Goal: Task Accomplishment & Management: Use online tool/utility

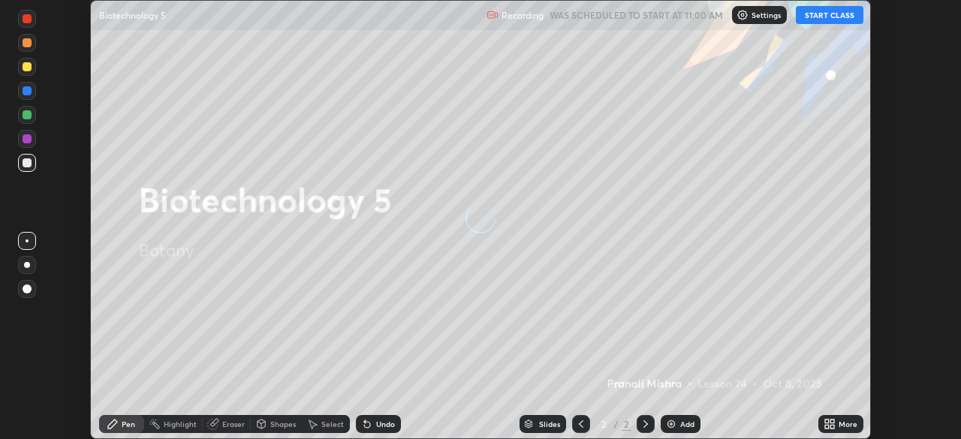
scroll to position [439, 960]
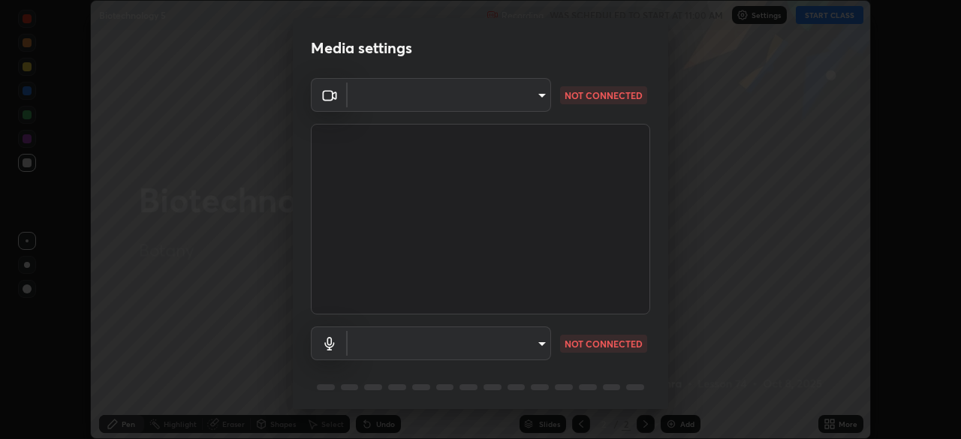
type input "a336d64f64e55d8aa7a740c0692a000d9b2cd72565bf31e1fe246034b728a4c7"
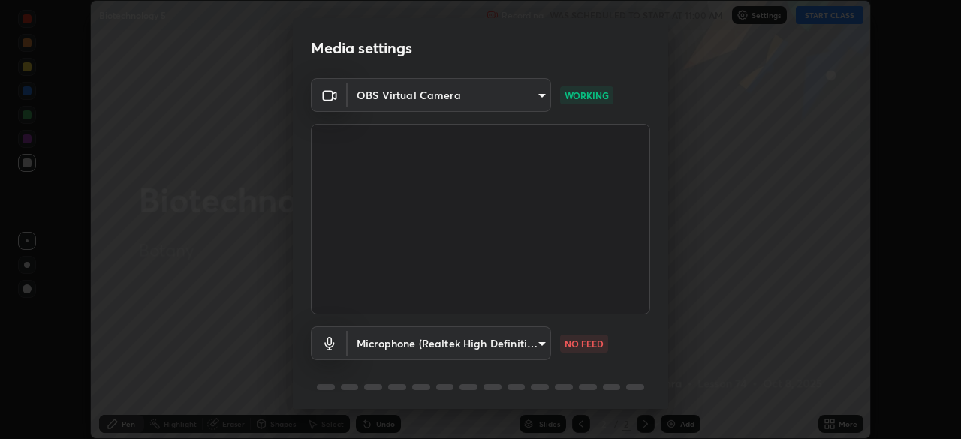
click at [418, 344] on body "Erase all Biotechnology 5 Recording WAS SCHEDULED TO START AT 11:00 AM Settings…" at bounding box center [480, 219] width 961 height 439
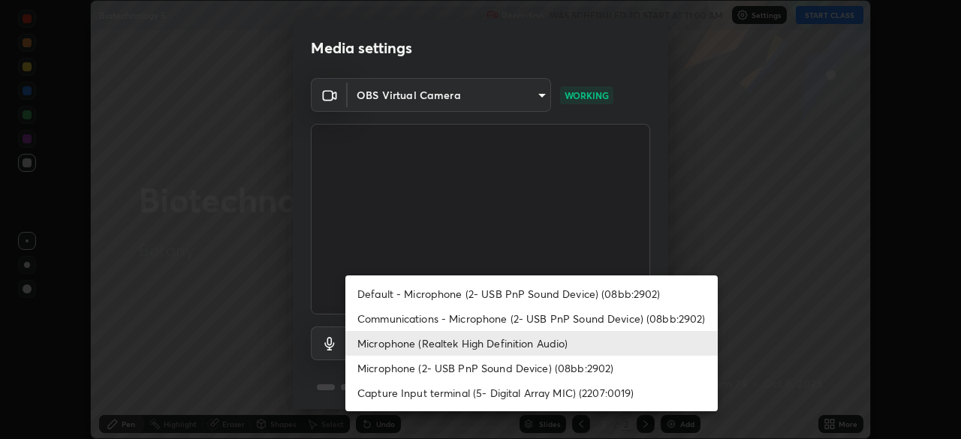
click at [397, 300] on li "Default - Microphone (2- USB PnP Sound Device) (08bb:2902)" at bounding box center [531, 294] width 372 height 25
type input "default"
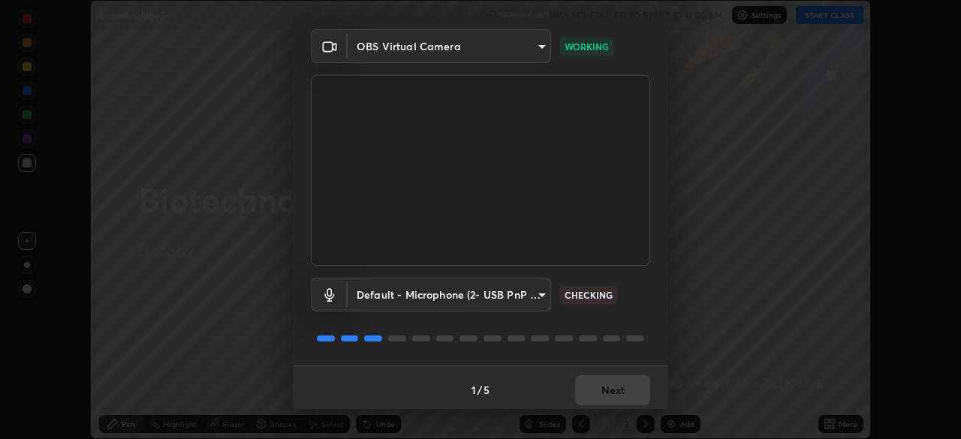
scroll to position [53, 0]
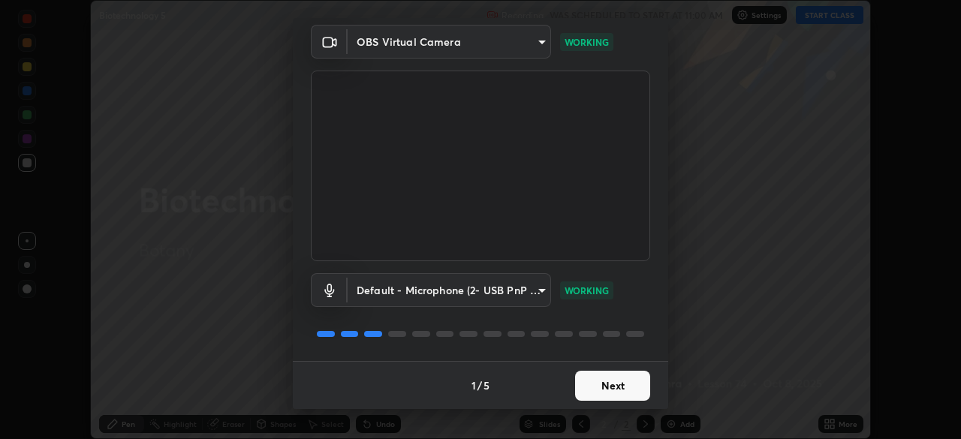
click at [615, 384] on button "Next" at bounding box center [612, 386] width 75 height 30
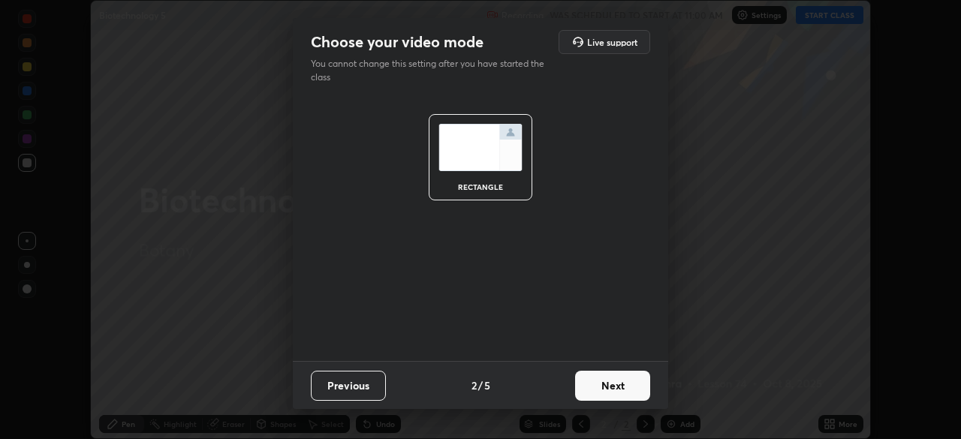
scroll to position [0, 0]
click at [622, 388] on button "Next" at bounding box center [612, 386] width 75 height 30
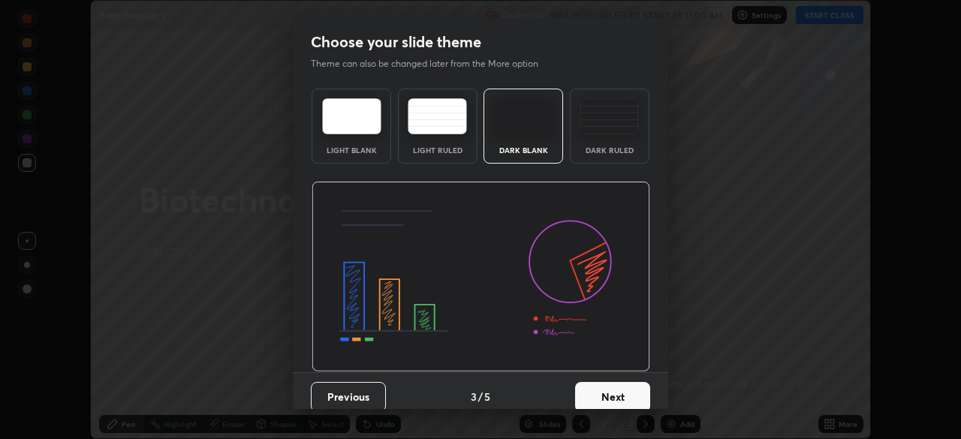
click at [630, 401] on button "Next" at bounding box center [612, 397] width 75 height 30
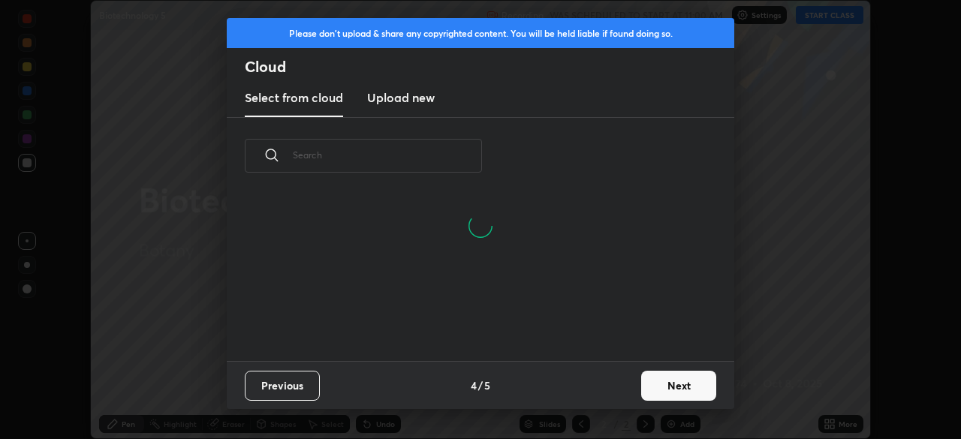
scroll to position [167, 482]
click at [443, 157] on input "text" at bounding box center [387, 155] width 189 height 64
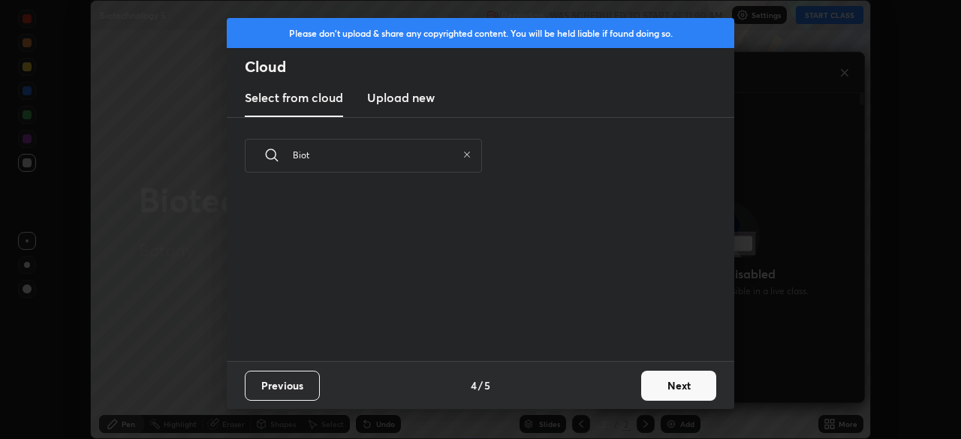
scroll to position [5, 8]
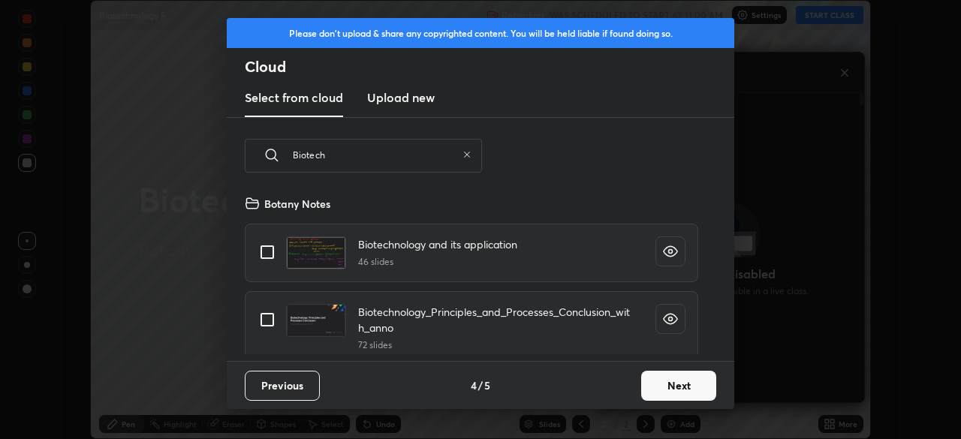
type input "Biotech"
click at [272, 308] on input "grid" at bounding box center [268, 320] width 32 height 32
checkbox input "true"
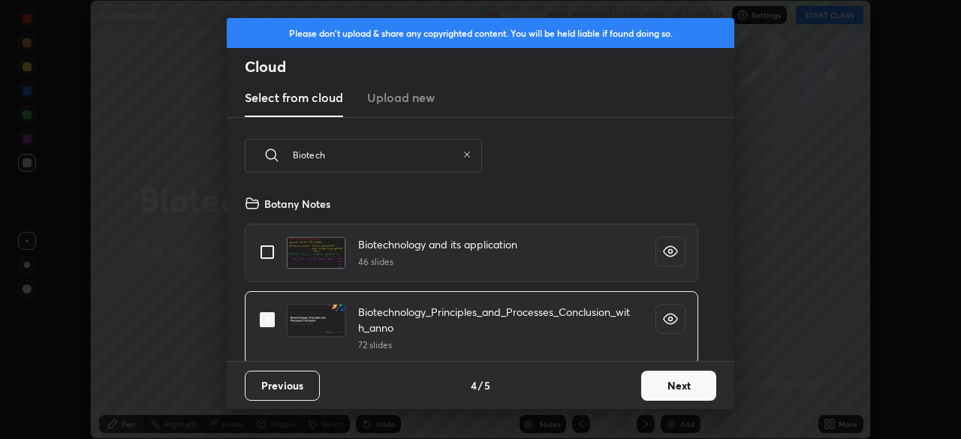
click at [662, 384] on button "Next" at bounding box center [678, 386] width 75 height 30
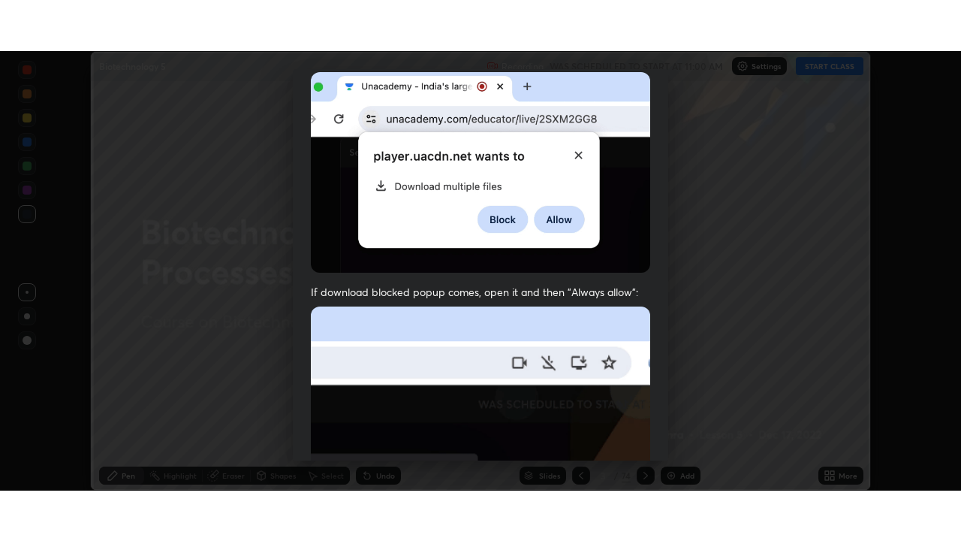
scroll to position [360, 0]
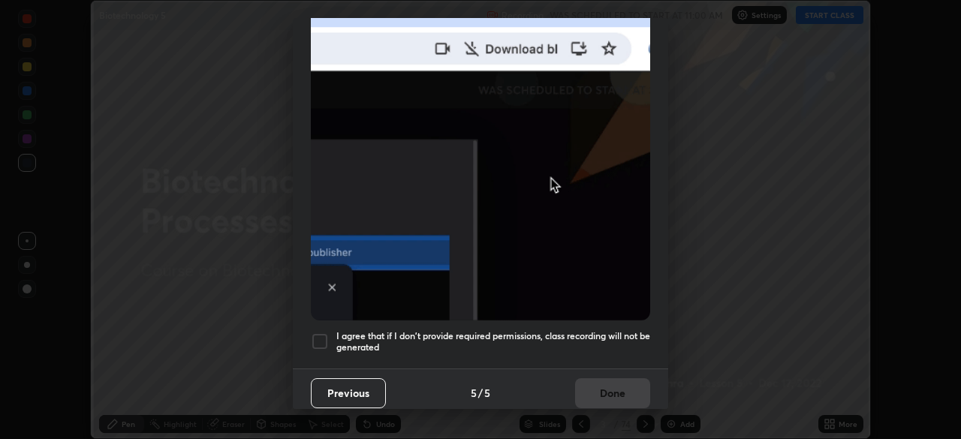
click at [319, 333] on div at bounding box center [320, 342] width 18 height 18
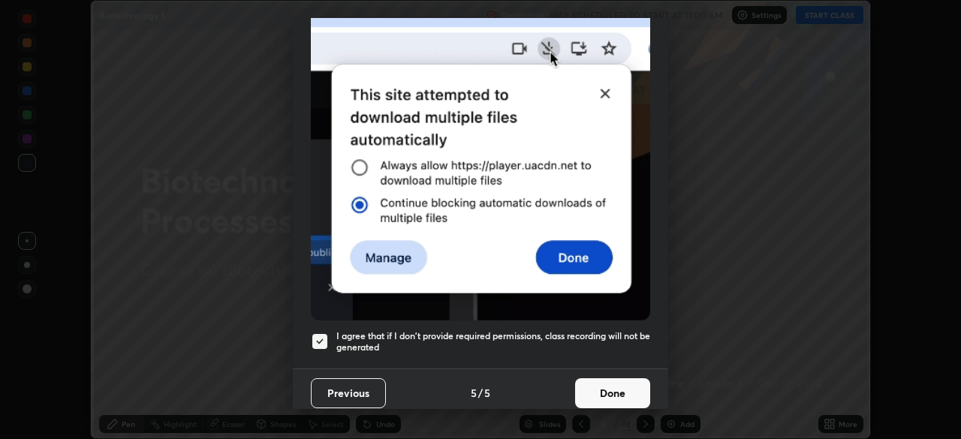
click at [601, 386] on button "Done" at bounding box center [612, 393] width 75 height 30
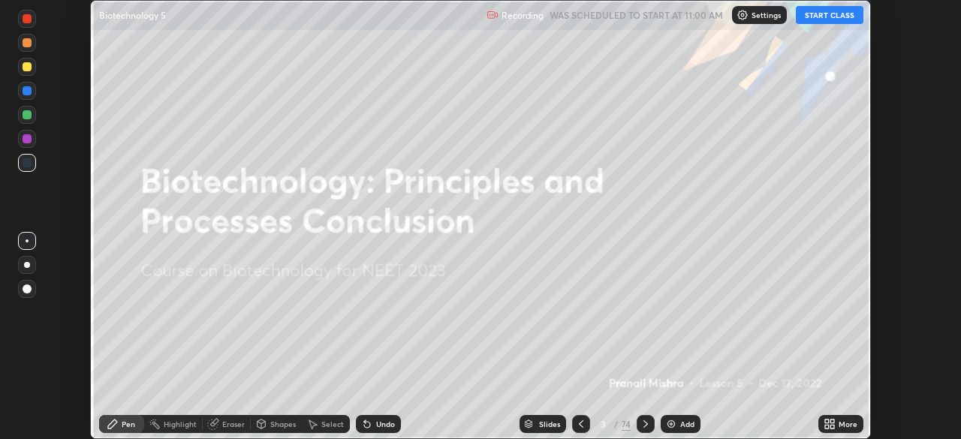
click at [825, 16] on button "START CLASS" at bounding box center [830, 15] width 68 height 18
click at [842, 420] on div "More" at bounding box center [848, 424] width 19 height 8
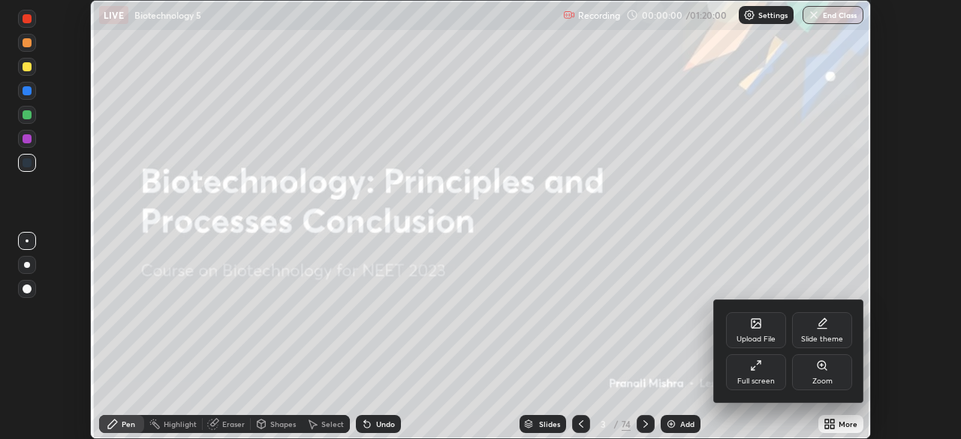
click at [754, 374] on div "Full screen" at bounding box center [756, 372] width 60 height 36
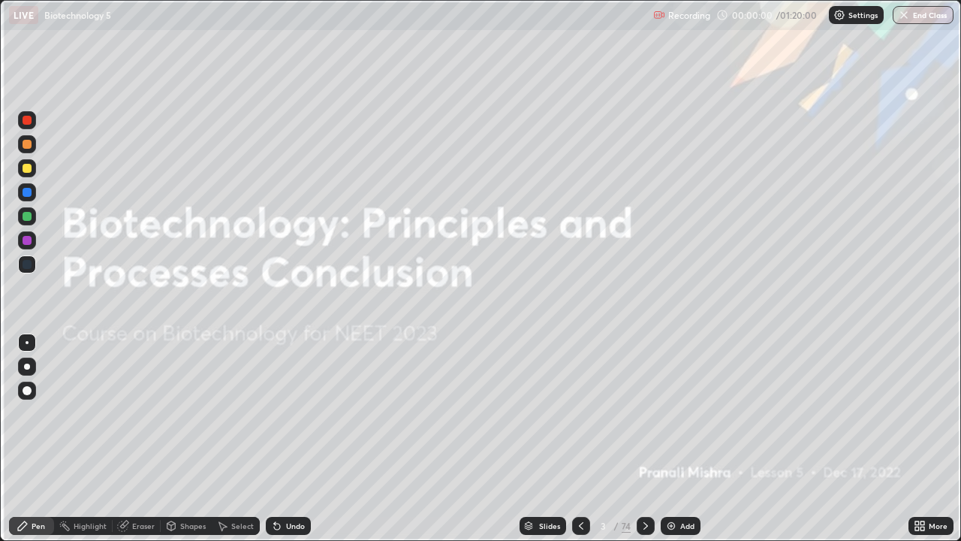
scroll to position [541, 961]
click at [622, 439] on div "74" at bounding box center [626, 526] width 9 height 14
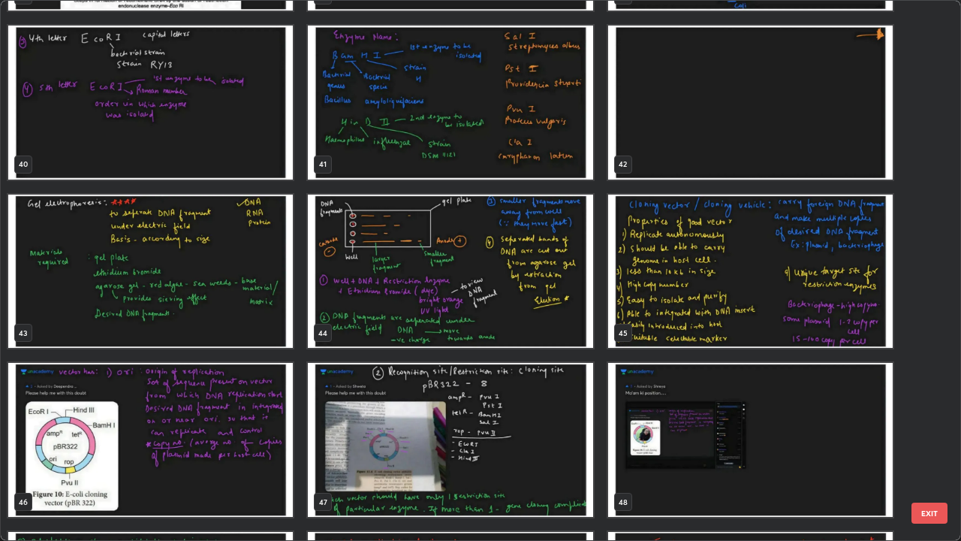
scroll to position [2177, 0]
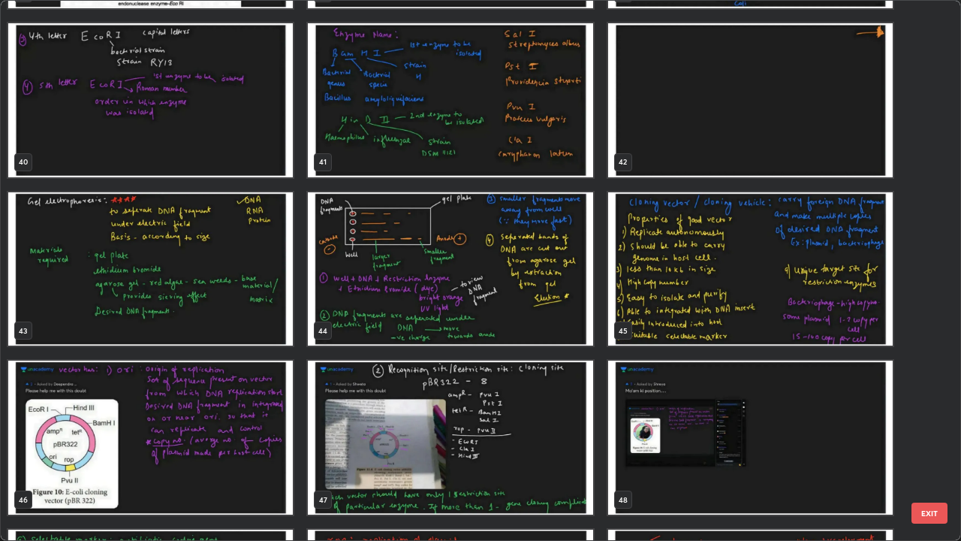
click at [266, 305] on img "grid" at bounding box center [150, 269] width 285 height 154
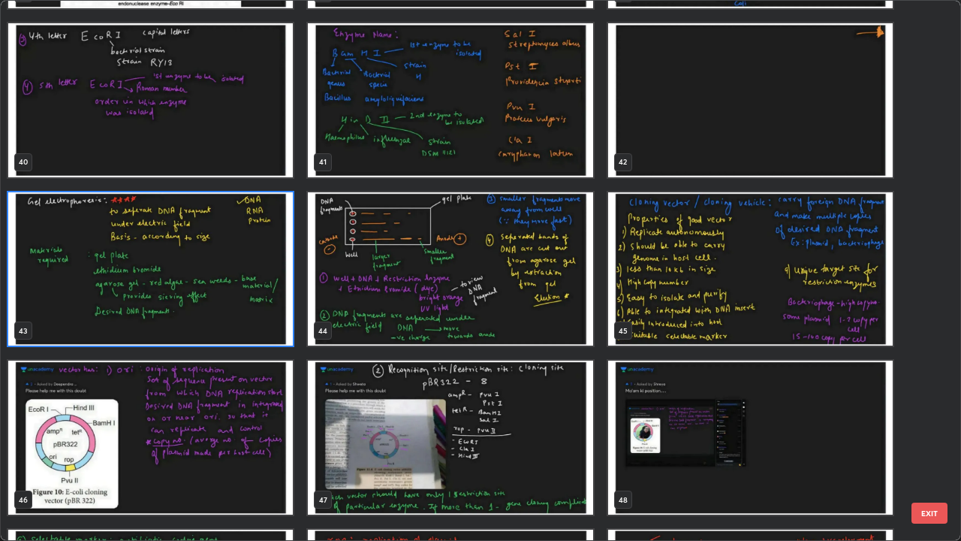
click at [269, 308] on img "grid" at bounding box center [150, 269] width 285 height 154
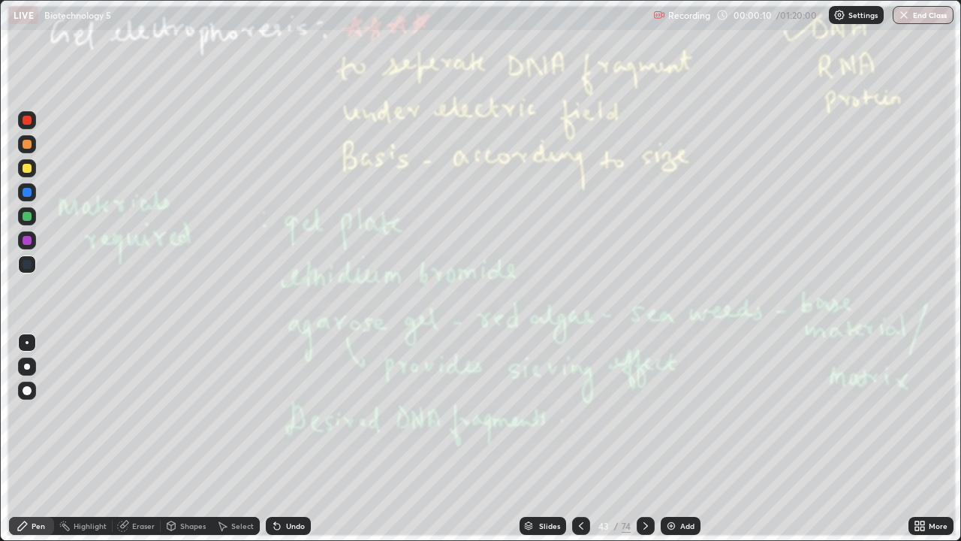
click at [270, 308] on img "grid" at bounding box center [150, 269] width 285 height 154
click at [28, 216] on div at bounding box center [27, 216] width 9 height 9
click at [646, 439] on icon at bounding box center [646, 526] width 12 height 12
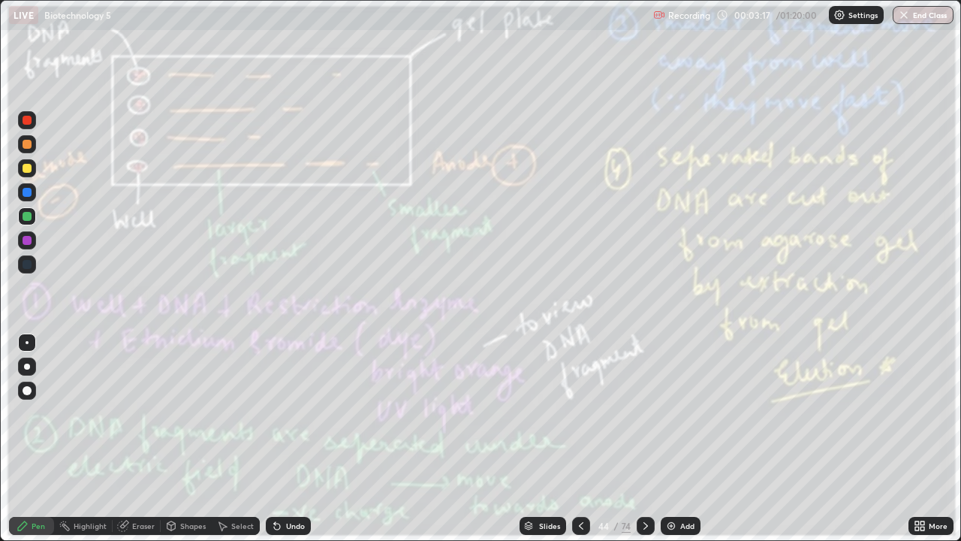
click at [643, 439] on icon at bounding box center [646, 526] width 12 height 12
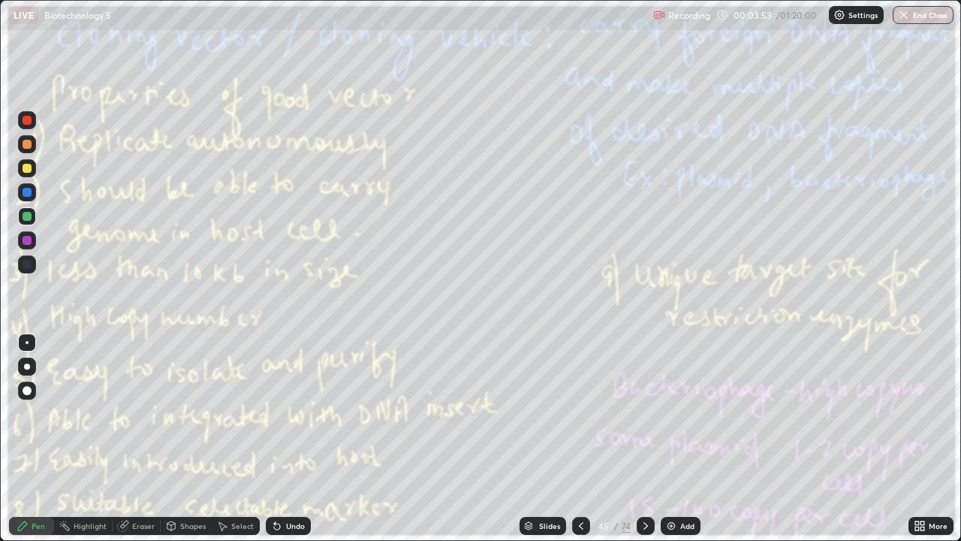
click at [651, 439] on div at bounding box center [646, 526] width 18 height 18
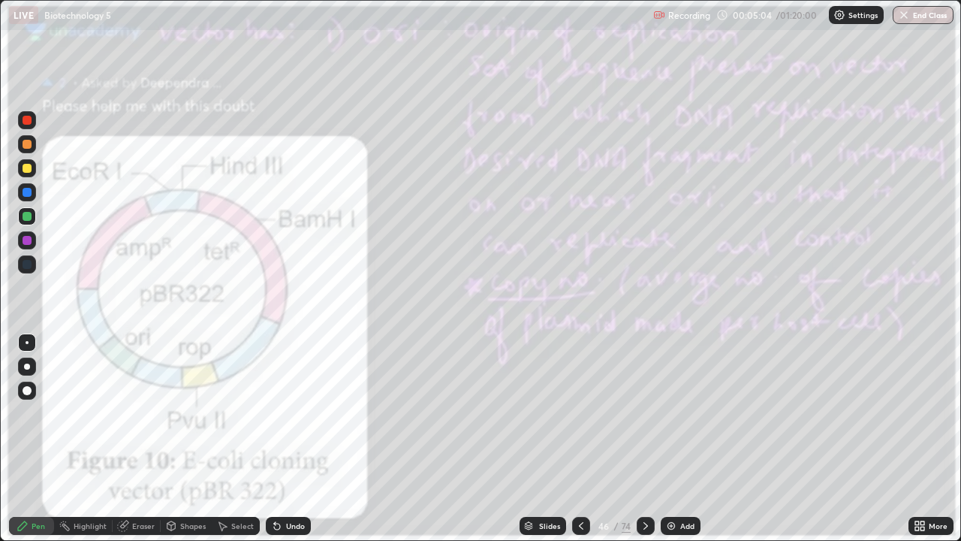
click at [646, 439] on icon at bounding box center [646, 526] width 12 height 12
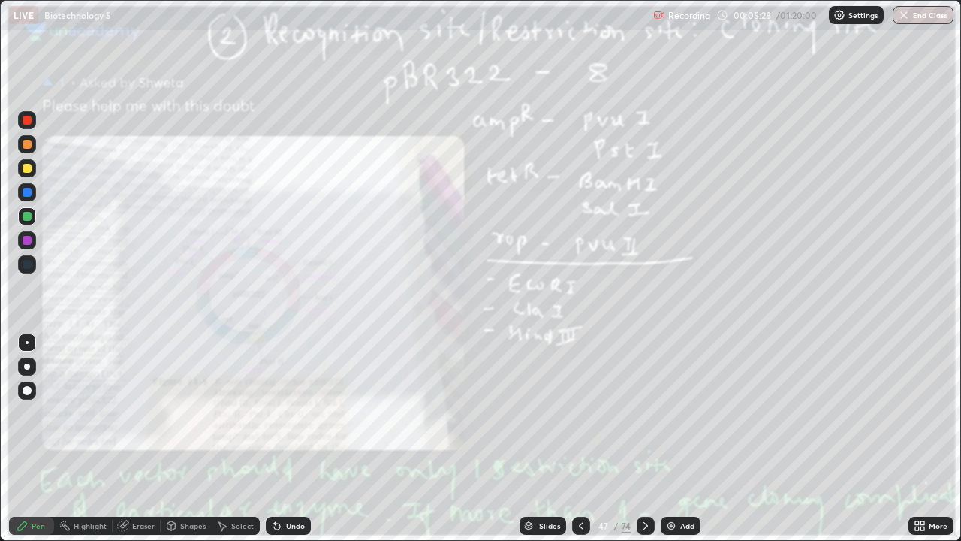
click at [643, 439] on icon at bounding box center [646, 526] width 12 height 12
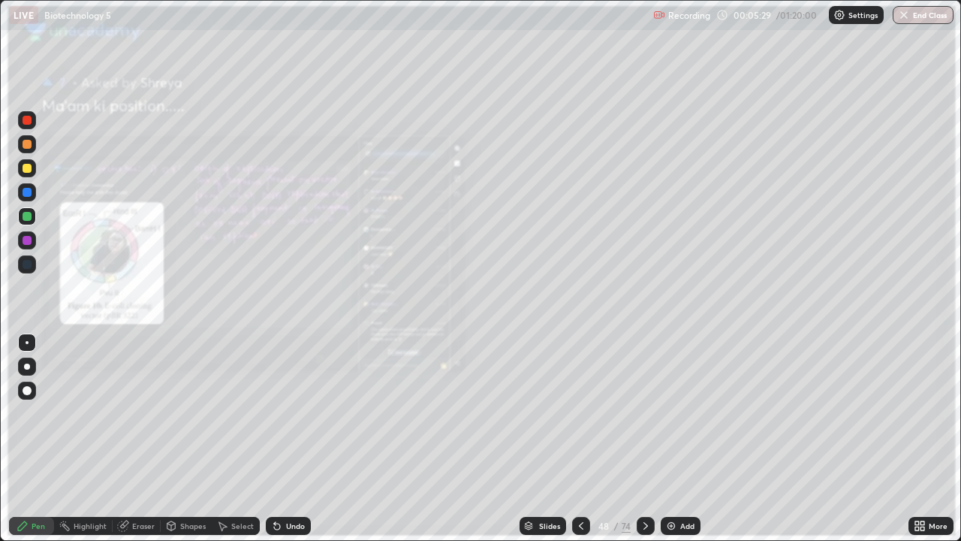
click at [644, 439] on icon at bounding box center [646, 526] width 12 height 12
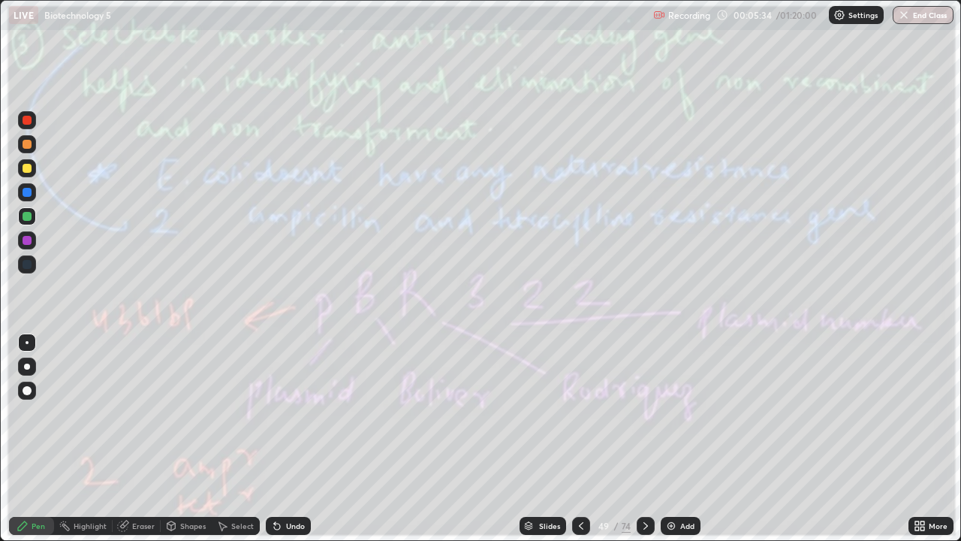
click at [644, 439] on icon at bounding box center [646, 526] width 12 height 12
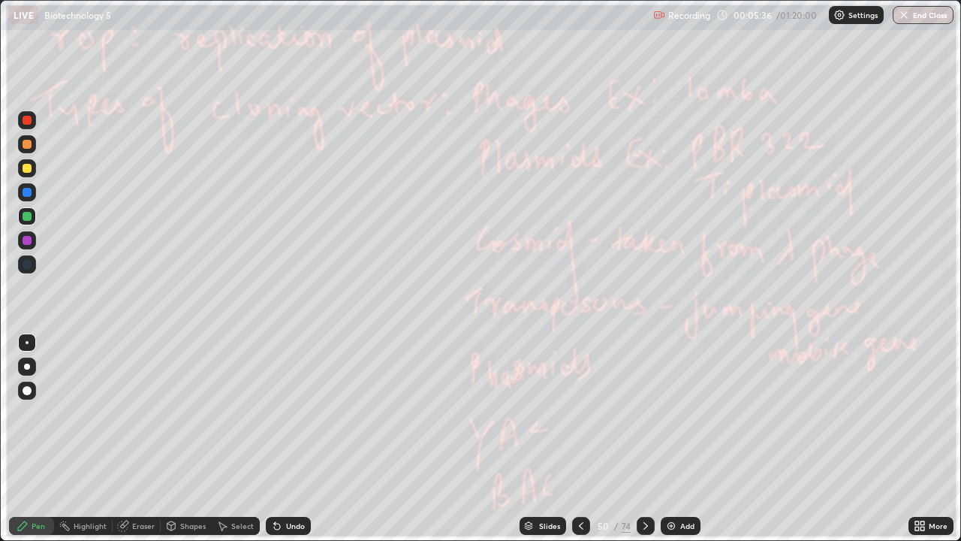
click at [644, 439] on icon at bounding box center [646, 526] width 12 height 12
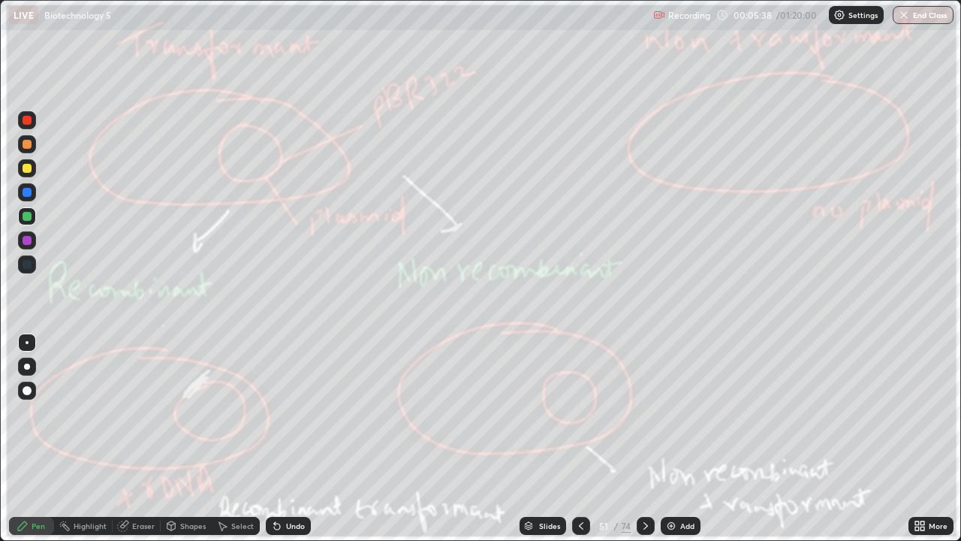
click at [643, 439] on icon at bounding box center [646, 526] width 12 height 12
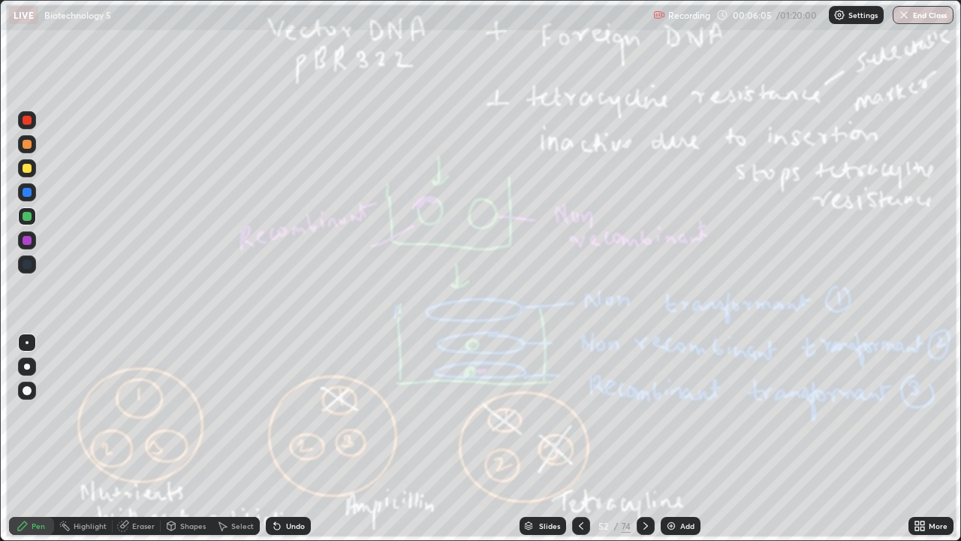
click at [646, 439] on icon at bounding box center [646, 526] width 12 height 12
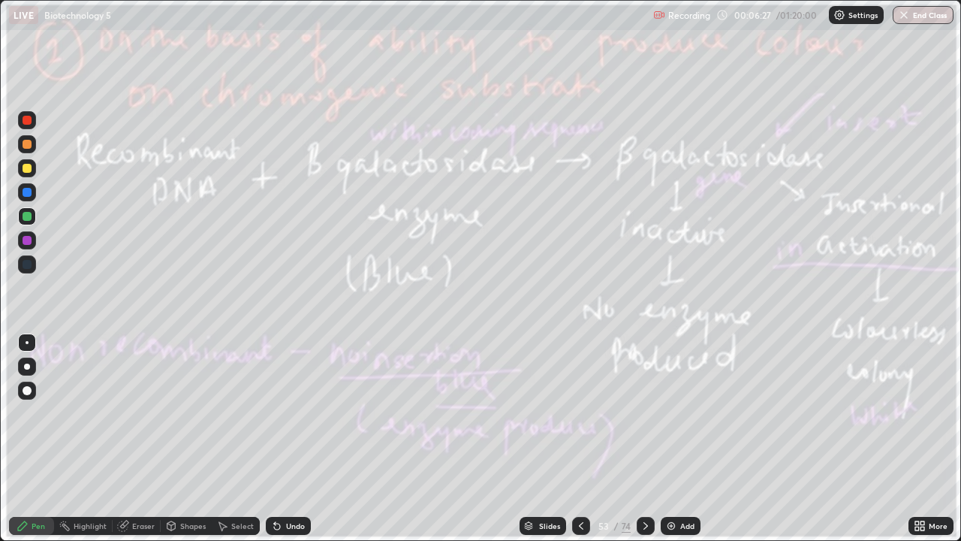
click at [644, 439] on icon at bounding box center [646, 526] width 12 height 12
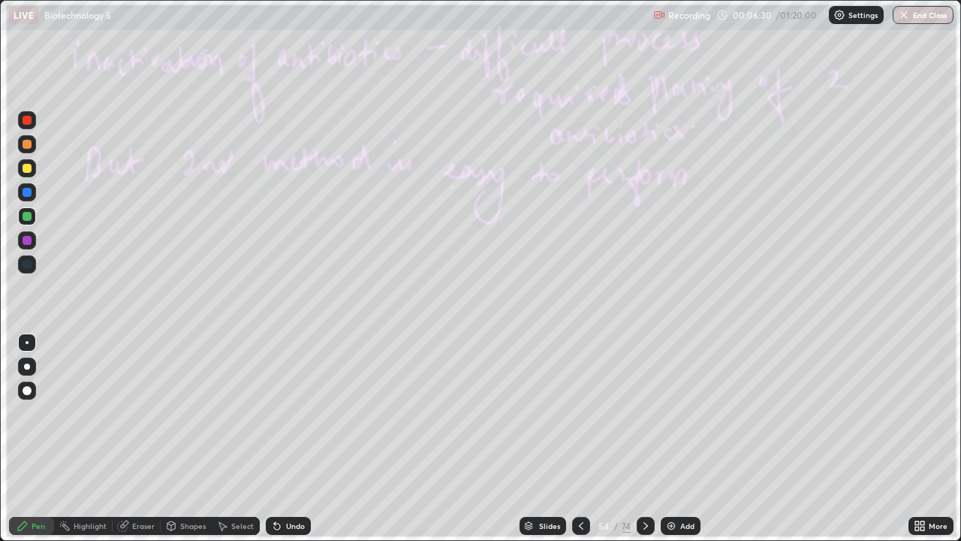
click at [646, 439] on icon at bounding box center [646, 526] width 12 height 12
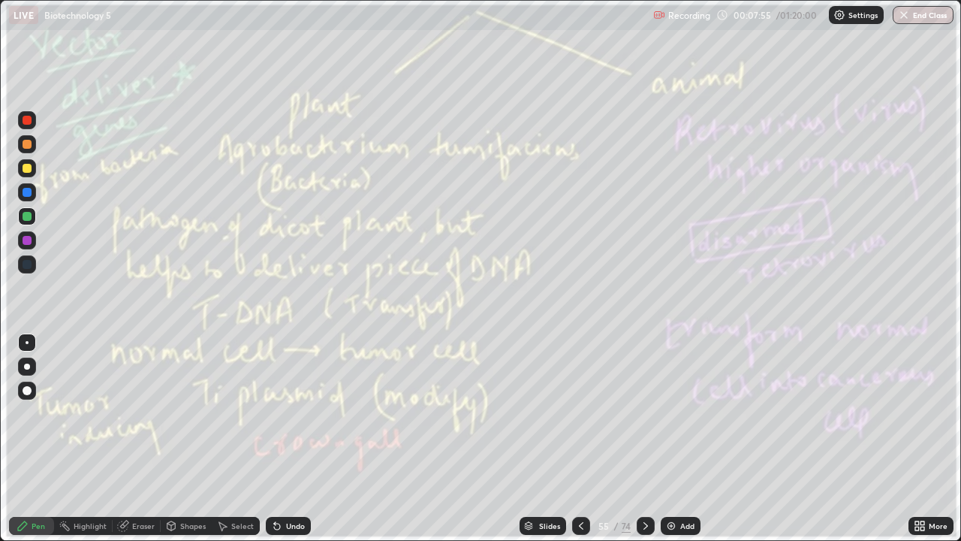
click at [644, 439] on icon at bounding box center [646, 526] width 12 height 12
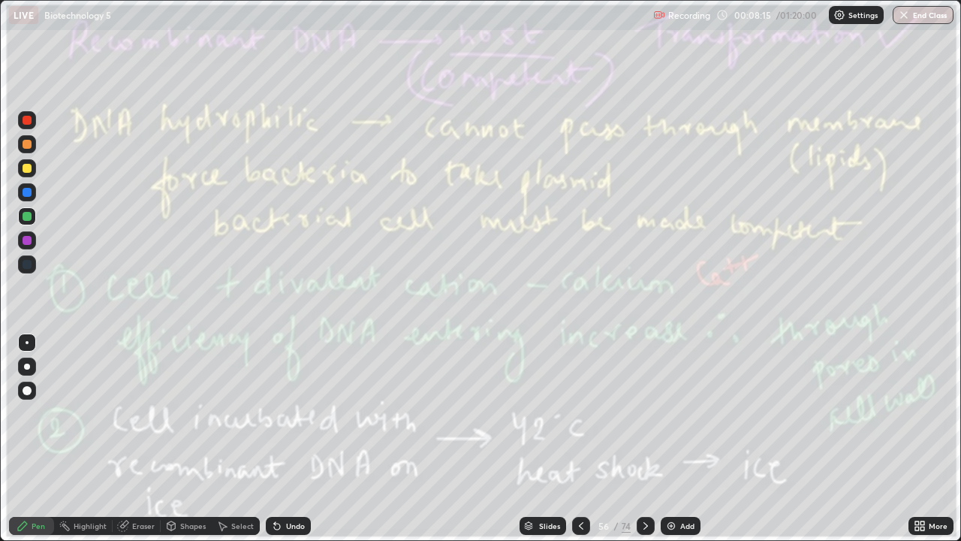
click at [646, 439] on icon at bounding box center [646, 526] width 12 height 12
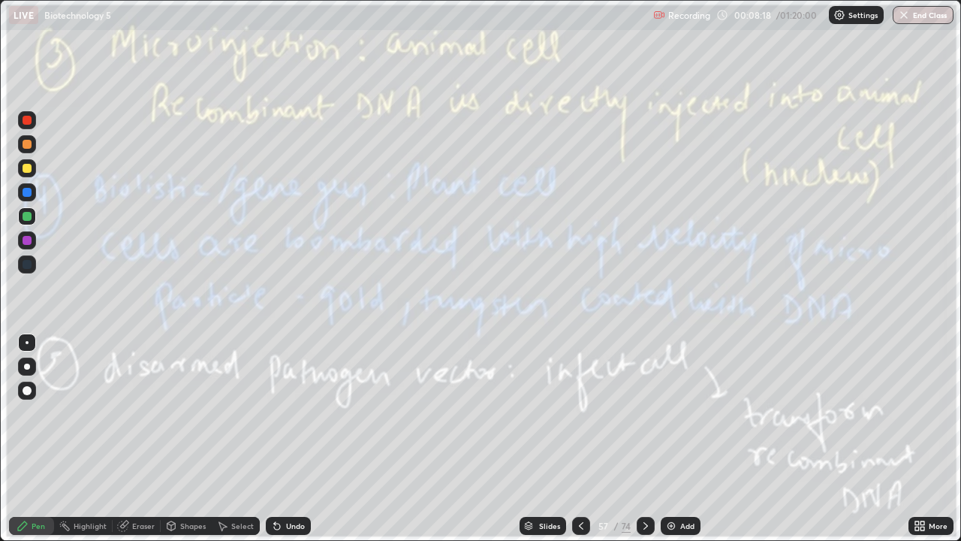
click at [579, 439] on icon at bounding box center [581, 526] width 5 height 8
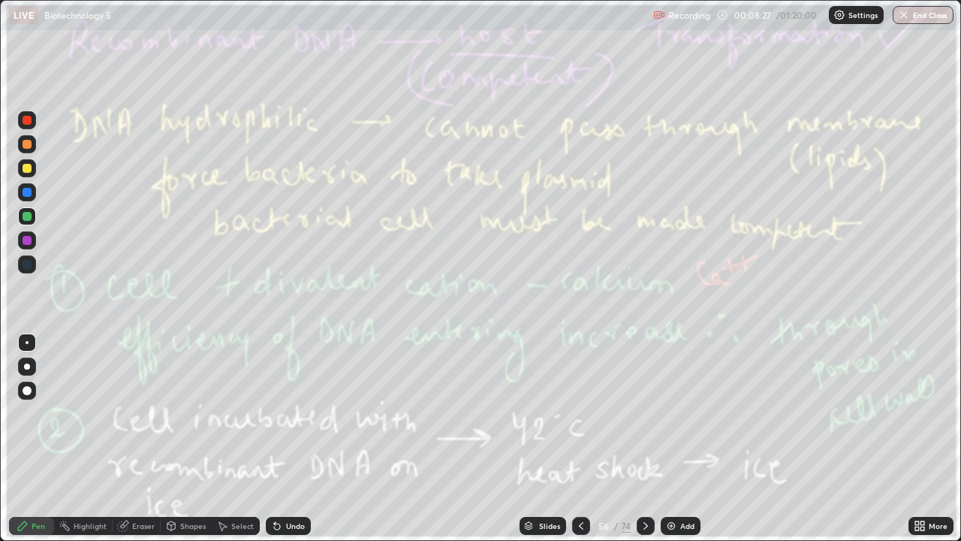
click at [645, 439] on icon at bounding box center [646, 526] width 12 height 12
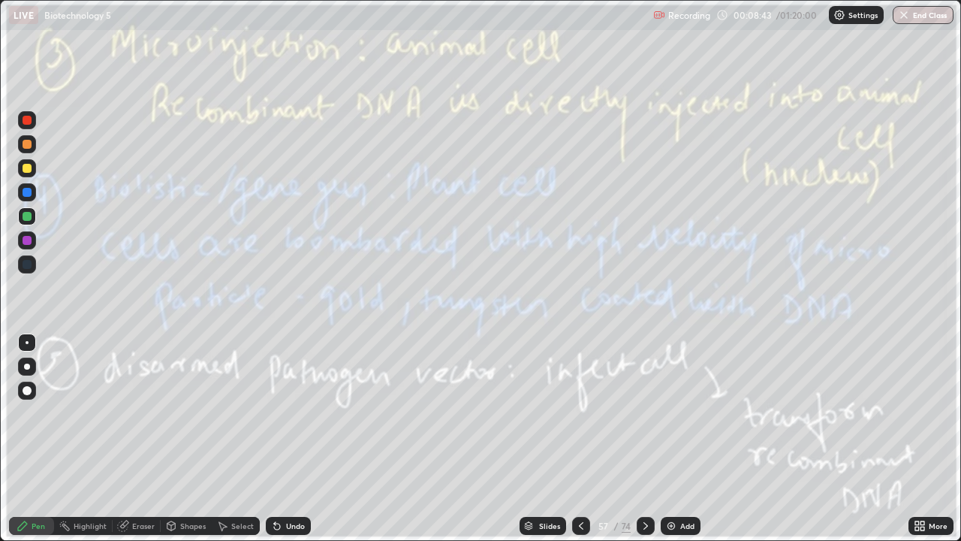
click at [645, 439] on icon at bounding box center [646, 526] width 12 height 12
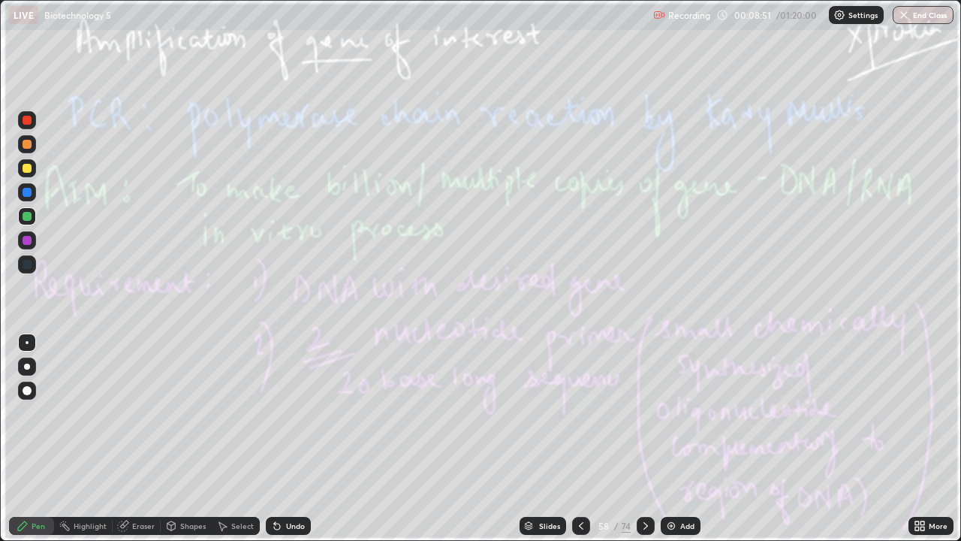
click at [580, 439] on icon at bounding box center [581, 526] width 12 height 12
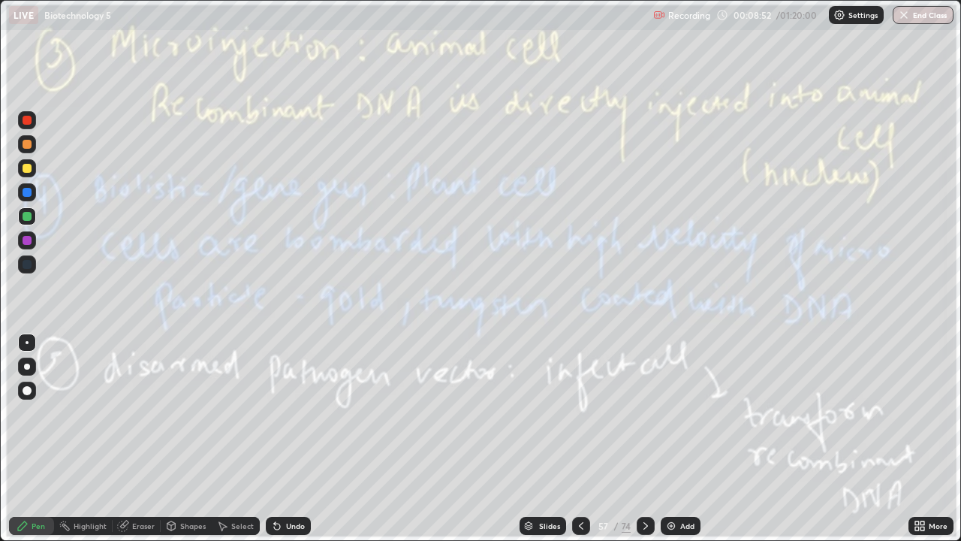
click at [579, 439] on icon at bounding box center [581, 526] width 5 height 8
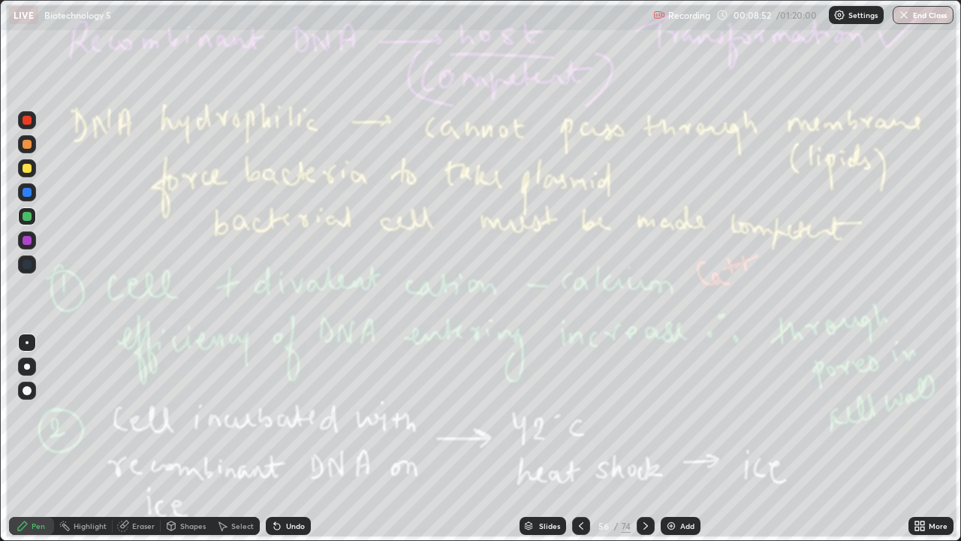
click at [578, 439] on icon at bounding box center [581, 526] width 12 height 12
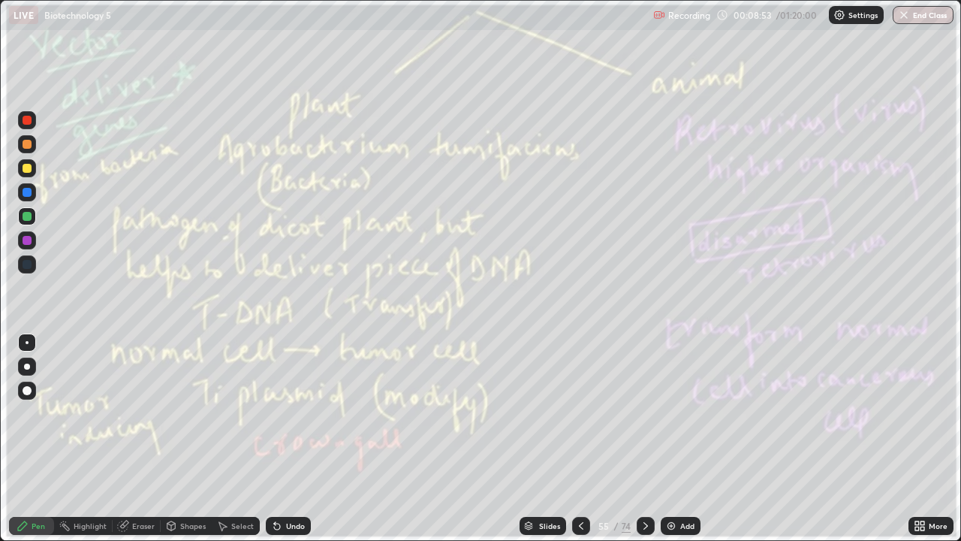
click at [642, 439] on icon at bounding box center [646, 526] width 12 height 12
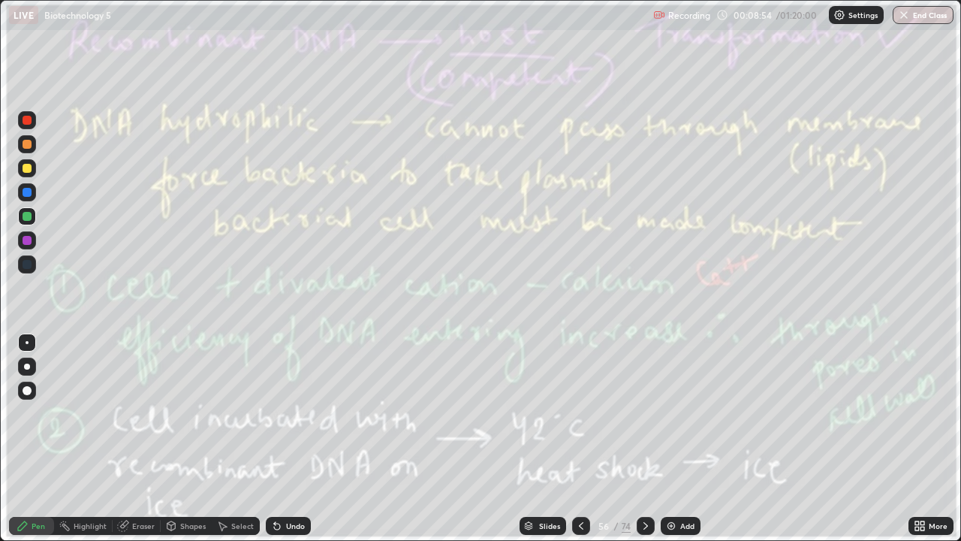
click at [644, 439] on icon at bounding box center [646, 526] width 12 height 12
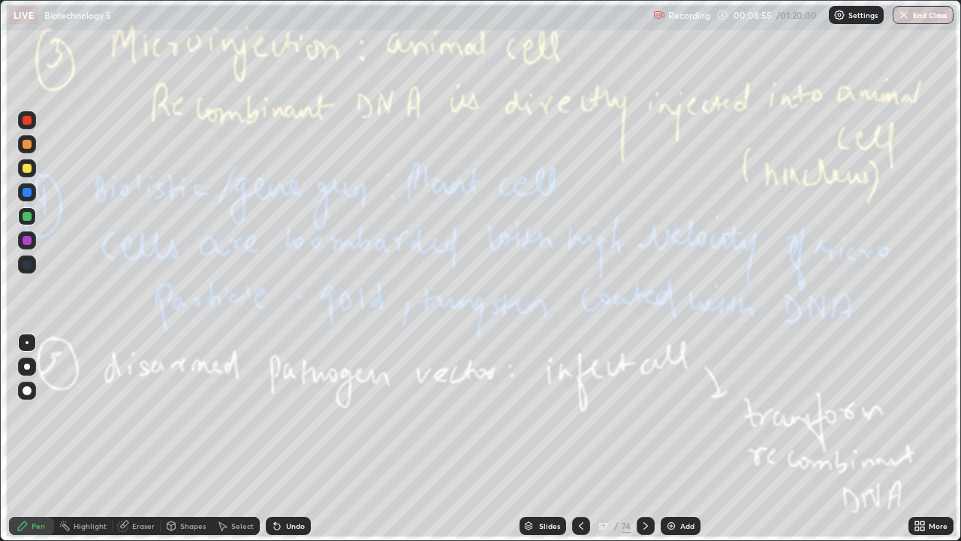
click at [580, 439] on icon at bounding box center [581, 526] width 12 height 12
click at [577, 439] on icon at bounding box center [581, 526] width 12 height 12
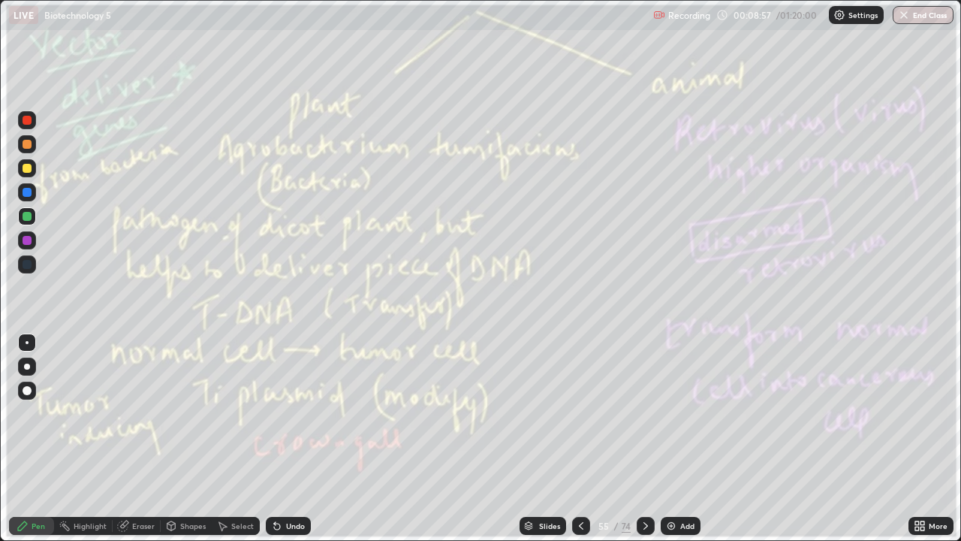
click at [643, 439] on icon at bounding box center [646, 526] width 12 height 12
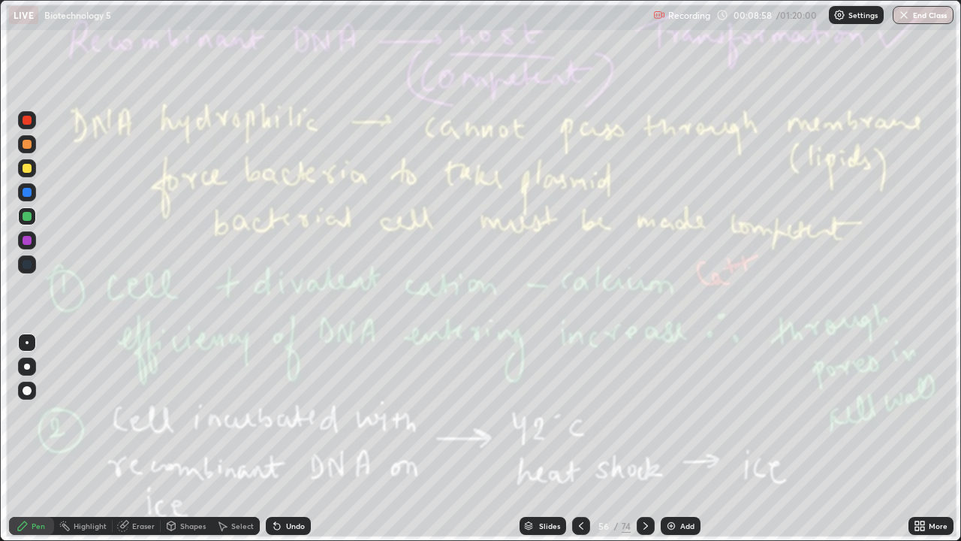
click at [643, 439] on icon at bounding box center [646, 526] width 12 height 12
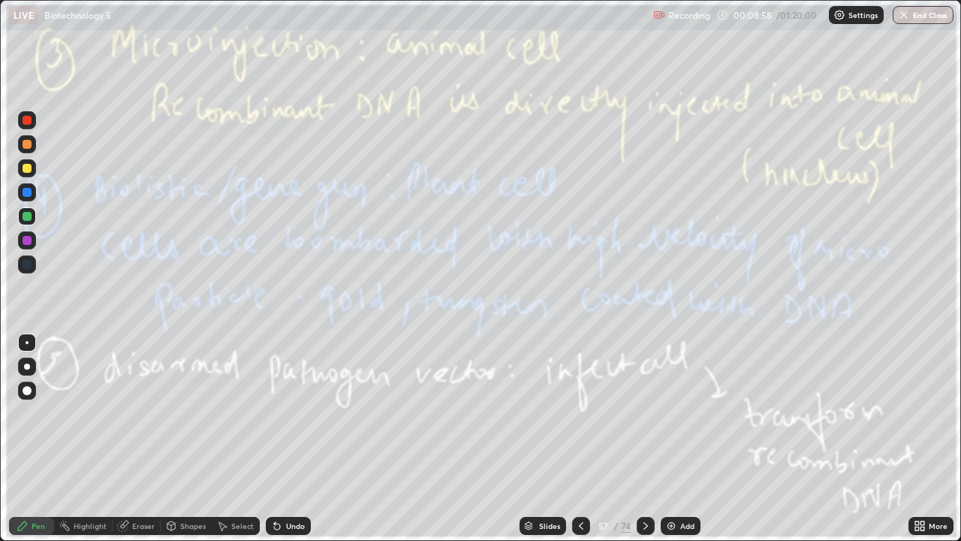
click at [644, 439] on icon at bounding box center [646, 526] width 12 height 12
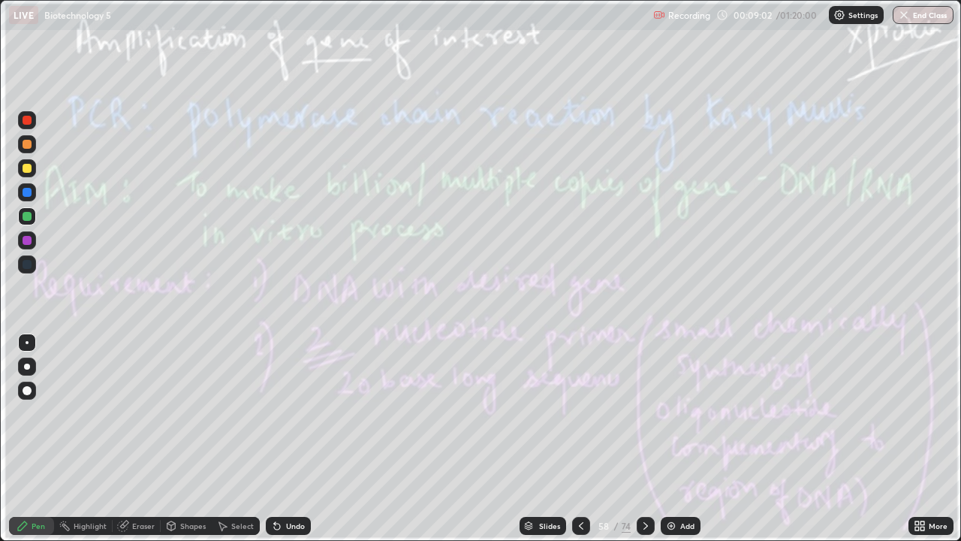
click at [622, 439] on div "74" at bounding box center [626, 526] width 9 height 14
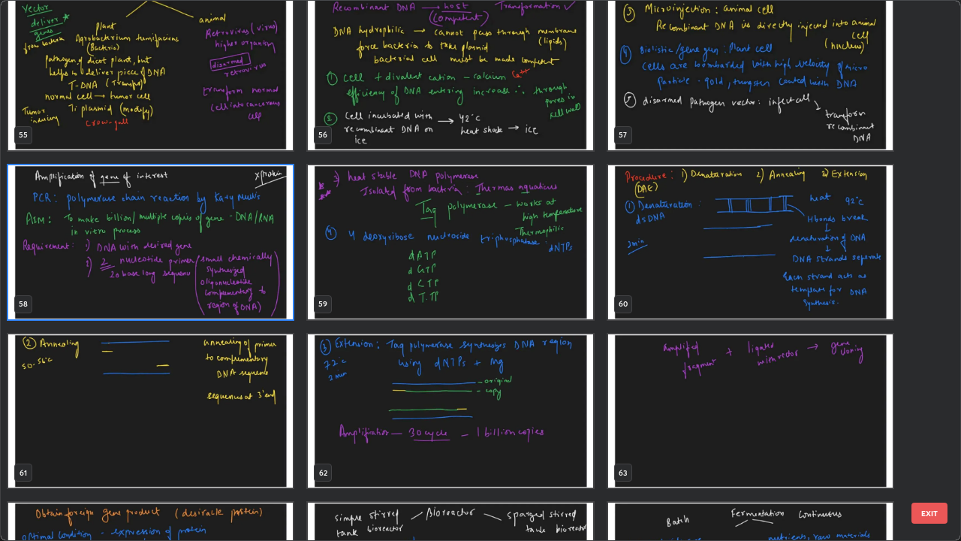
scroll to position [3030, 0]
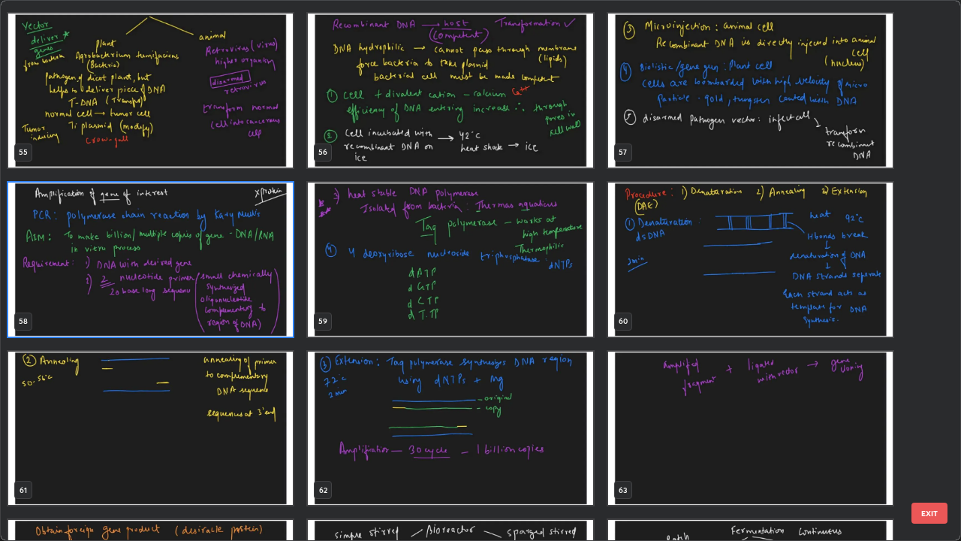
click at [172, 314] on img "grid" at bounding box center [150, 259] width 285 height 154
click at [174, 312] on img "grid" at bounding box center [150, 259] width 285 height 154
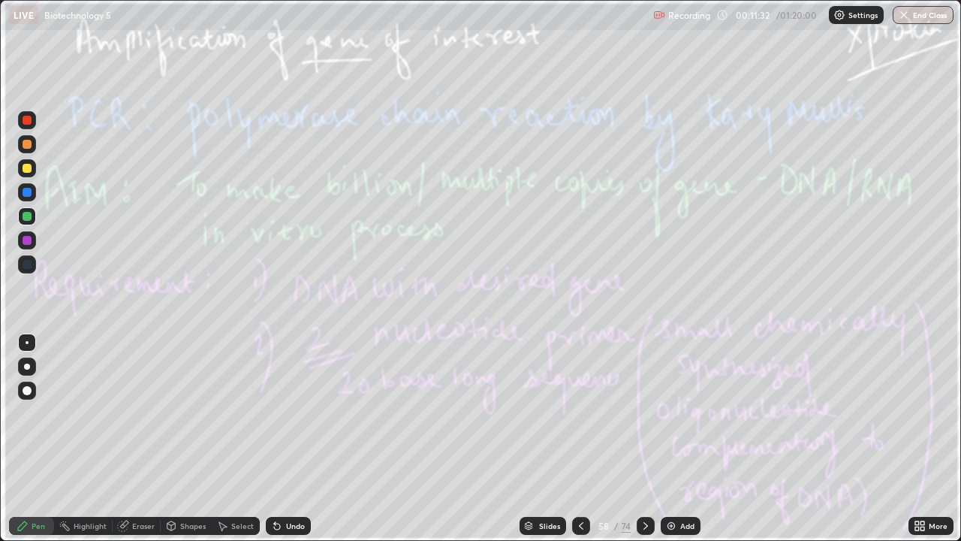
click at [644, 439] on icon at bounding box center [646, 526] width 12 height 12
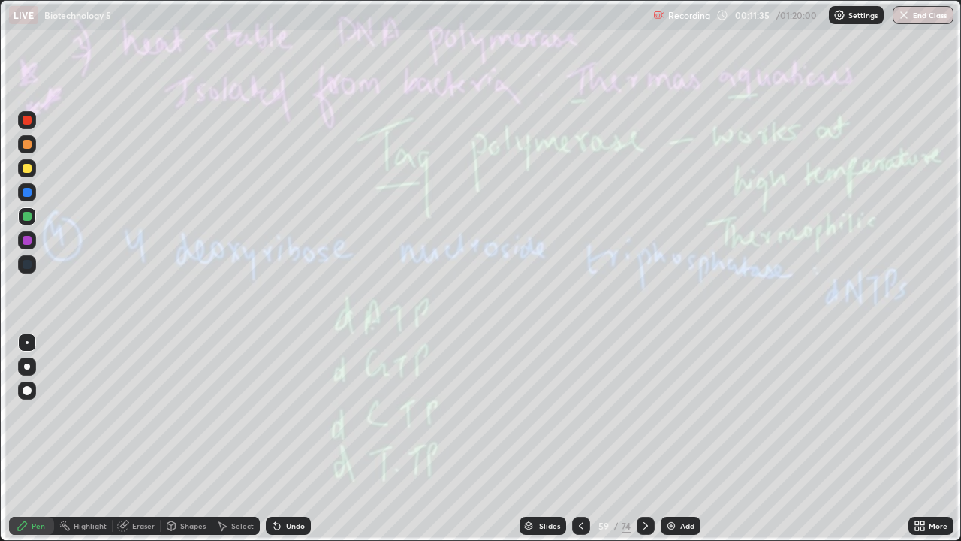
click at [643, 439] on icon at bounding box center [646, 526] width 12 height 12
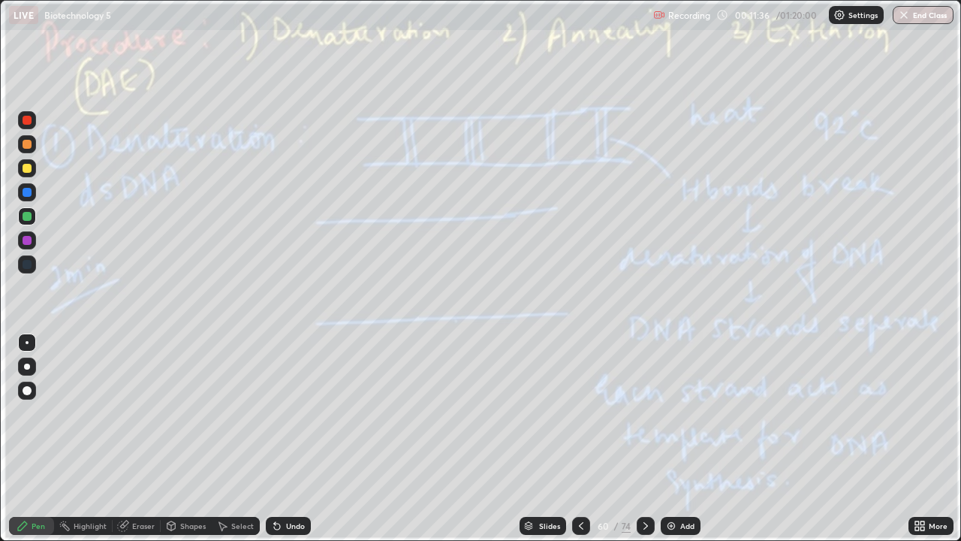
click at [578, 439] on div at bounding box center [581, 526] width 18 height 18
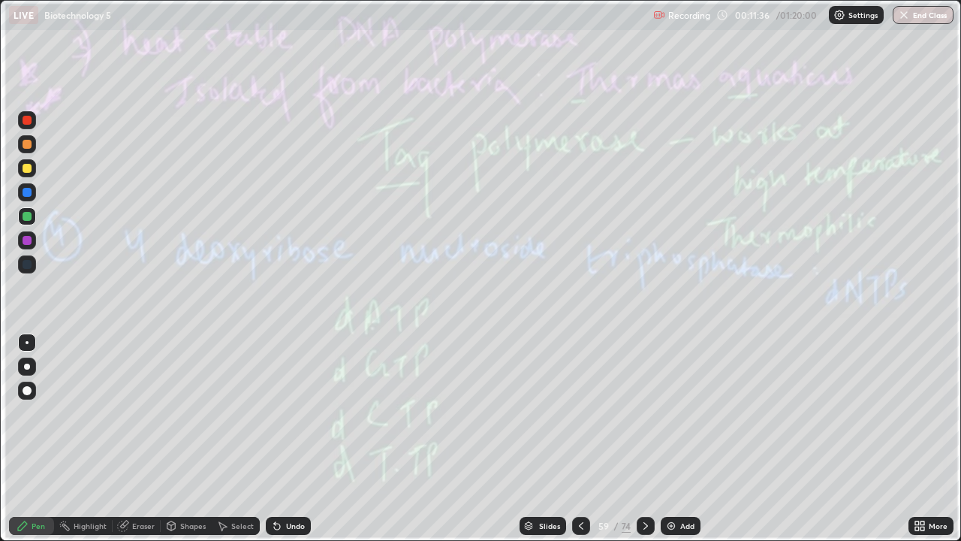
click at [577, 439] on icon at bounding box center [581, 526] width 12 height 12
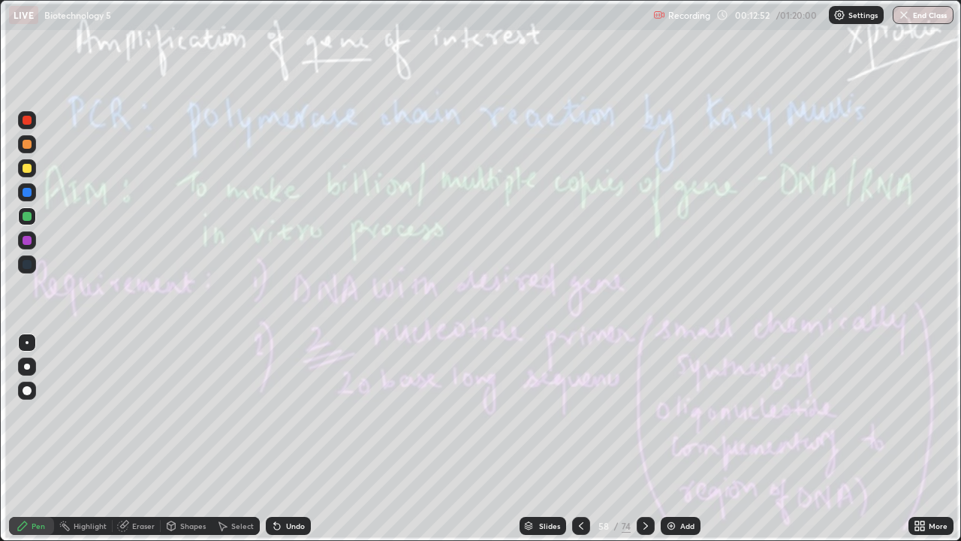
click at [645, 439] on icon at bounding box center [645, 526] width 5 height 8
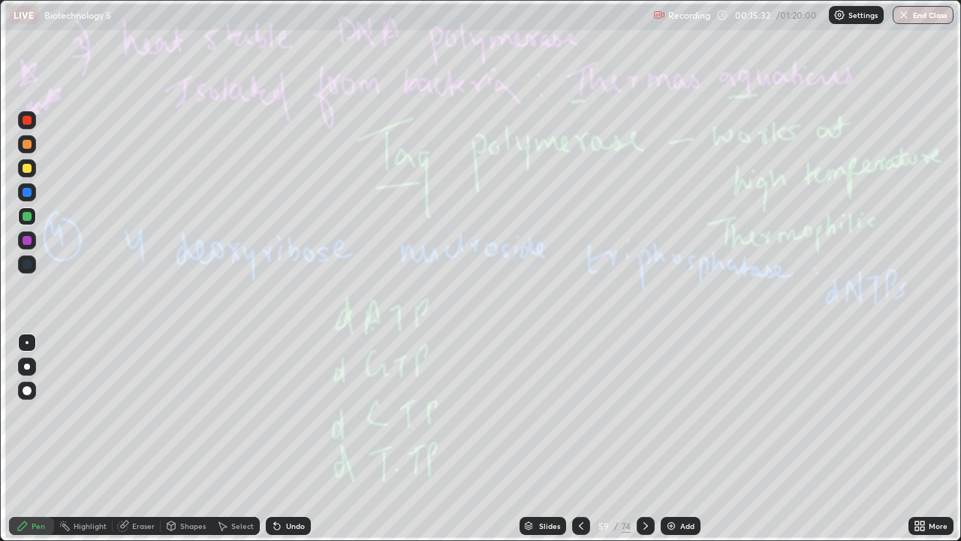
click at [652, 439] on div at bounding box center [646, 526] width 18 height 30
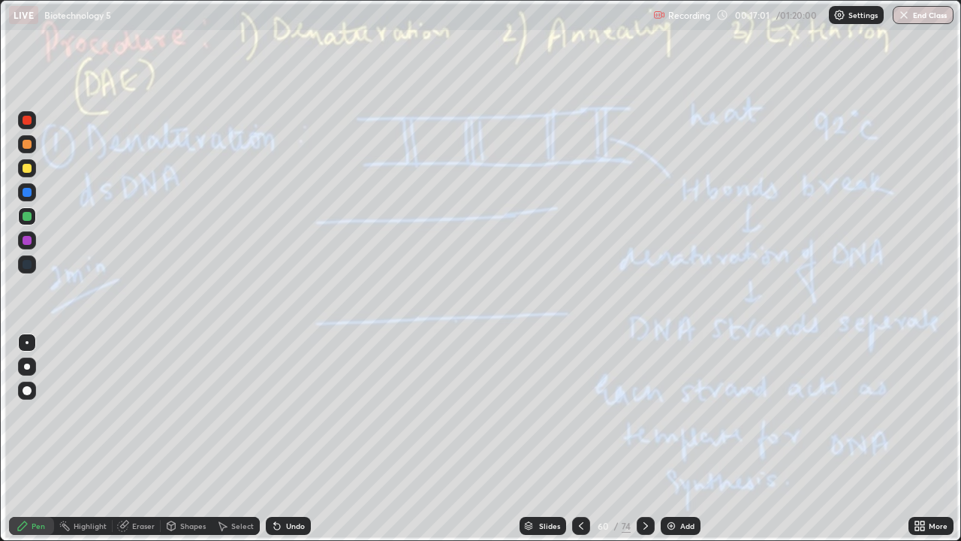
click at [649, 439] on div at bounding box center [646, 526] width 18 height 30
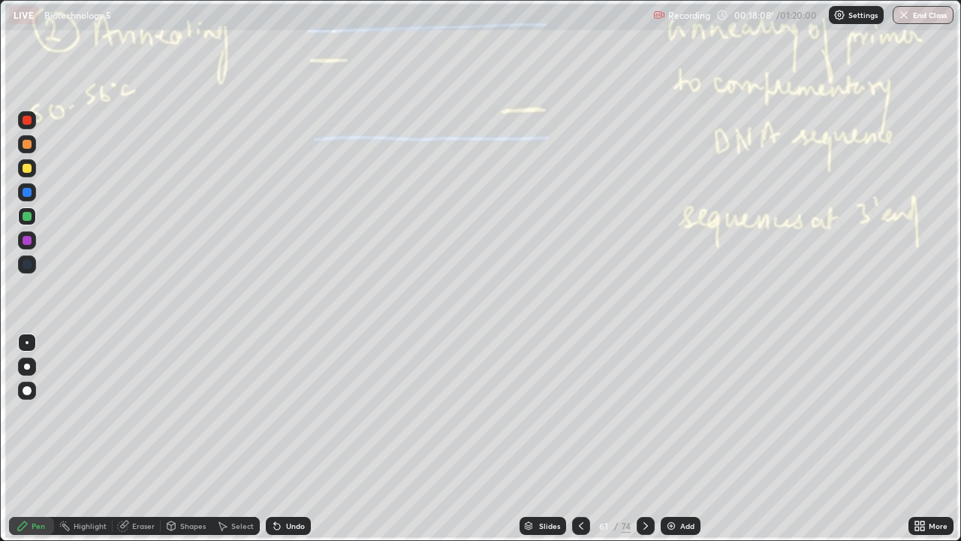
click at [644, 439] on icon at bounding box center [646, 526] width 12 height 12
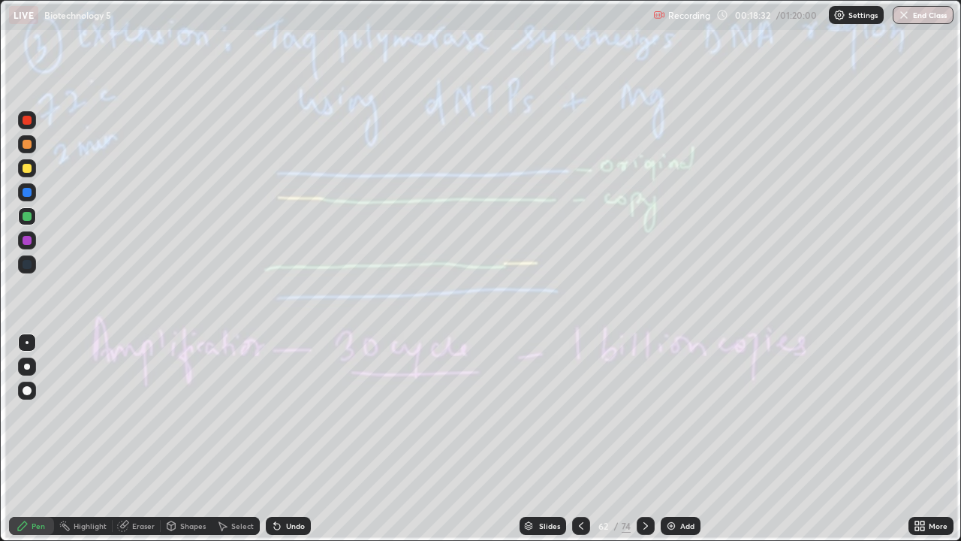
click at [646, 439] on div at bounding box center [646, 526] width 18 height 18
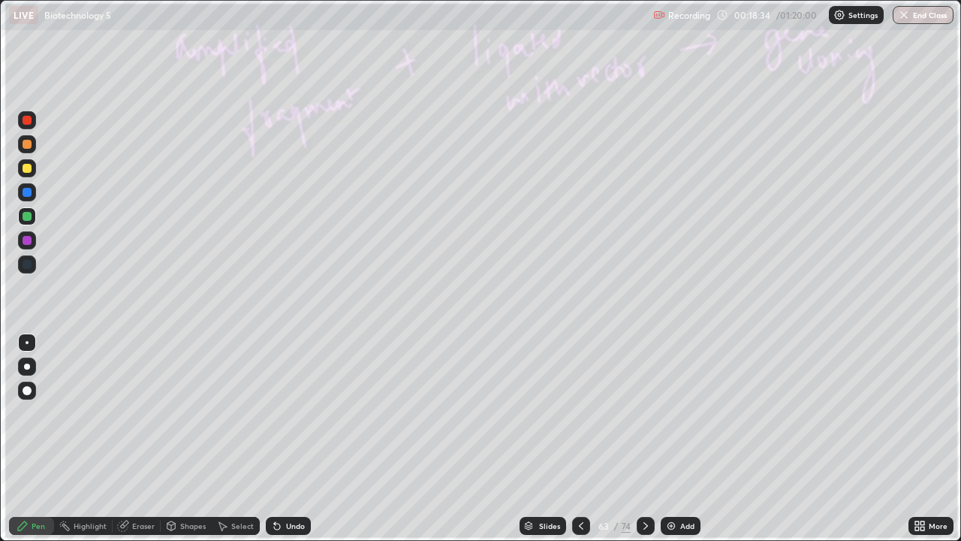
click at [645, 439] on div at bounding box center [646, 526] width 18 height 30
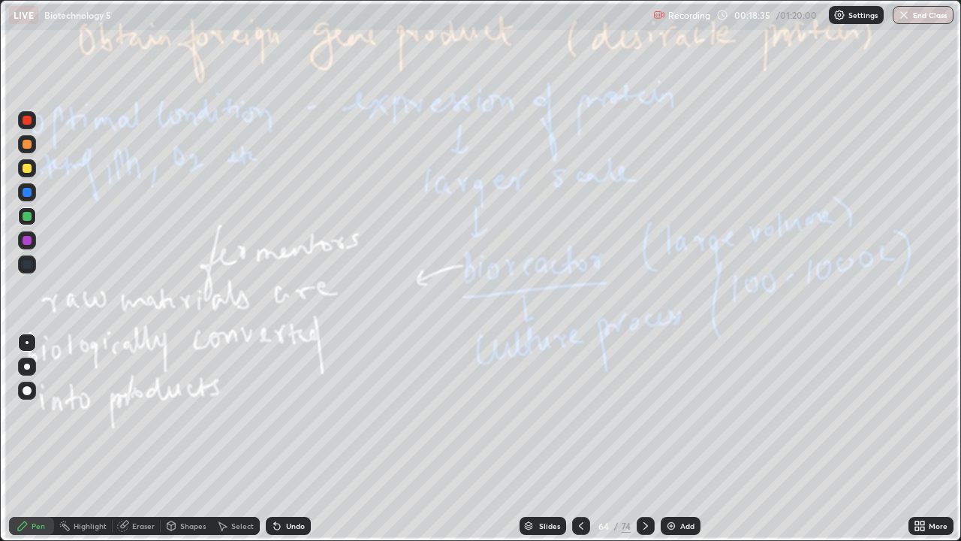
click at [586, 439] on div at bounding box center [581, 526] width 18 height 30
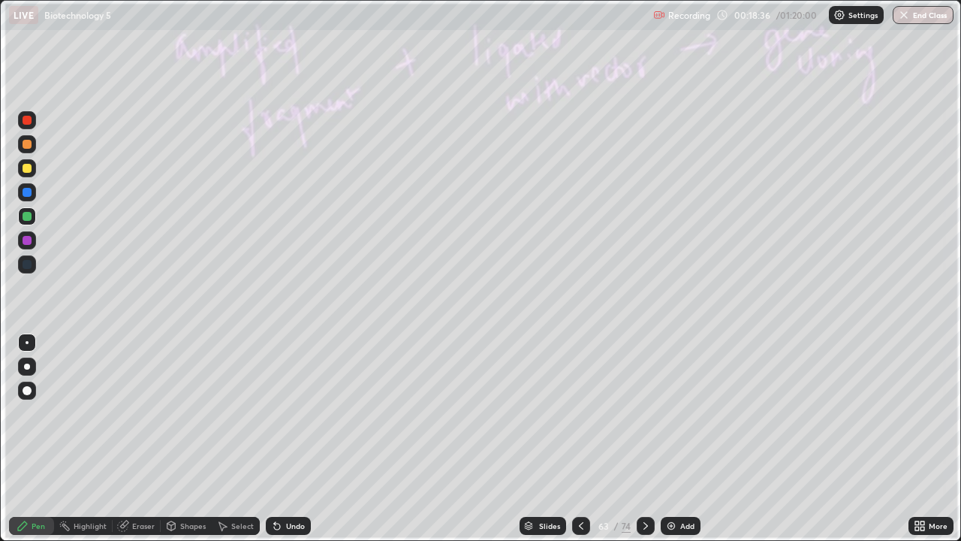
click at [586, 439] on div at bounding box center [581, 526] width 18 height 30
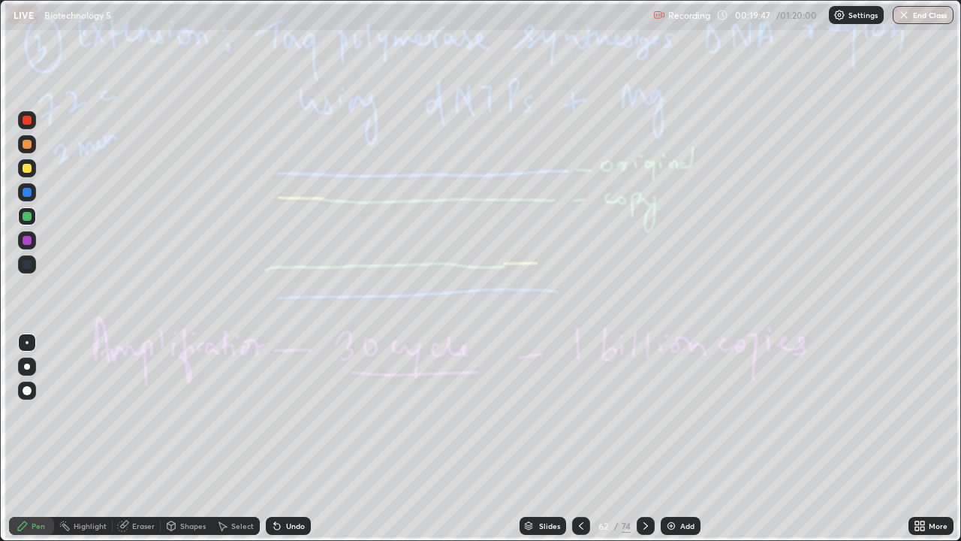
click at [643, 439] on div at bounding box center [646, 526] width 18 height 18
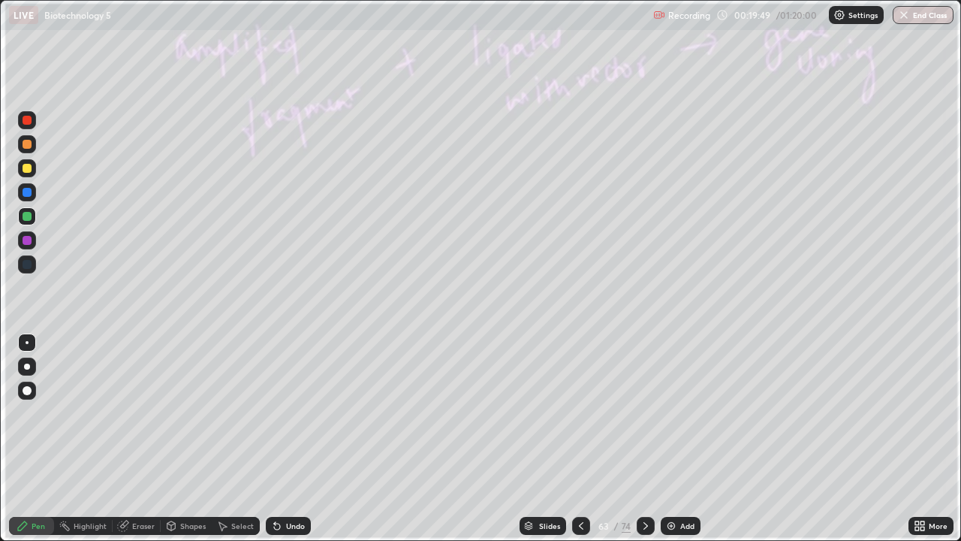
click at [586, 439] on div at bounding box center [581, 526] width 18 height 18
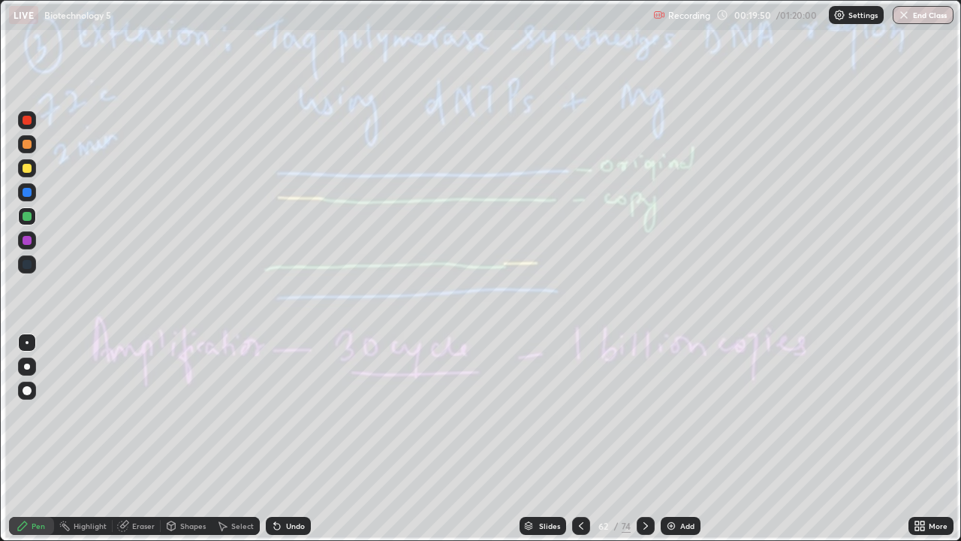
click at [587, 439] on div at bounding box center [581, 526] width 18 height 18
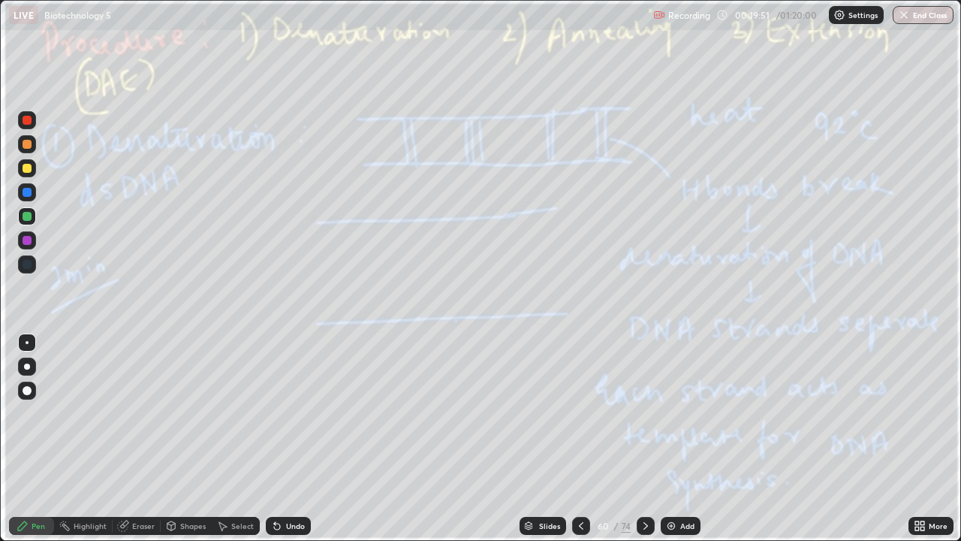
click at [582, 439] on div at bounding box center [581, 526] width 18 height 18
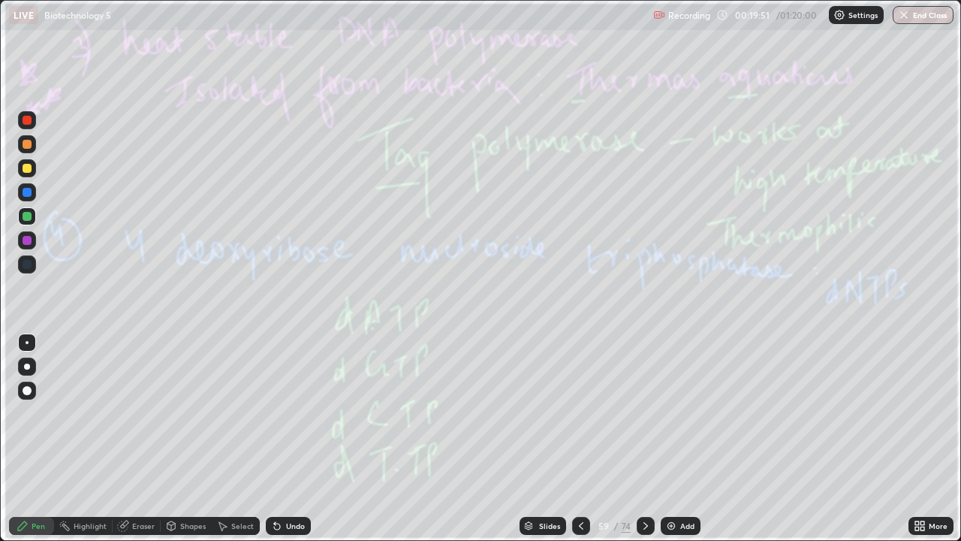
click at [580, 439] on icon at bounding box center [581, 526] width 12 height 12
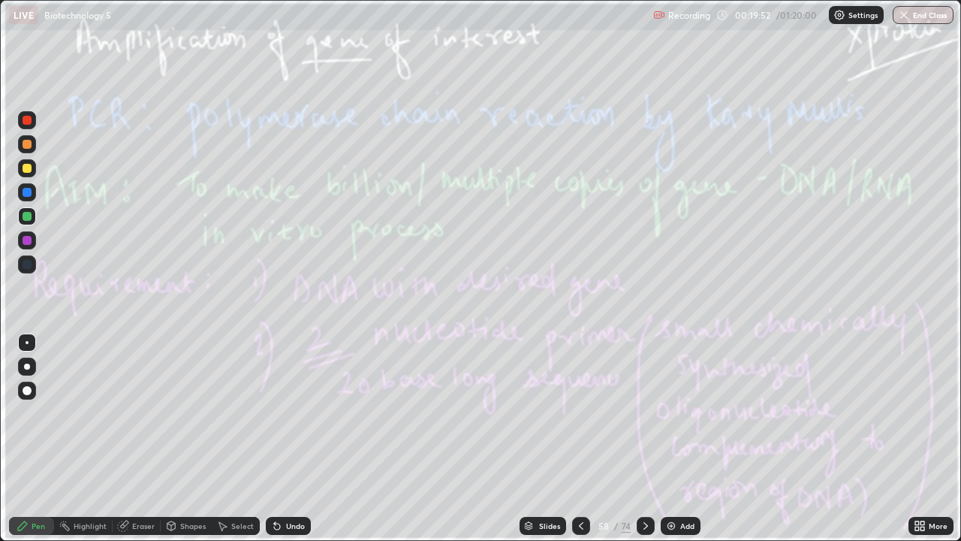
click at [579, 439] on icon at bounding box center [581, 526] width 12 height 12
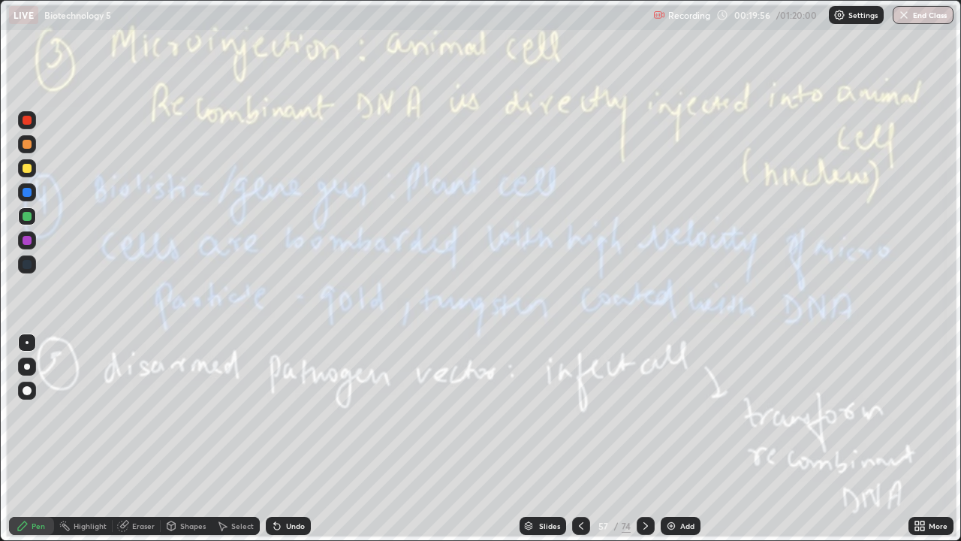
click at [644, 439] on icon at bounding box center [646, 526] width 12 height 12
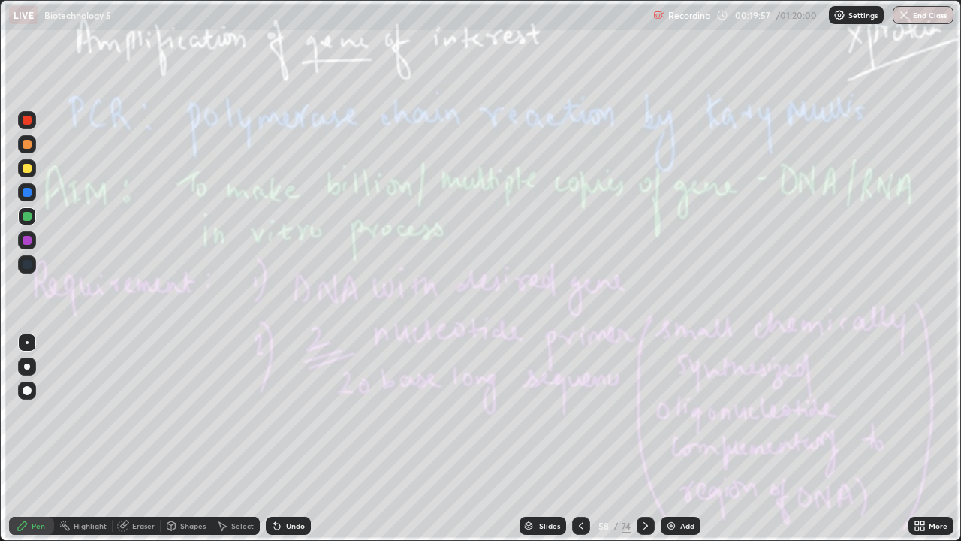
click at [580, 439] on icon at bounding box center [581, 526] width 12 height 12
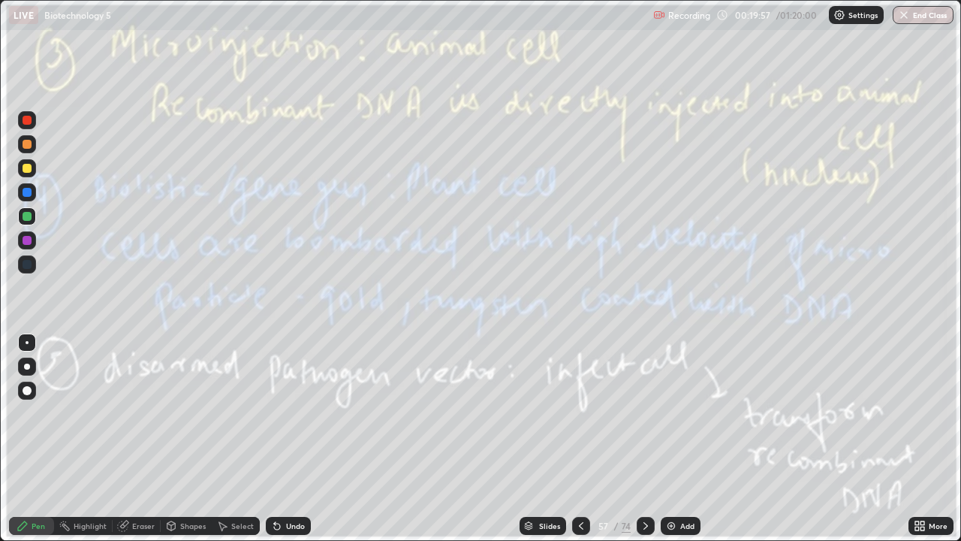
click at [684, 439] on div "Add" at bounding box center [687, 526] width 14 height 8
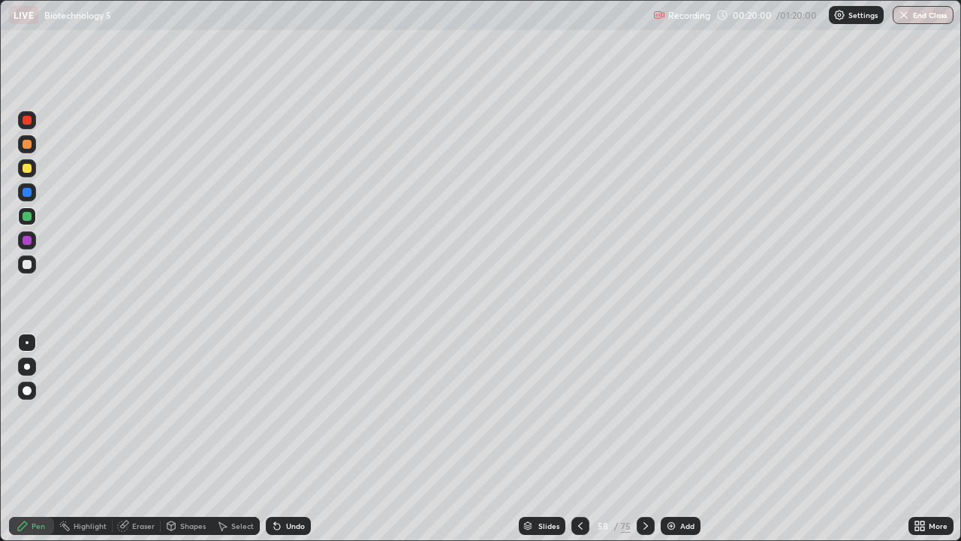
click at [27, 265] on div at bounding box center [27, 264] width 9 height 9
click at [142, 439] on div "Eraser" at bounding box center [143, 526] width 23 height 8
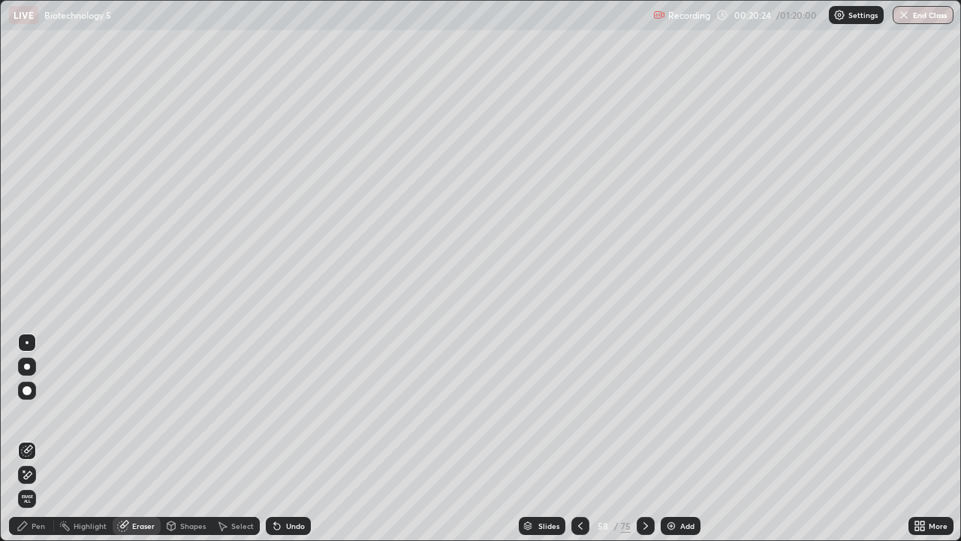
click at [27, 439] on div "Erase all" at bounding box center [27, 499] width 18 height 18
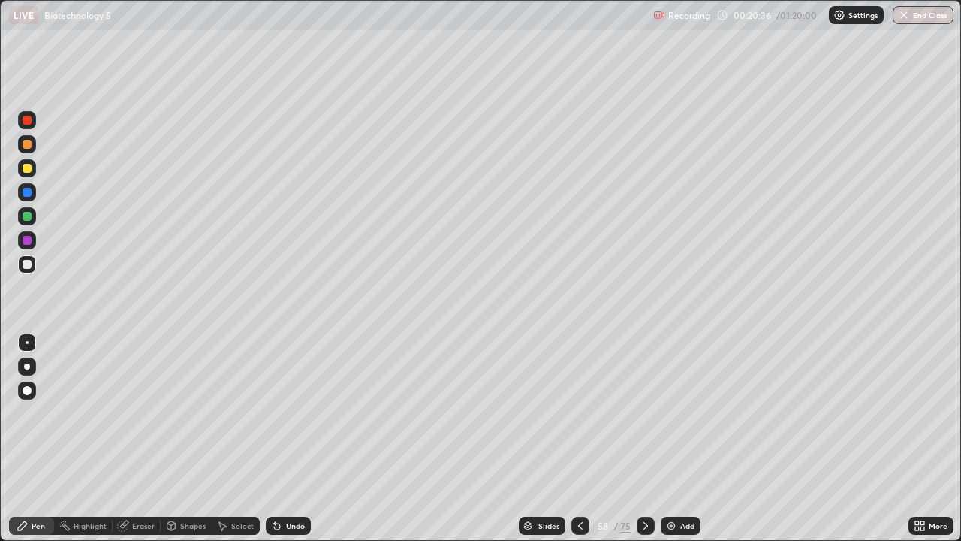
click at [34, 363] on div at bounding box center [27, 366] width 18 height 18
click at [26, 215] on div at bounding box center [27, 216] width 9 height 9
click at [300, 439] on div "Undo" at bounding box center [295, 526] width 19 height 8
click at [697, 439] on div "Add" at bounding box center [681, 526] width 40 height 18
click at [698, 439] on div "Add" at bounding box center [681, 526] width 40 height 18
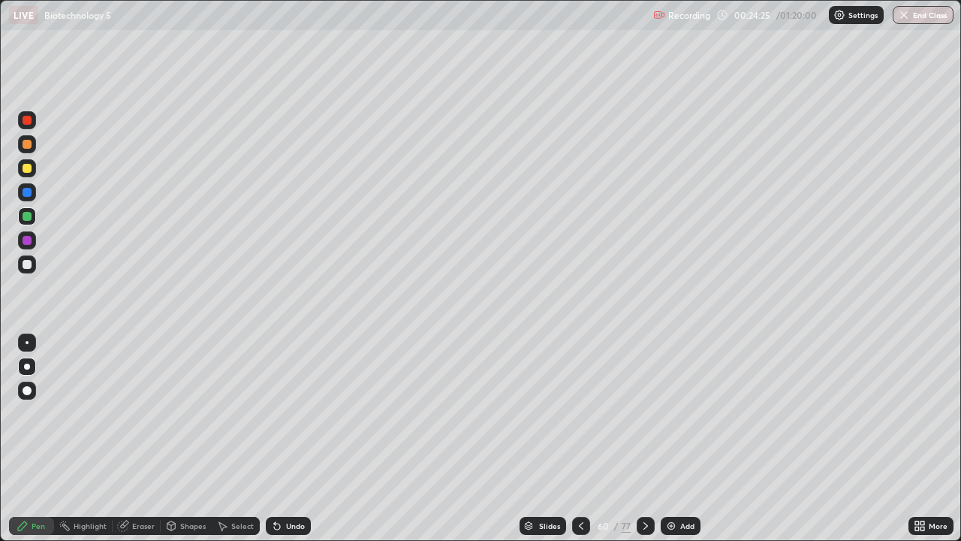
click at [28, 168] on div at bounding box center [27, 168] width 9 height 9
click at [34, 215] on div at bounding box center [27, 216] width 18 height 18
click at [33, 169] on div at bounding box center [27, 168] width 18 height 18
click at [693, 439] on div "Add" at bounding box center [681, 526] width 40 height 18
click at [29, 219] on div at bounding box center [27, 216] width 9 height 9
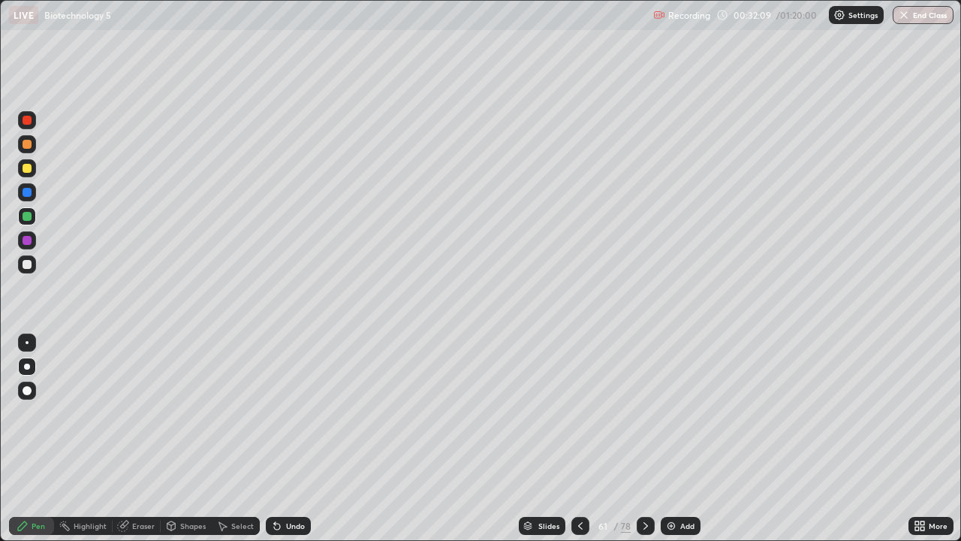
click at [695, 439] on div "Add" at bounding box center [681, 526] width 40 height 18
click at [685, 439] on div "Add" at bounding box center [681, 526] width 40 height 18
click at [29, 169] on div at bounding box center [27, 168] width 9 height 9
click at [300, 439] on div "Undo" at bounding box center [295, 526] width 19 height 8
click at [301, 439] on div "Undo" at bounding box center [288, 526] width 45 height 18
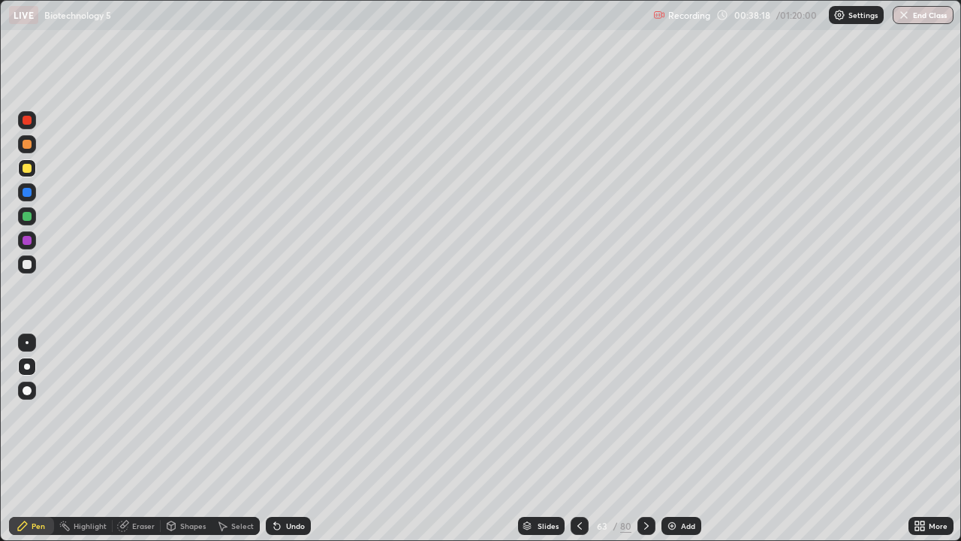
click at [299, 439] on div "Undo" at bounding box center [288, 526] width 45 height 18
click at [296, 439] on div "Undo" at bounding box center [288, 526] width 45 height 18
click at [298, 439] on div "Undo" at bounding box center [288, 526] width 45 height 18
click at [297, 439] on div "Undo" at bounding box center [288, 526] width 45 height 18
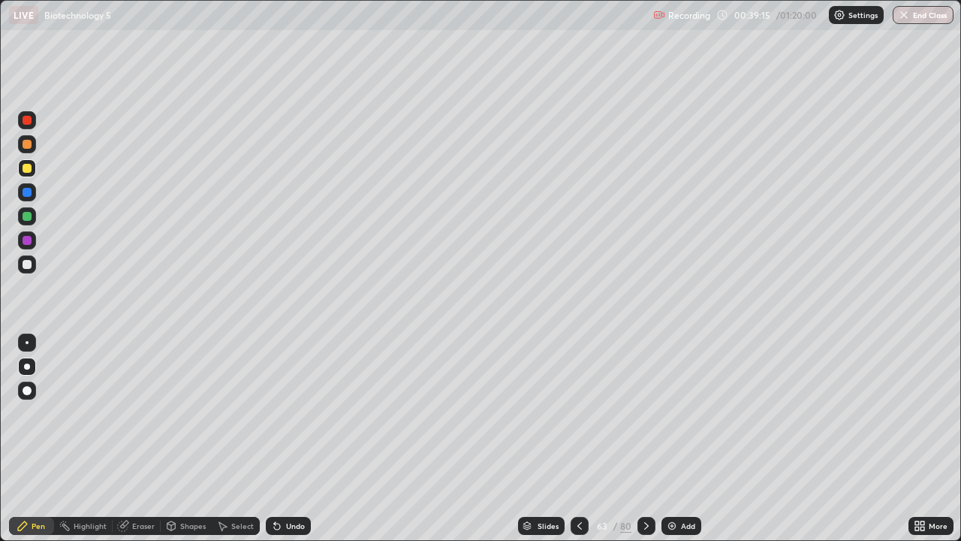
click at [27, 218] on div at bounding box center [27, 216] width 9 height 9
click at [686, 439] on div "Add" at bounding box center [688, 526] width 14 height 8
click at [692, 439] on div "Add" at bounding box center [681, 526] width 40 height 18
click at [696, 439] on div "Add" at bounding box center [681, 526] width 40 height 18
click at [642, 439] on div at bounding box center [646, 526] width 18 height 30
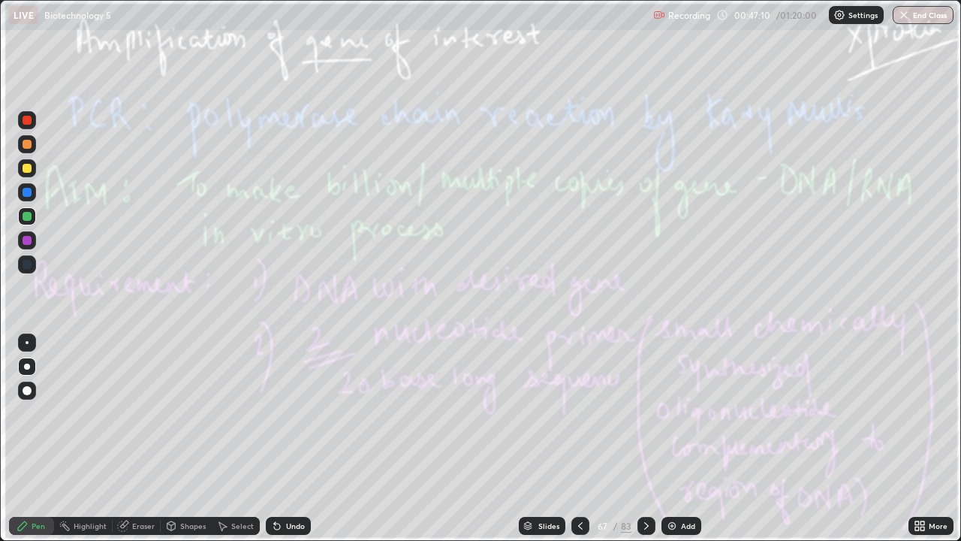
click at [646, 439] on div at bounding box center [646, 526] width 18 height 30
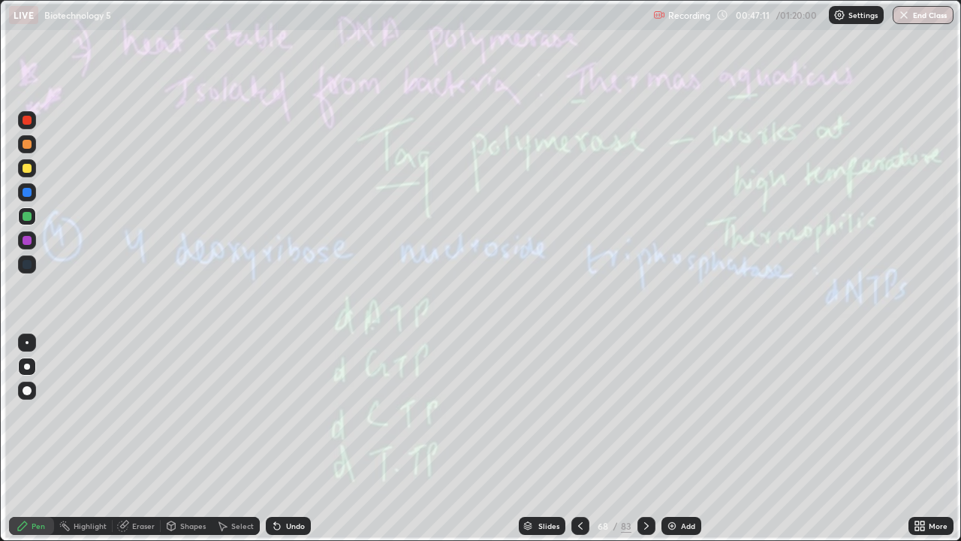
click at [646, 439] on icon at bounding box center [646, 526] width 5 height 8
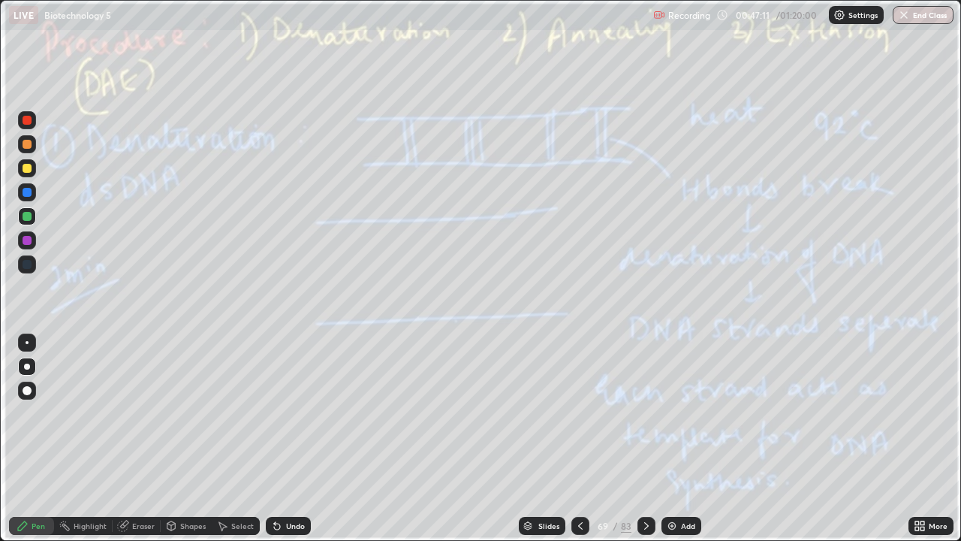
click at [645, 439] on icon at bounding box center [646, 526] width 12 height 12
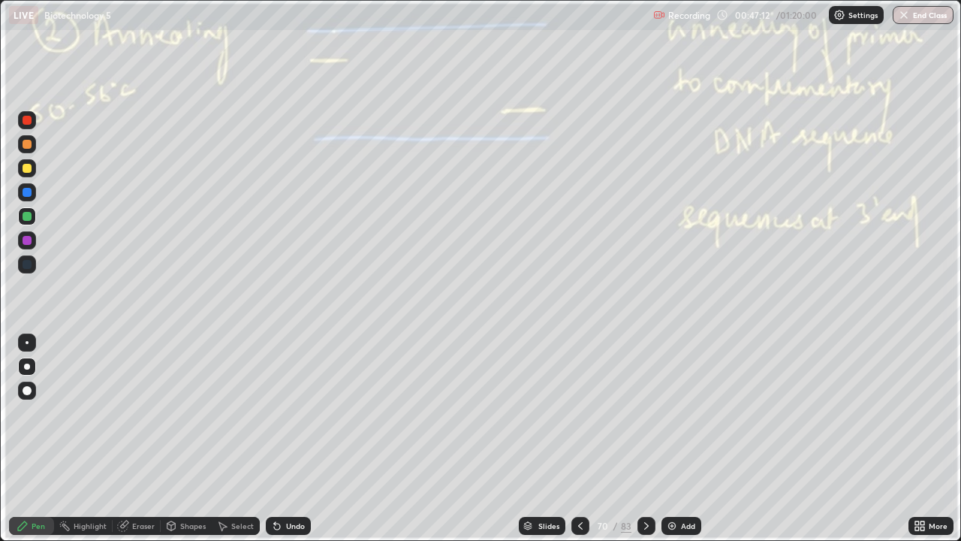
click at [643, 439] on icon at bounding box center [646, 526] width 12 height 12
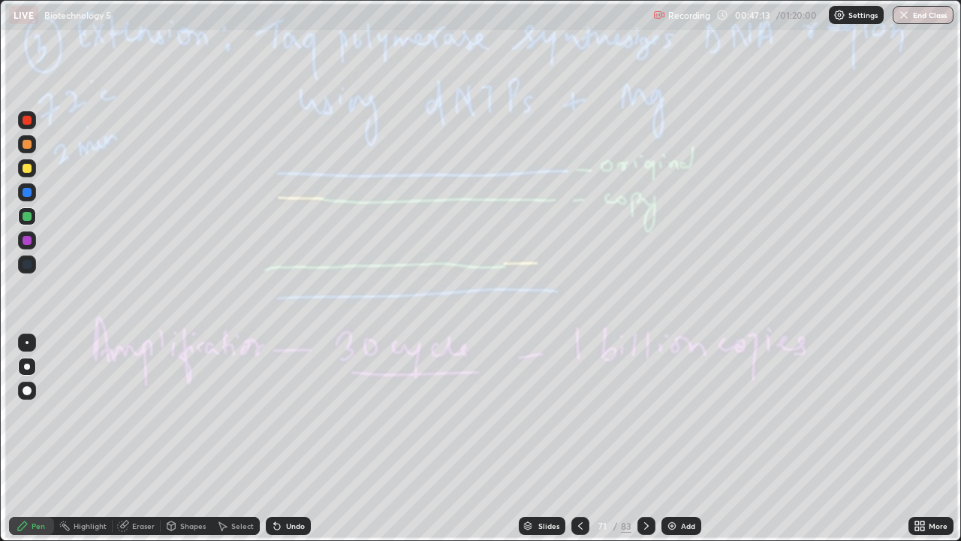
click at [645, 439] on icon at bounding box center [646, 526] width 12 height 12
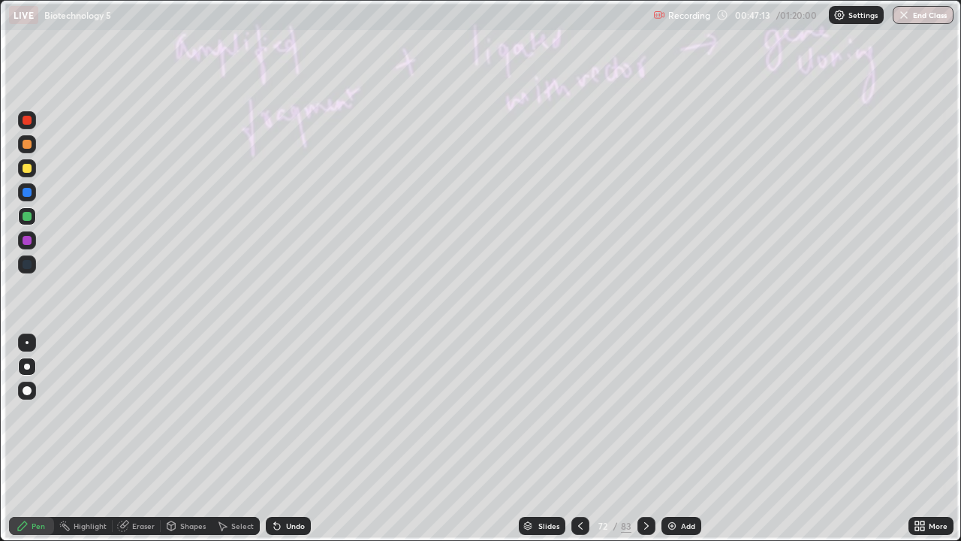
click at [644, 439] on icon at bounding box center [646, 526] width 12 height 12
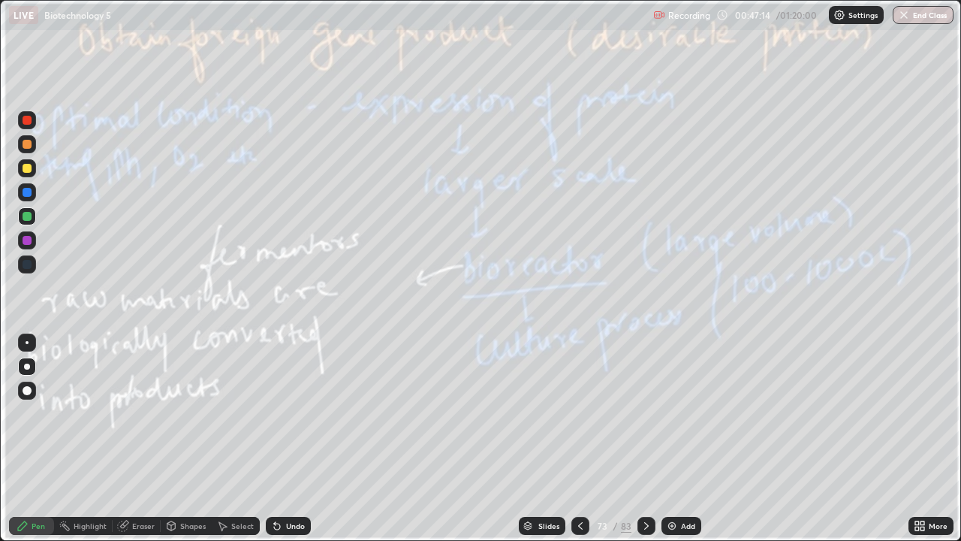
click at [574, 439] on div at bounding box center [580, 526] width 18 height 18
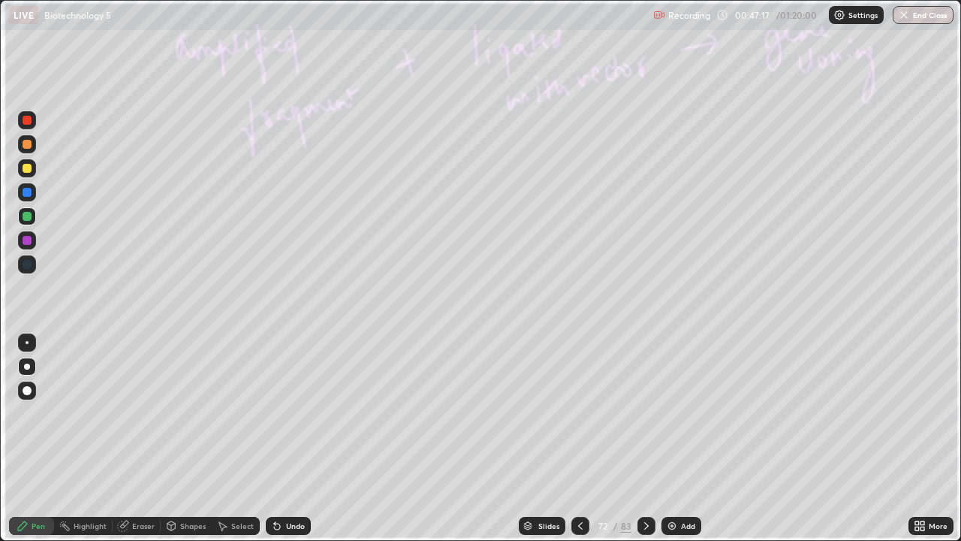
click at [650, 439] on div at bounding box center [646, 526] width 18 height 18
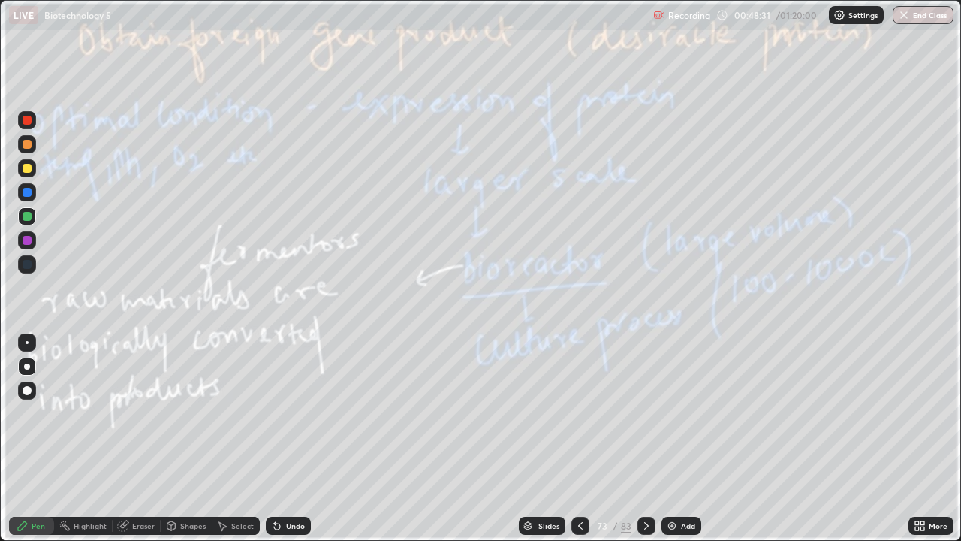
click at [646, 439] on div at bounding box center [646, 526] width 18 height 30
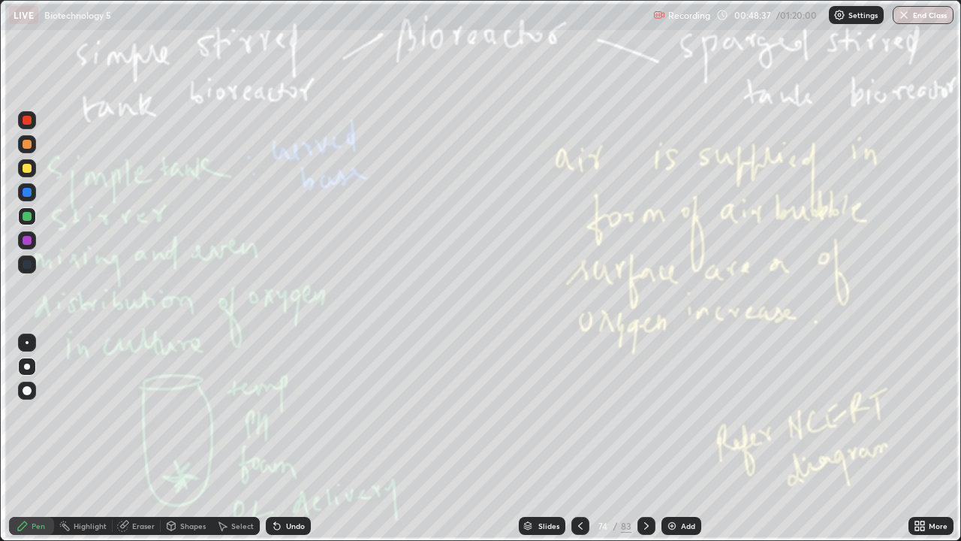
click at [645, 439] on icon at bounding box center [646, 526] width 5 height 8
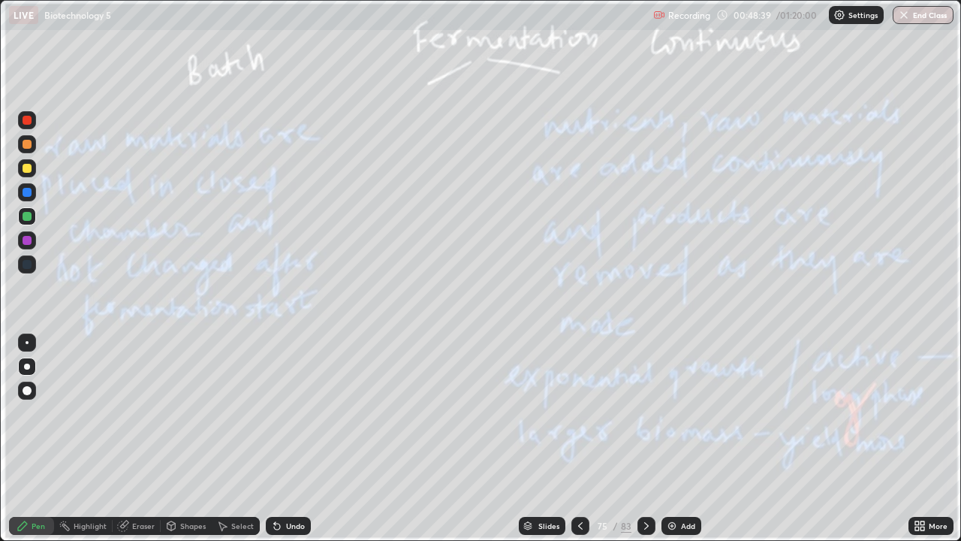
click at [644, 439] on icon at bounding box center [646, 526] width 12 height 12
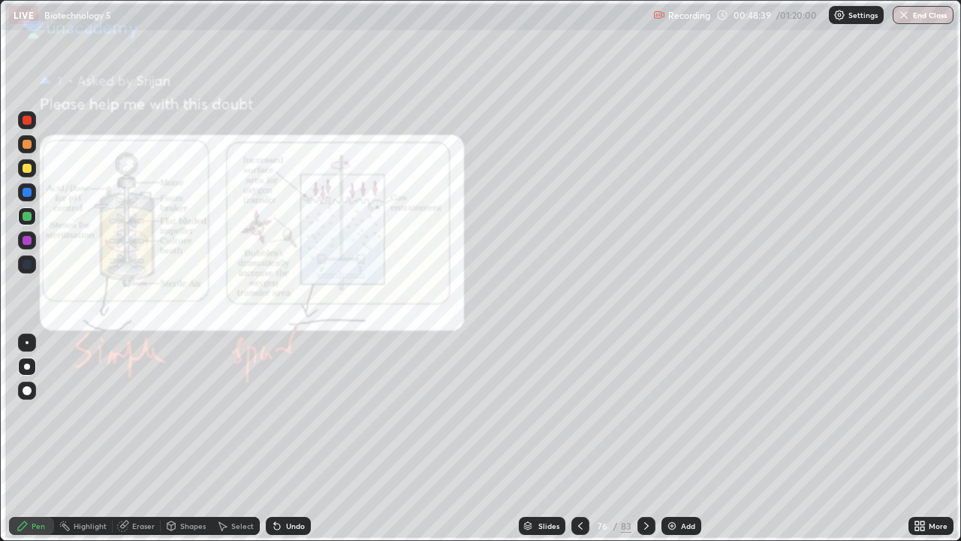
click at [645, 439] on icon at bounding box center [646, 526] width 5 height 8
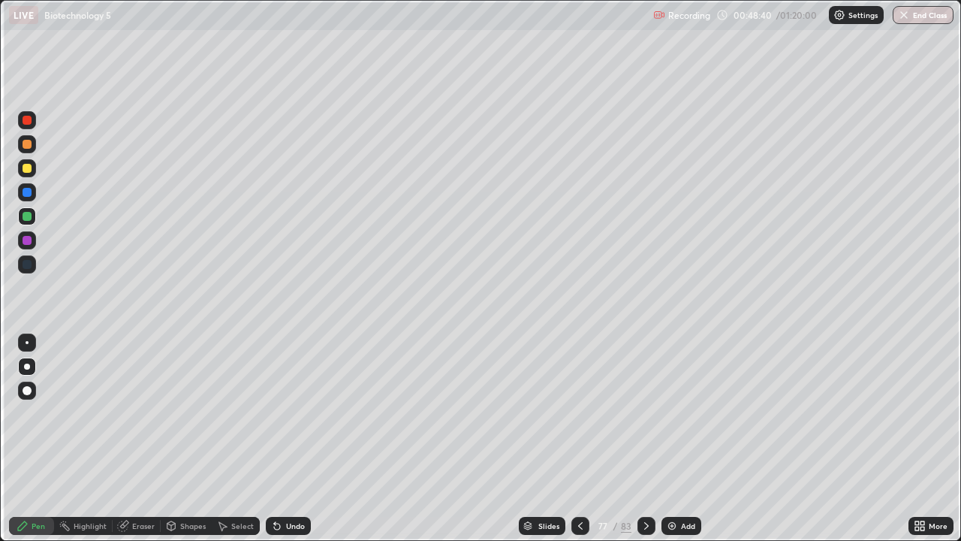
click at [577, 439] on div at bounding box center [580, 526] width 18 height 18
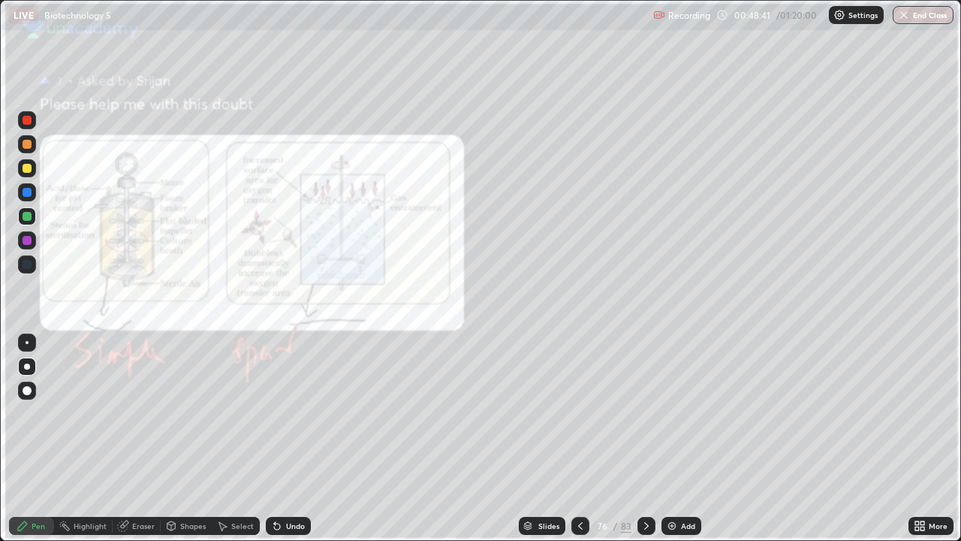
click at [930, 439] on div "More" at bounding box center [938, 526] width 19 height 8
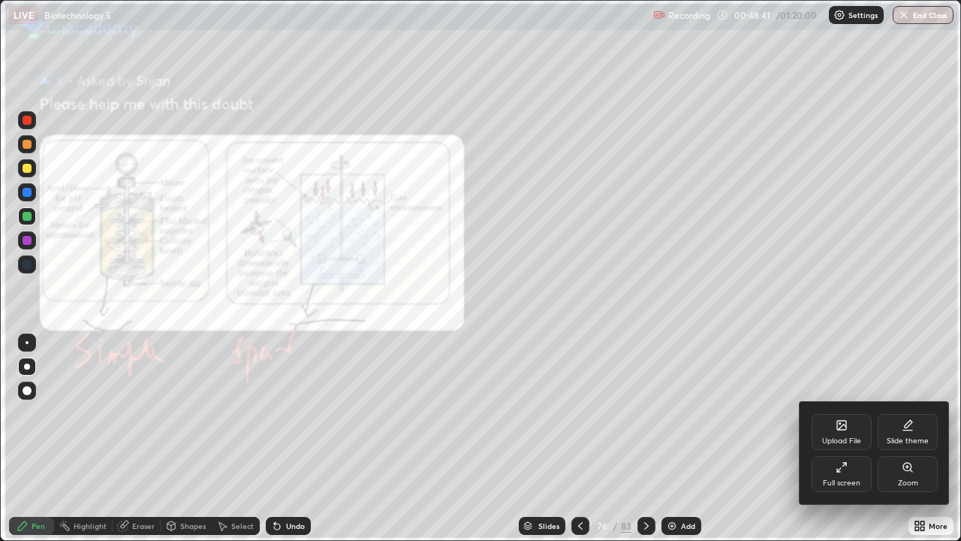
click at [921, 439] on div "Zoom" at bounding box center [908, 474] width 60 height 36
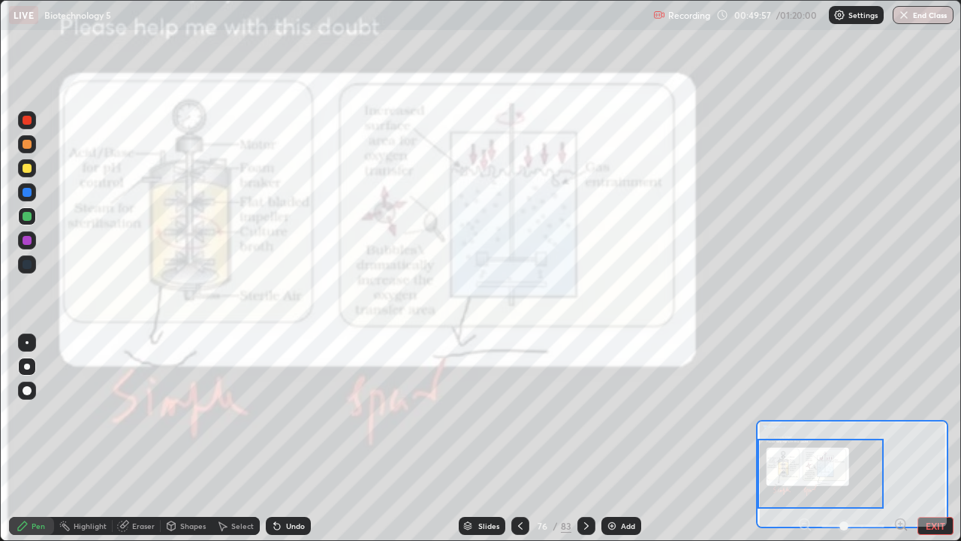
click at [583, 439] on div at bounding box center [586, 526] width 18 height 18
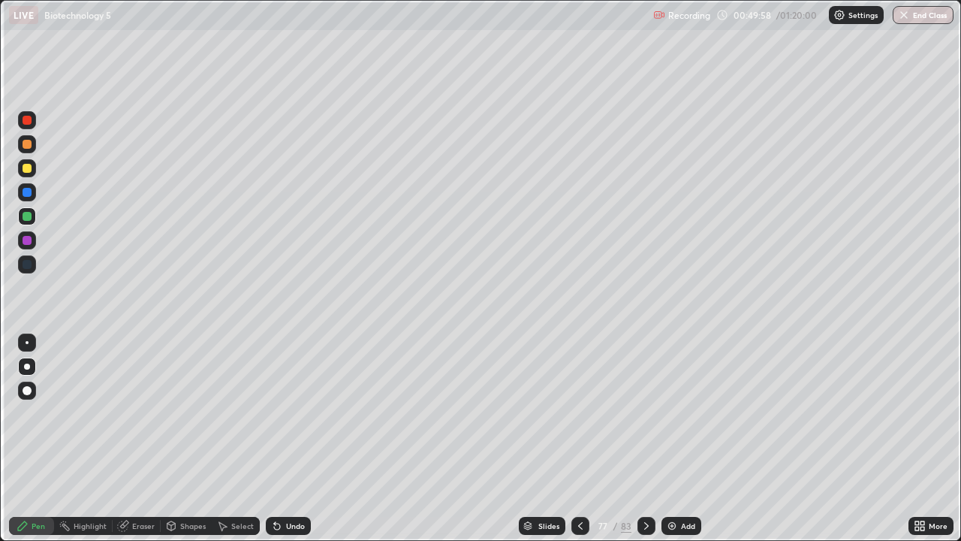
click at [644, 439] on icon at bounding box center [646, 526] width 12 height 12
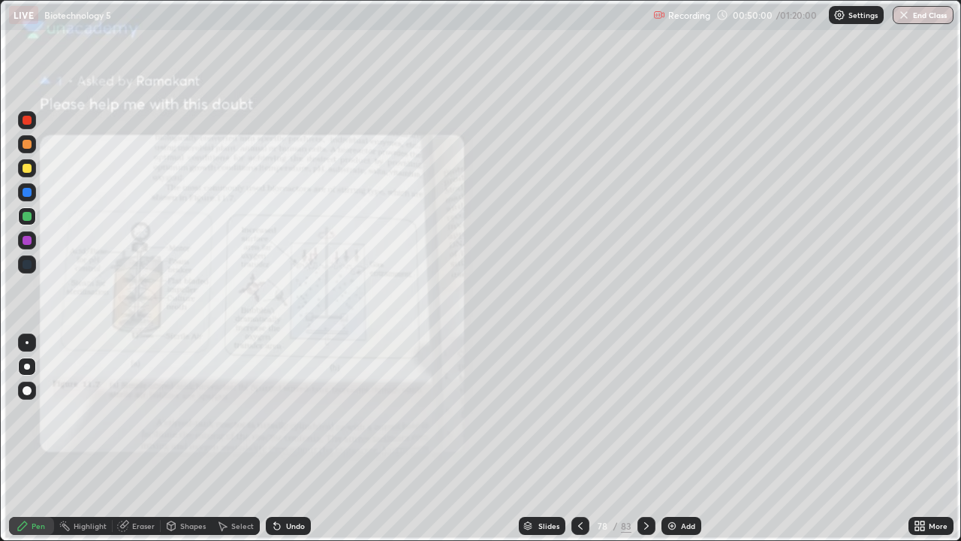
click at [644, 439] on div at bounding box center [646, 526] width 18 height 18
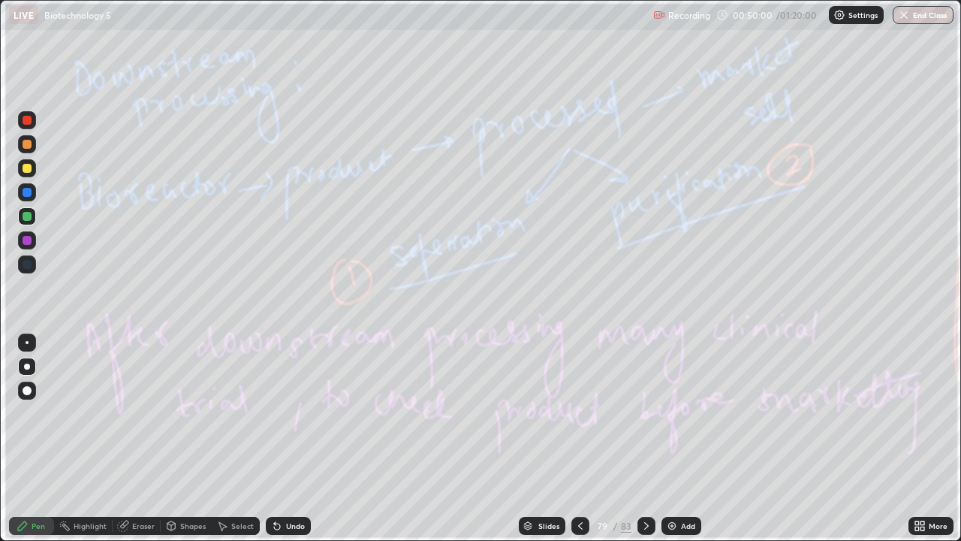
click at [624, 439] on div "83" at bounding box center [626, 526] width 11 height 14
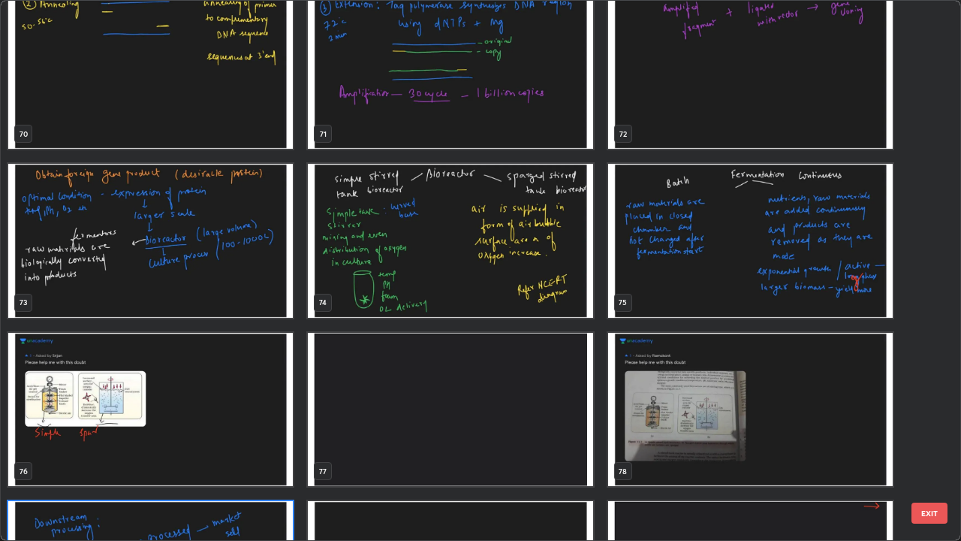
scroll to position [3895, 0]
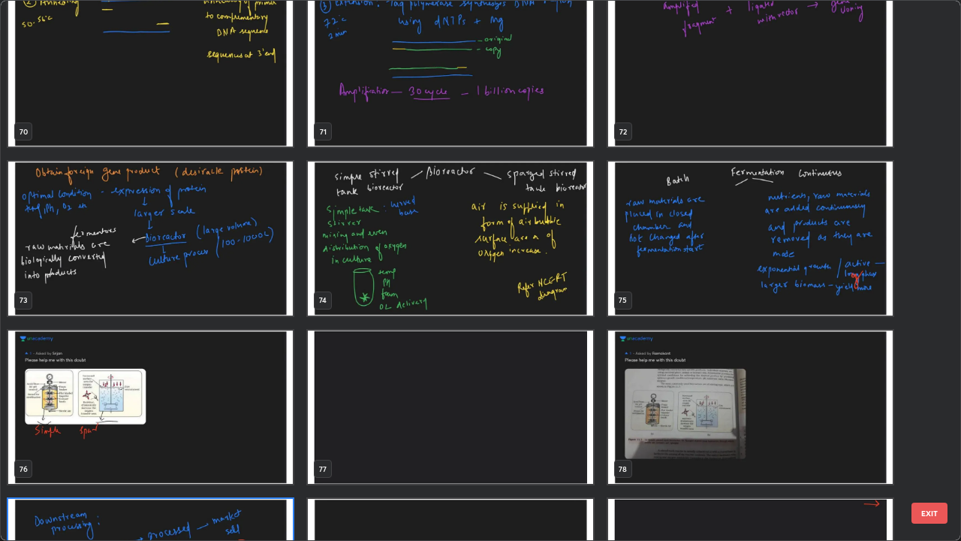
click at [806, 272] on img "grid" at bounding box center [750, 238] width 285 height 154
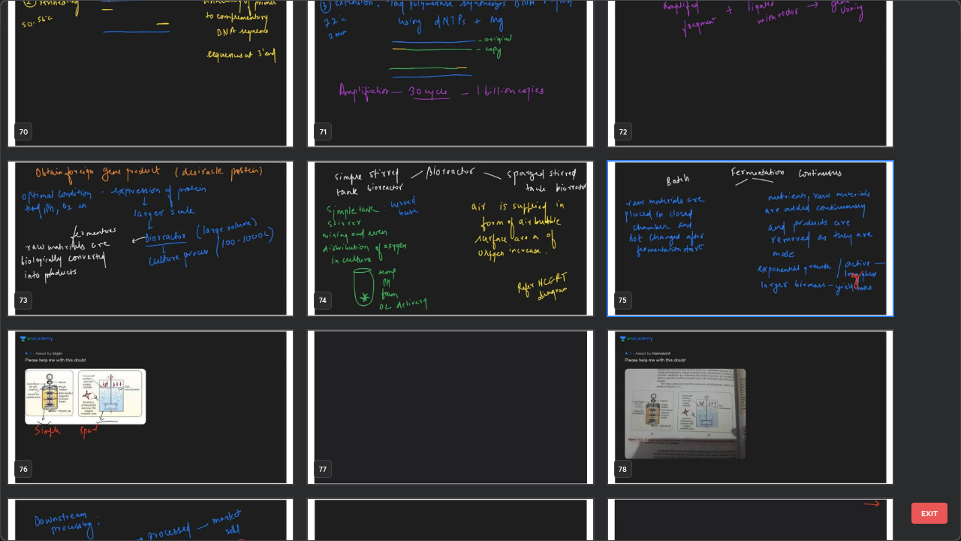
click at [808, 272] on img "grid" at bounding box center [750, 238] width 285 height 154
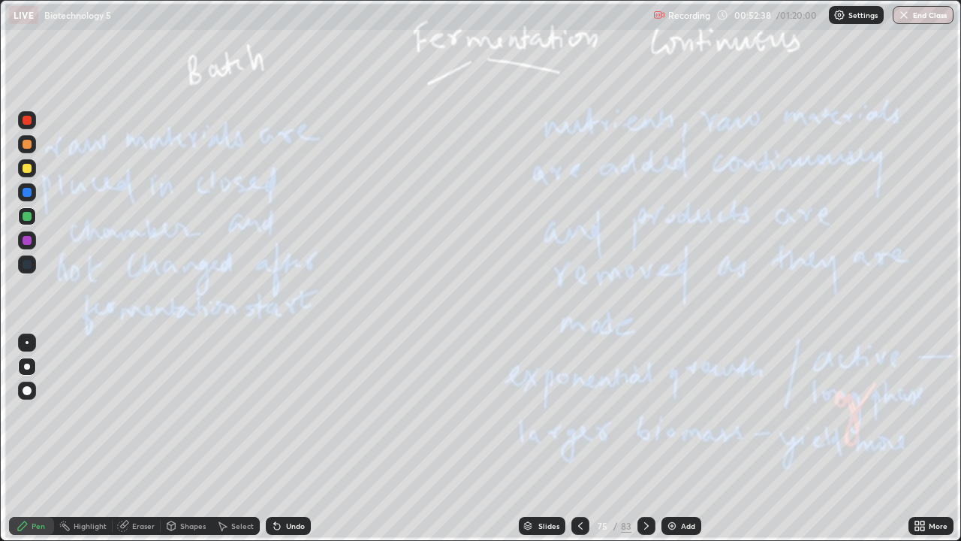
click at [625, 439] on div "83" at bounding box center [626, 526] width 11 height 14
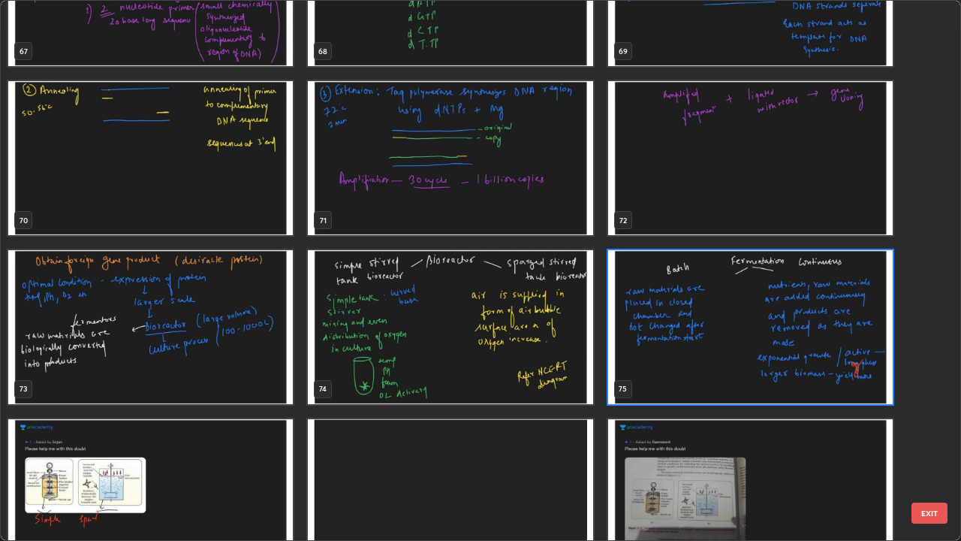
scroll to position [3817, 0]
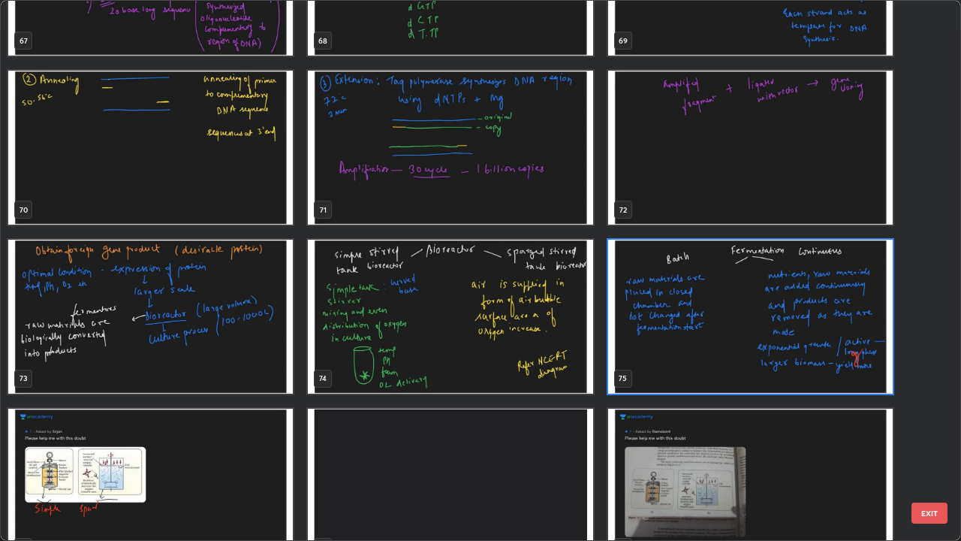
click at [143, 363] on img "grid" at bounding box center [150, 317] width 285 height 154
click at [142, 361] on img "grid" at bounding box center [150, 317] width 285 height 154
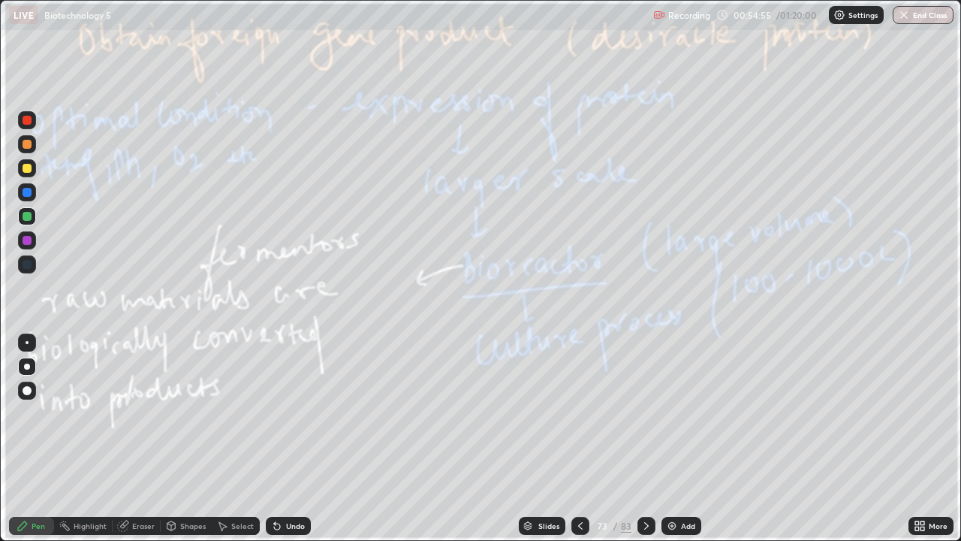
click at [646, 439] on icon at bounding box center [646, 526] width 12 height 12
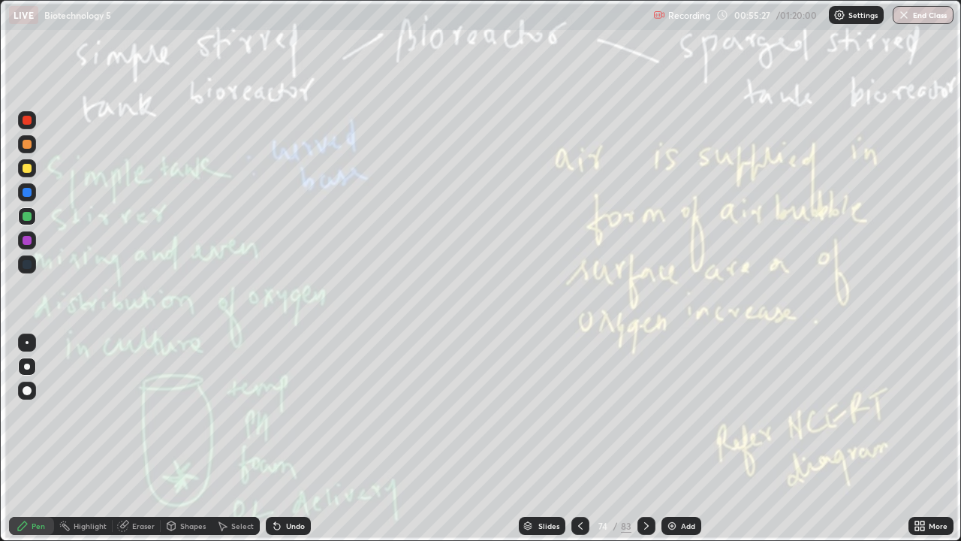
click at [645, 439] on icon at bounding box center [646, 526] width 12 height 12
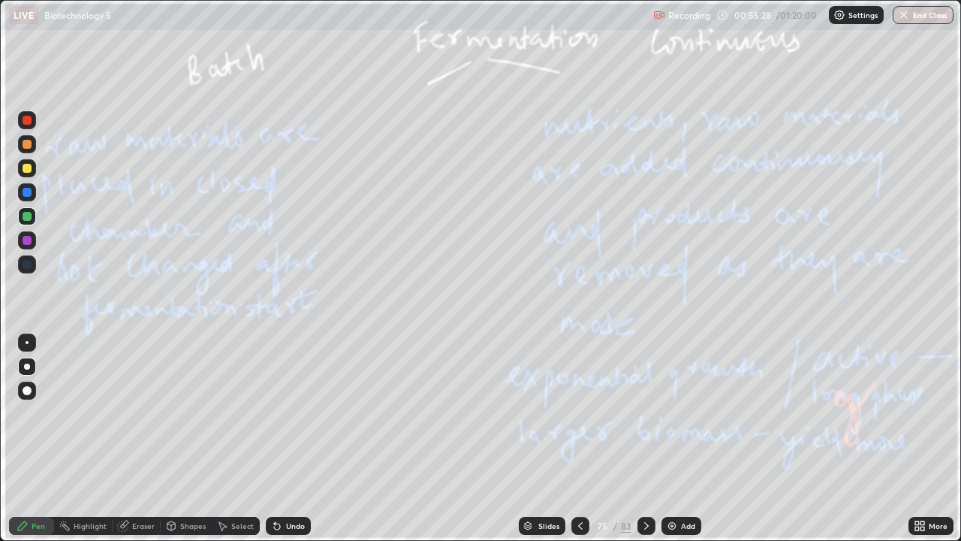
click at [648, 439] on icon at bounding box center [646, 526] width 12 height 12
click at [649, 439] on icon at bounding box center [646, 526] width 12 height 12
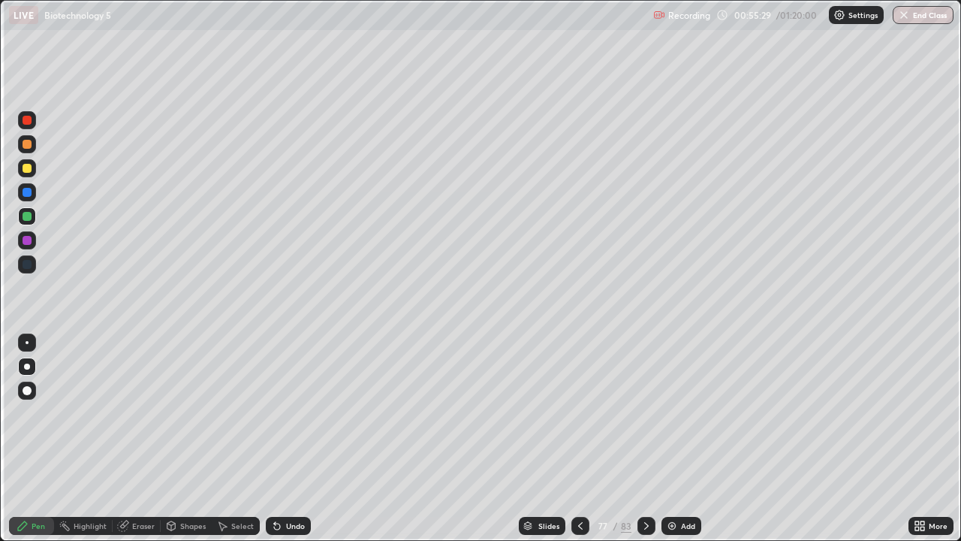
click at [572, 439] on div at bounding box center [580, 526] width 18 height 18
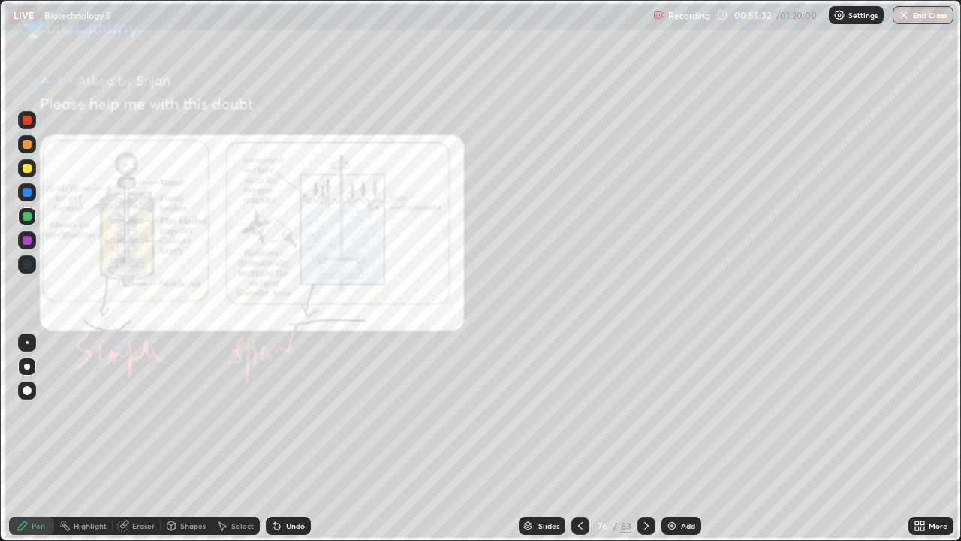
click at [580, 439] on div at bounding box center [580, 526] width 18 height 18
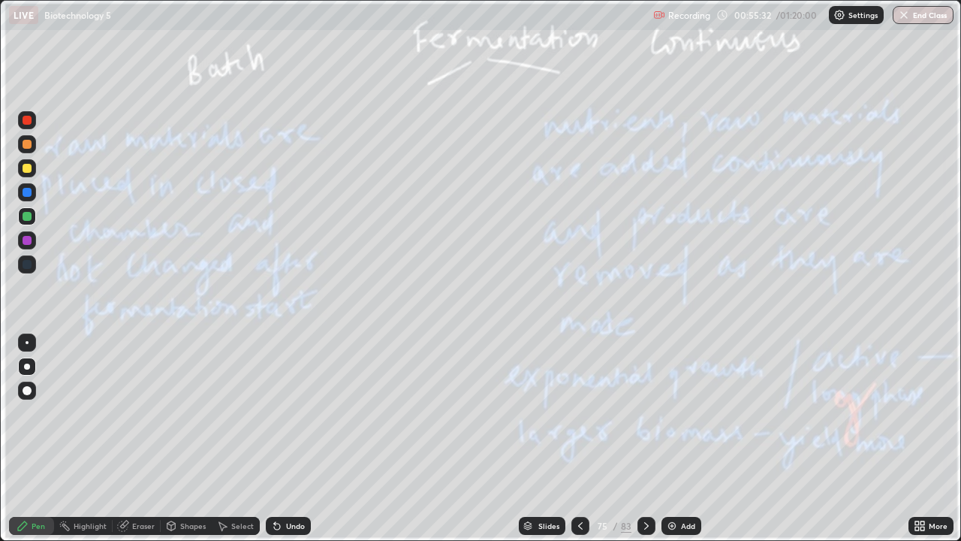
click at [580, 439] on icon at bounding box center [580, 526] width 12 height 12
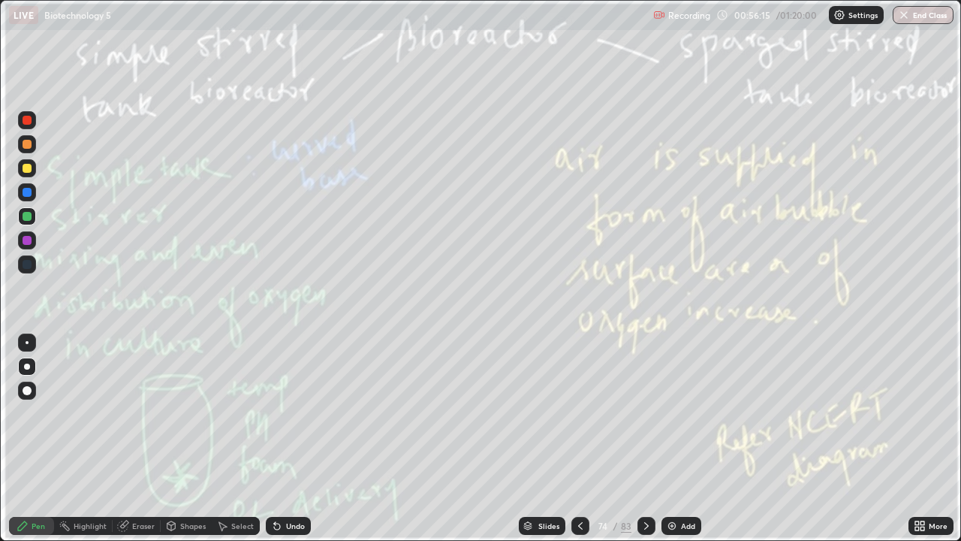
click at [644, 439] on icon at bounding box center [646, 526] width 12 height 12
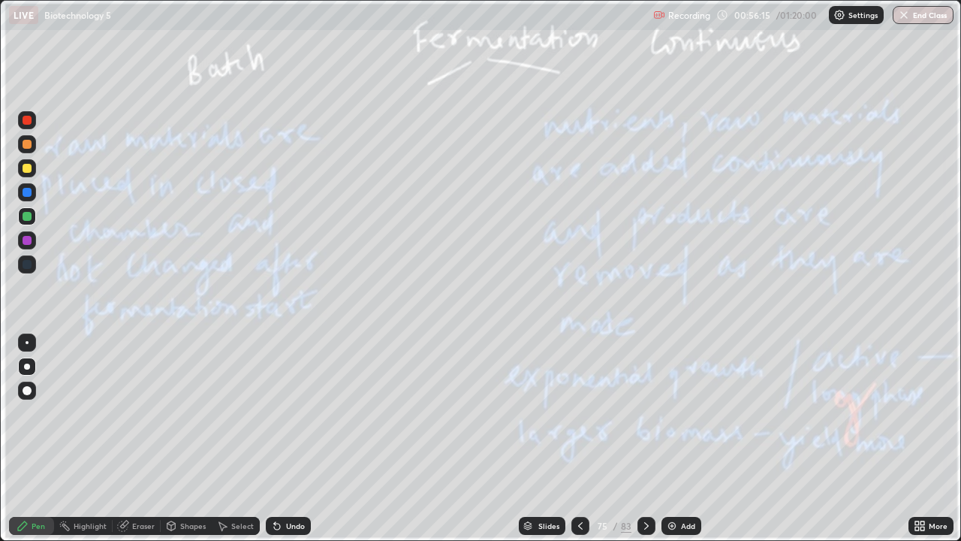
click at [647, 439] on icon at bounding box center [646, 526] width 12 height 12
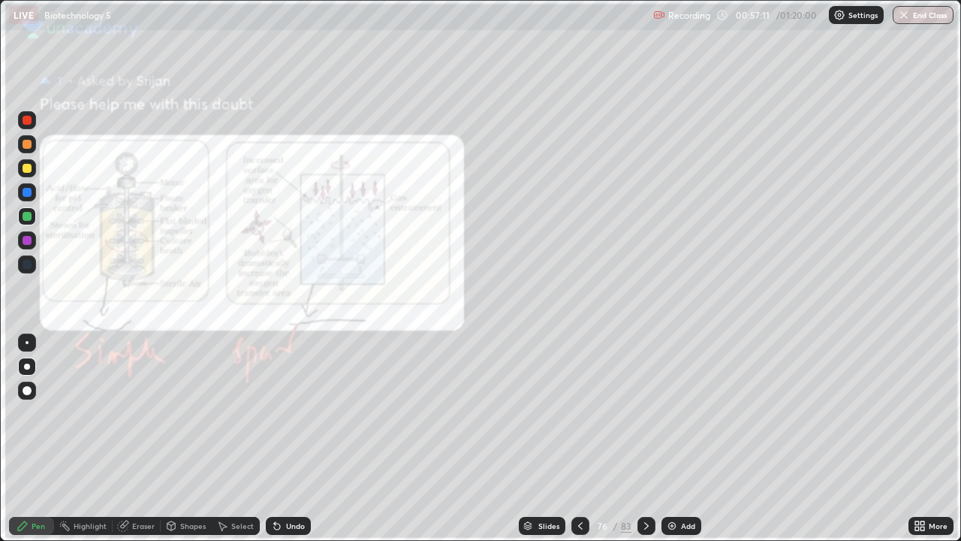
click at [577, 439] on div at bounding box center [580, 526] width 18 height 30
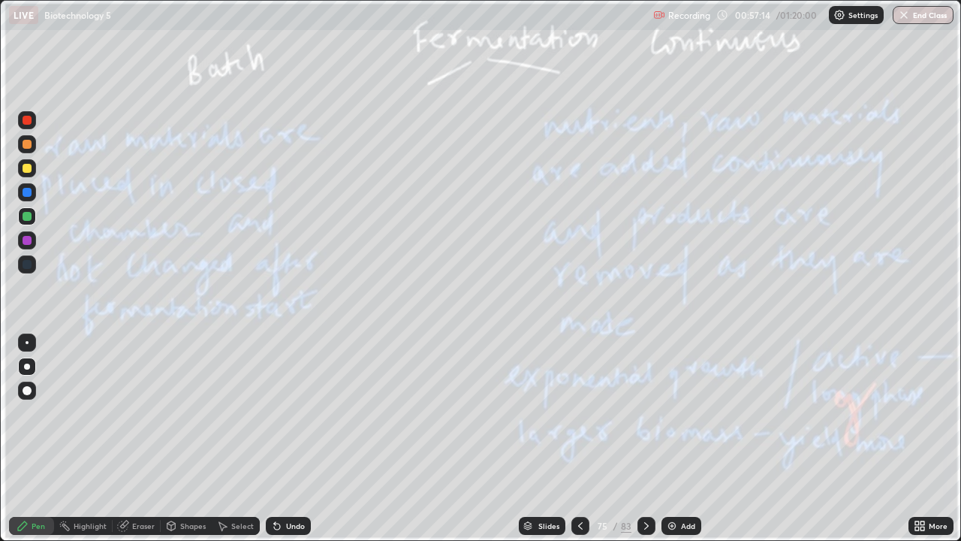
click at [579, 439] on icon at bounding box center [580, 526] width 12 height 12
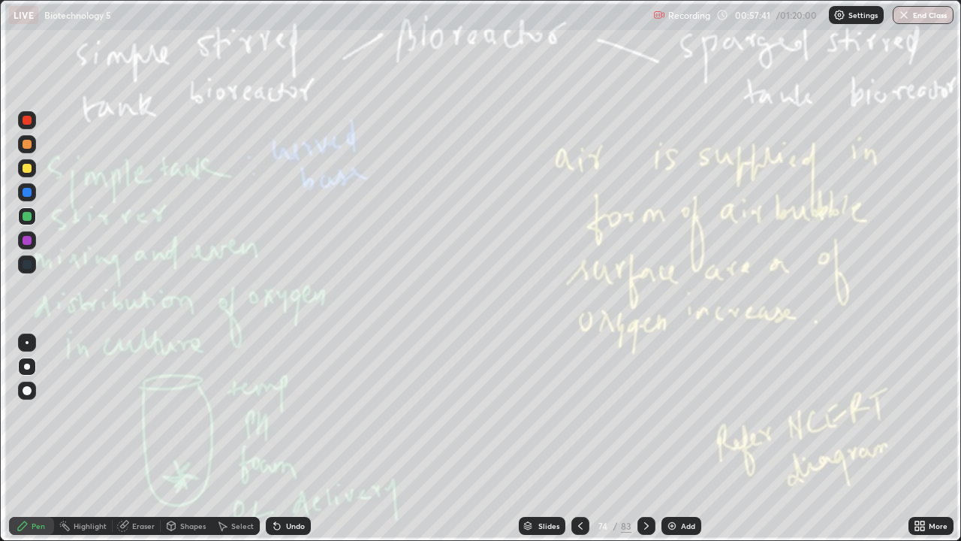
click at [638, 439] on div at bounding box center [646, 526] width 18 height 18
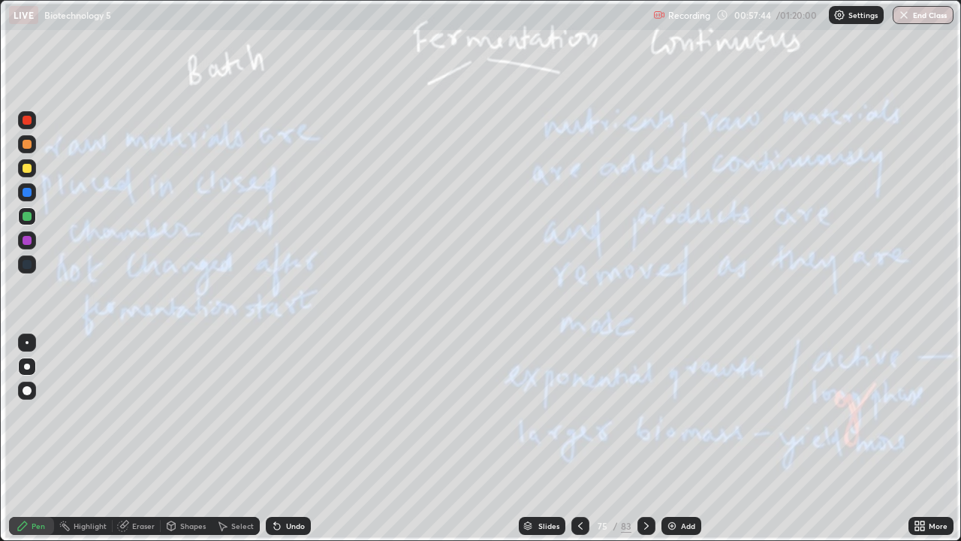
click at [643, 439] on div at bounding box center [646, 526] width 18 height 18
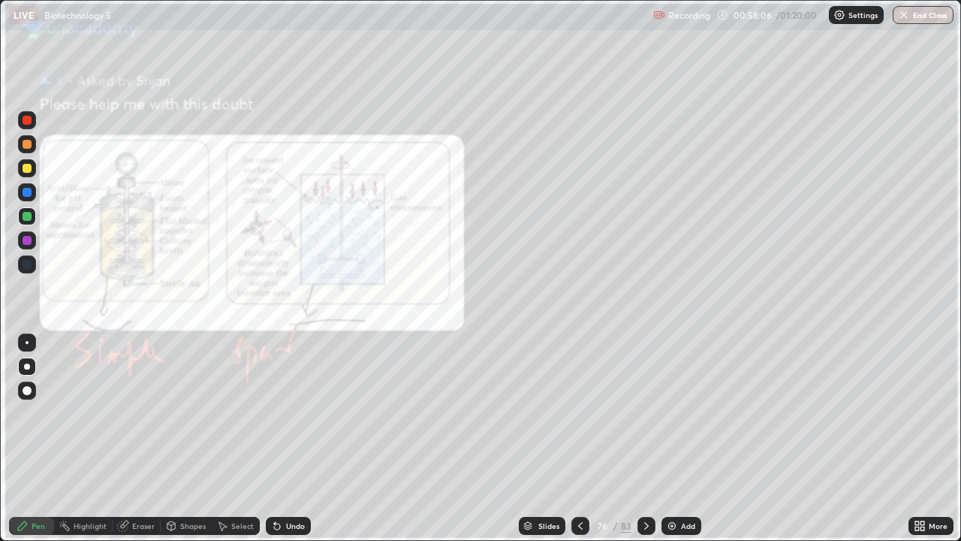
click at [643, 439] on icon at bounding box center [646, 526] width 12 height 12
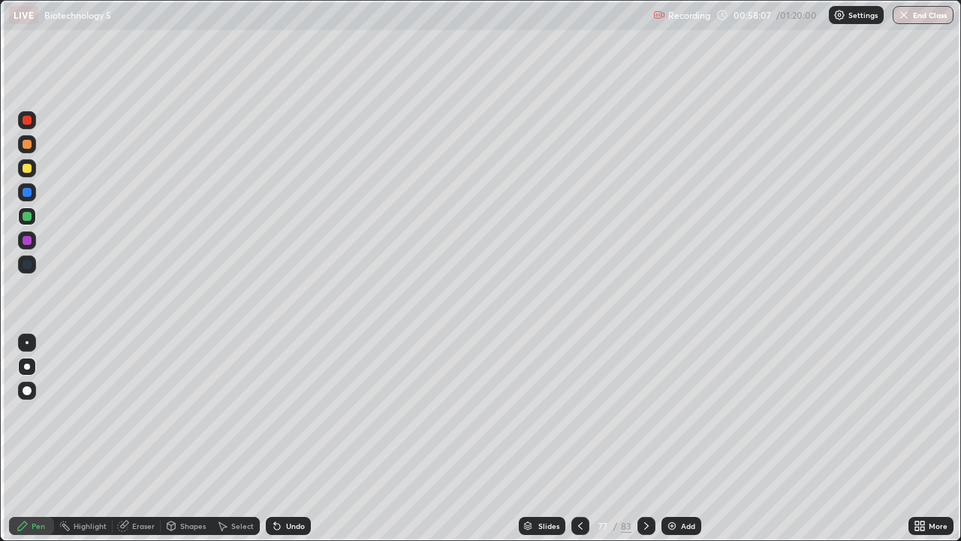
click at [577, 439] on div at bounding box center [580, 526] width 18 height 18
click at [580, 439] on icon at bounding box center [580, 526] width 12 height 12
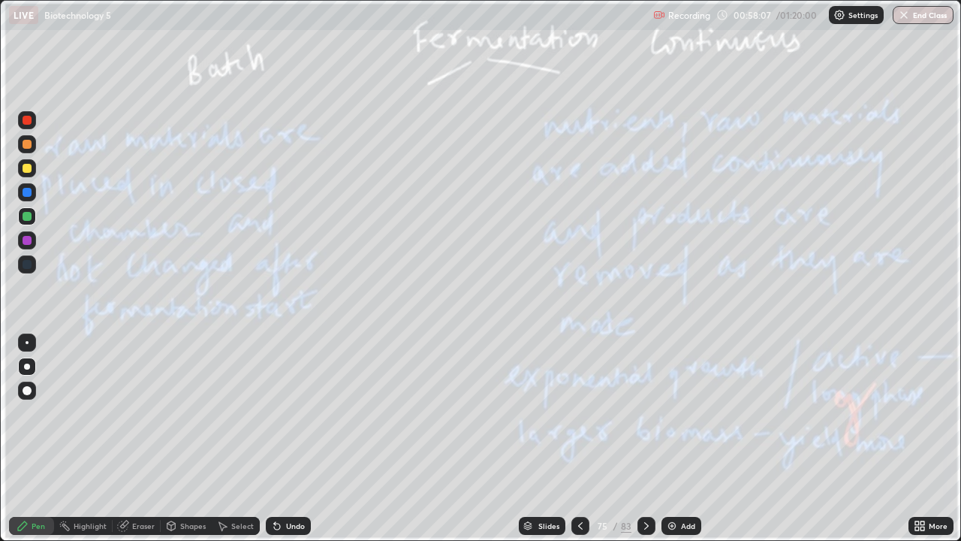
click at [581, 439] on icon at bounding box center [580, 526] width 12 height 12
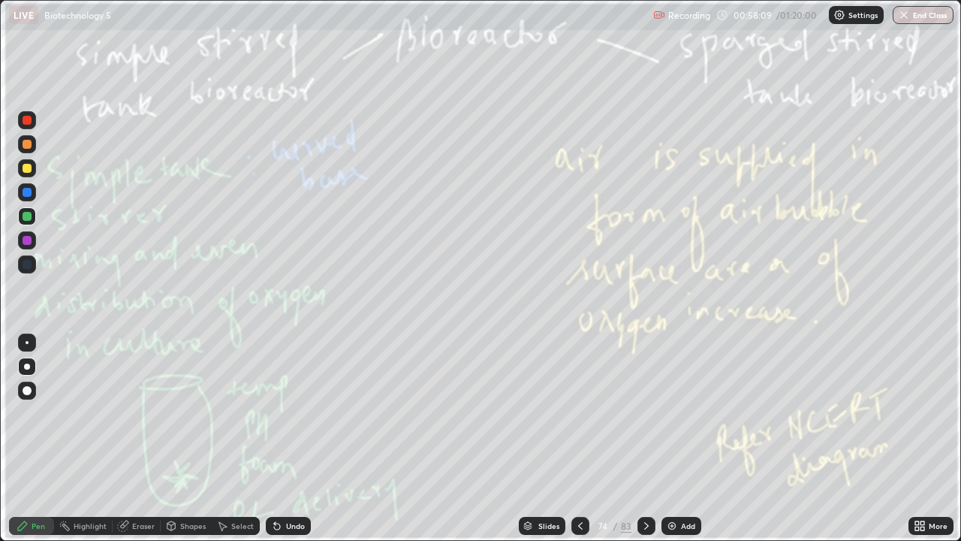
click at [640, 439] on div at bounding box center [646, 526] width 18 height 18
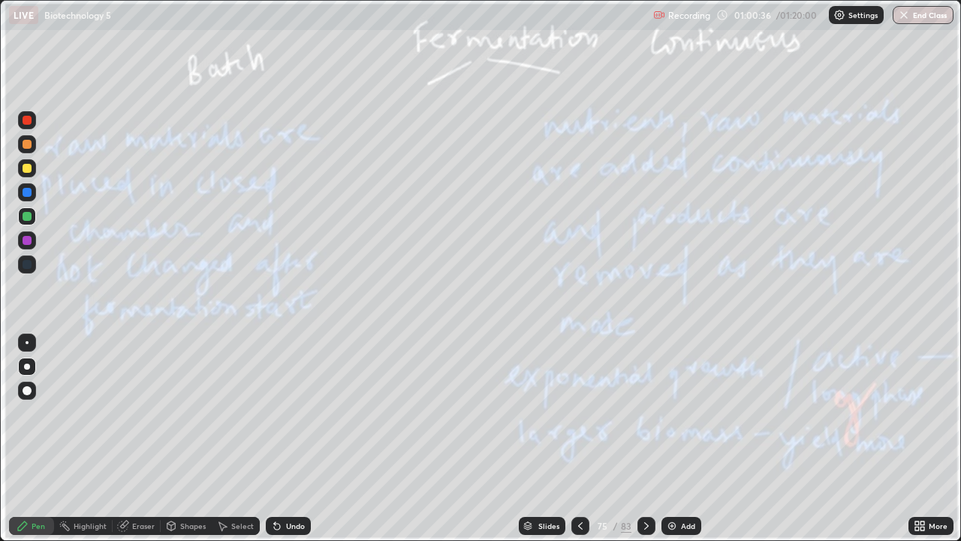
click at [642, 439] on icon at bounding box center [646, 526] width 12 height 12
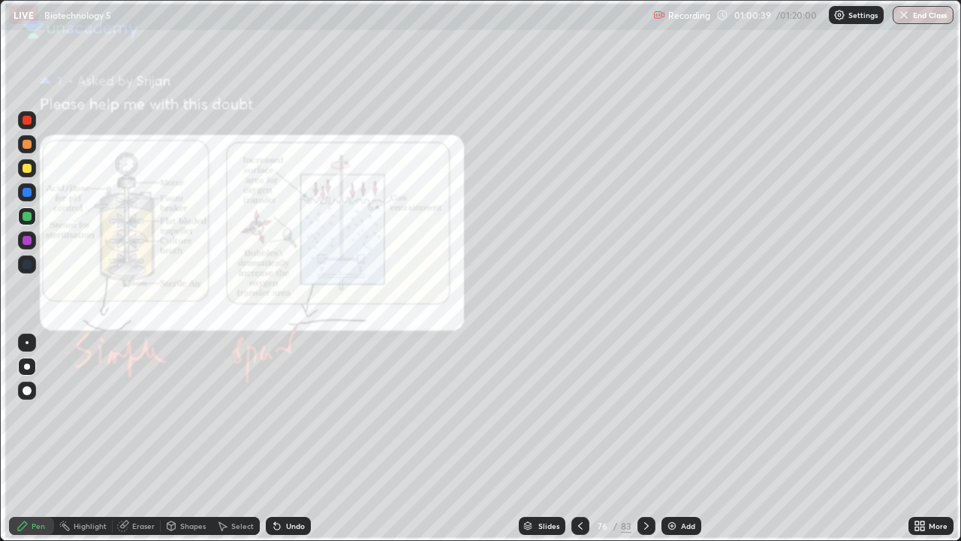
click at [638, 439] on div at bounding box center [646, 526] width 18 height 30
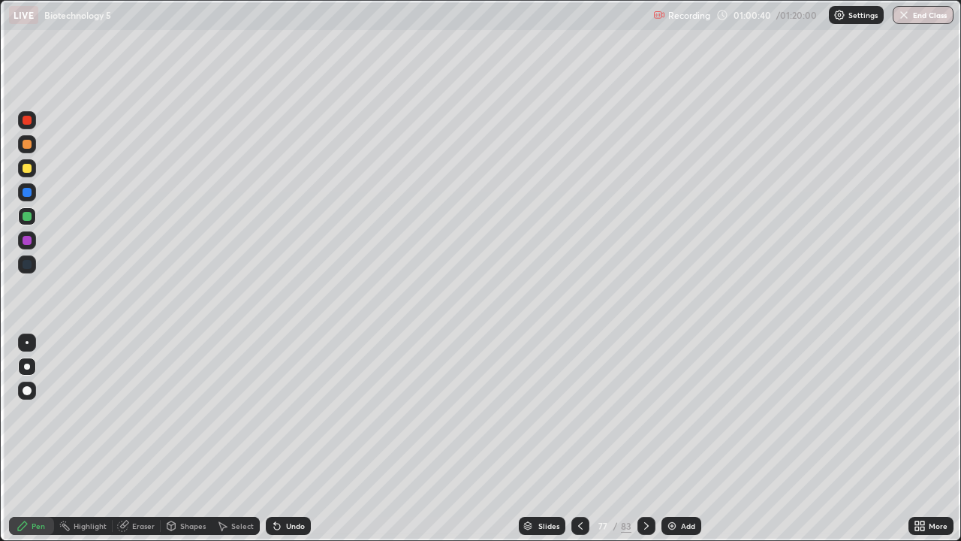
click at [644, 439] on icon at bounding box center [646, 526] width 12 height 12
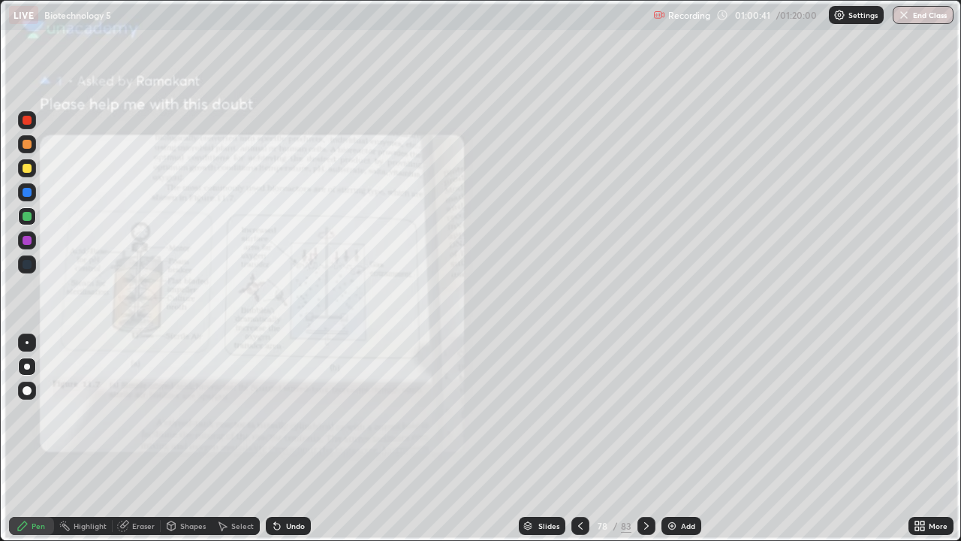
click at [628, 439] on div "83" at bounding box center [626, 526] width 11 height 14
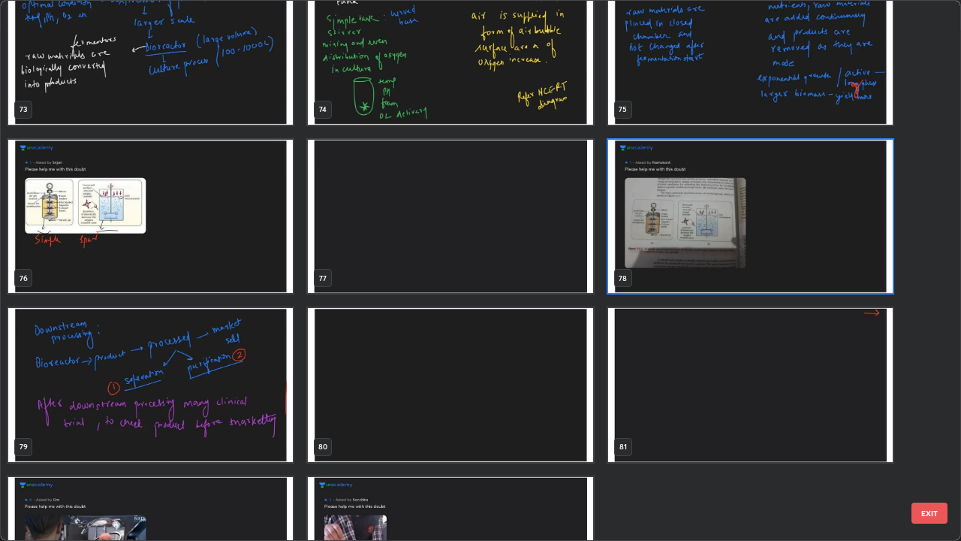
scroll to position [4183, 0]
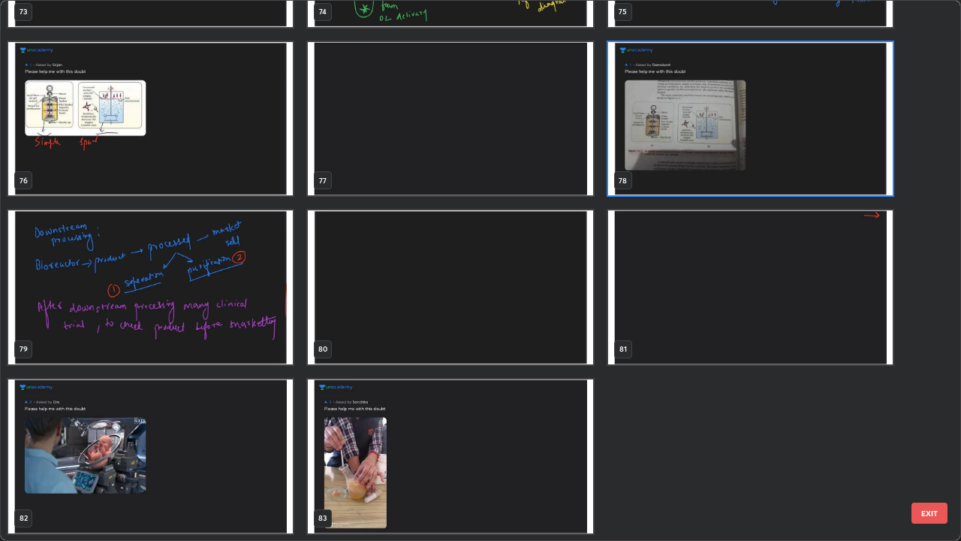
click at [264, 333] on img "grid" at bounding box center [150, 287] width 285 height 154
click at [266, 332] on img "grid" at bounding box center [150, 287] width 285 height 154
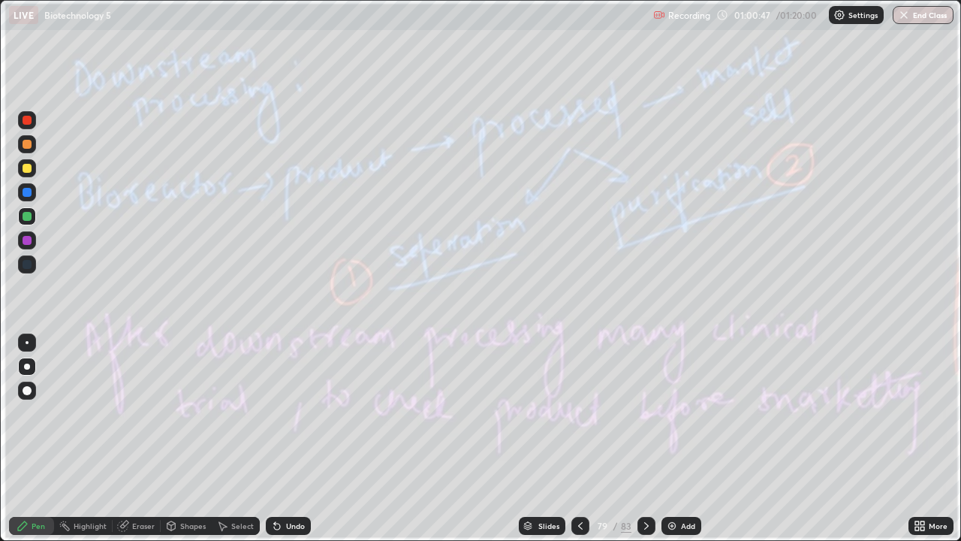
click at [268, 331] on img "grid" at bounding box center [150, 287] width 285 height 154
click at [625, 439] on div "83" at bounding box center [626, 526] width 11 height 14
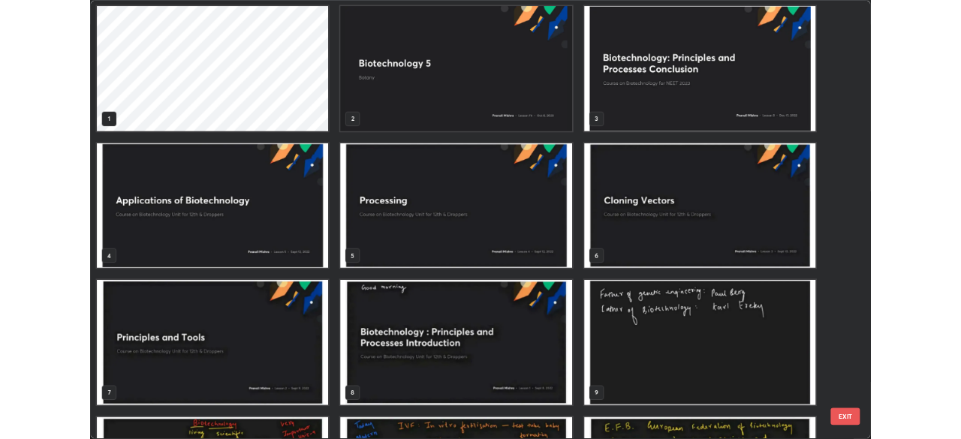
scroll to position [0, 0]
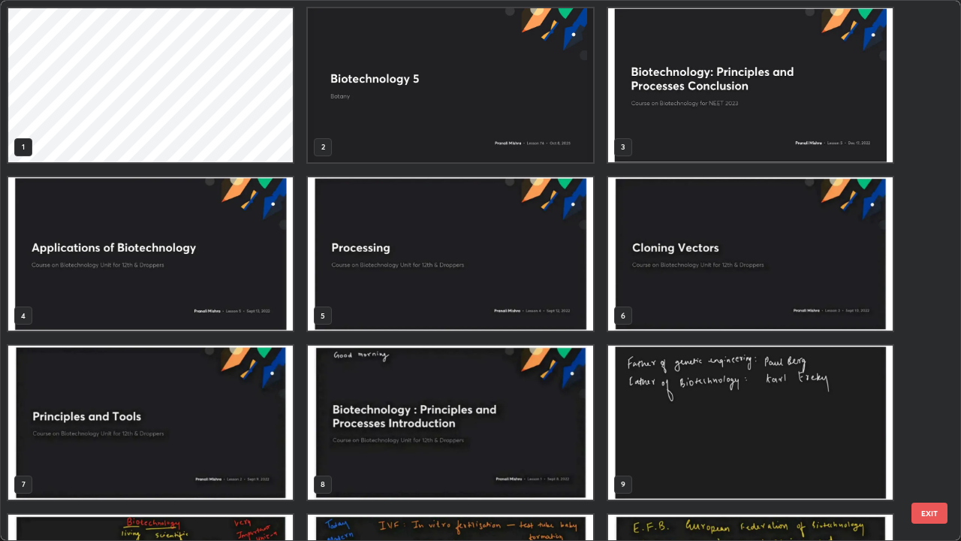
click at [548, 134] on img "grid" at bounding box center [450, 85] width 285 height 154
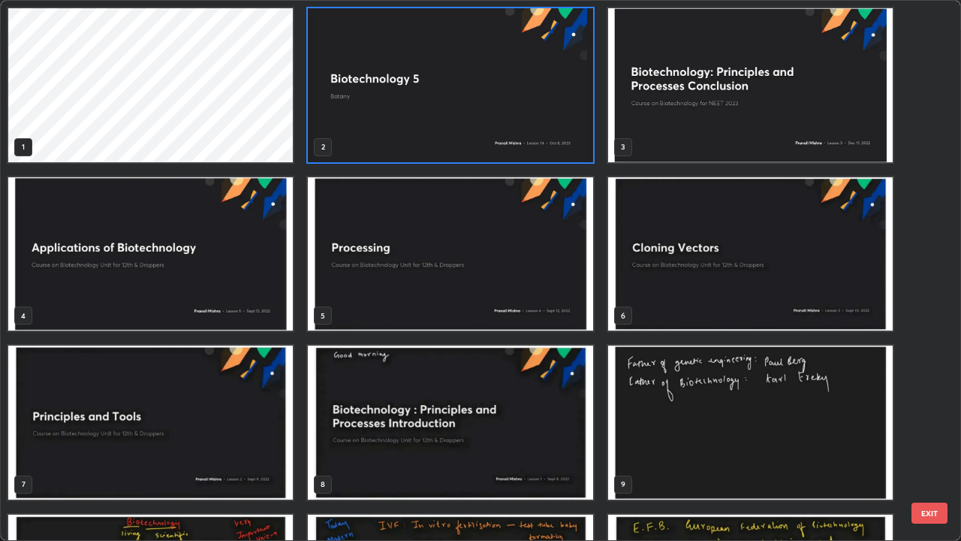
click at [547, 134] on img "grid" at bounding box center [450, 85] width 285 height 154
click at [547, 133] on img "grid" at bounding box center [450, 85] width 285 height 154
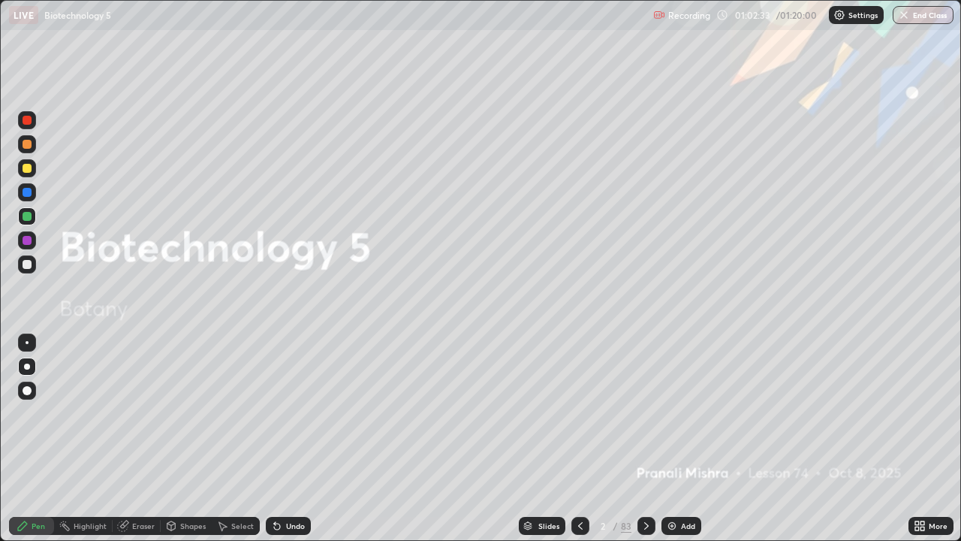
click at [681, 439] on div "Add" at bounding box center [688, 526] width 14 height 8
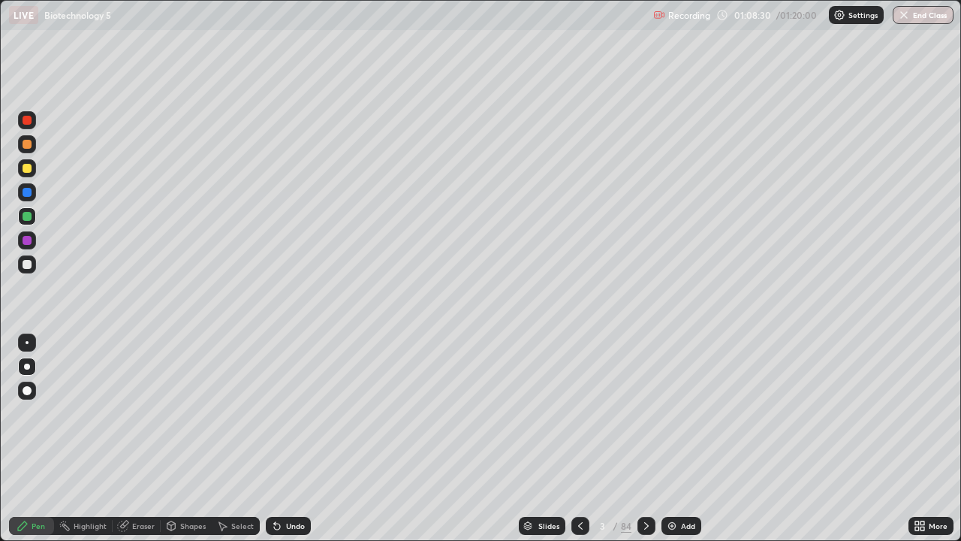
click at [936, 9] on button "End Class" at bounding box center [923, 15] width 61 height 18
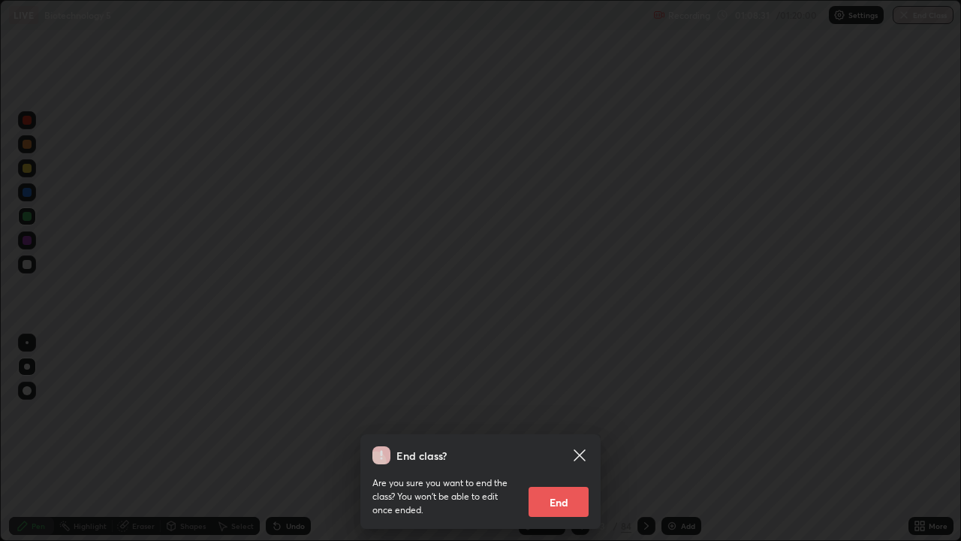
click at [568, 439] on button "End" at bounding box center [559, 502] width 60 height 30
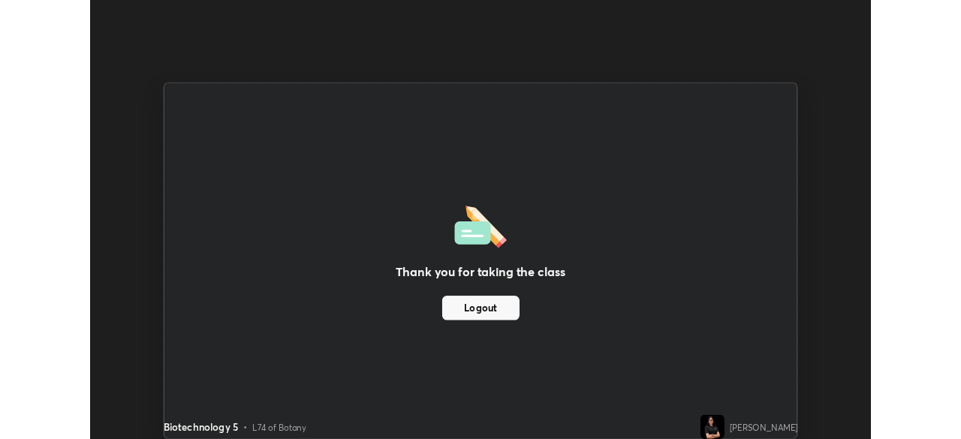
scroll to position [74647, 74125]
